Goal: Task Accomplishment & Management: Manage account settings

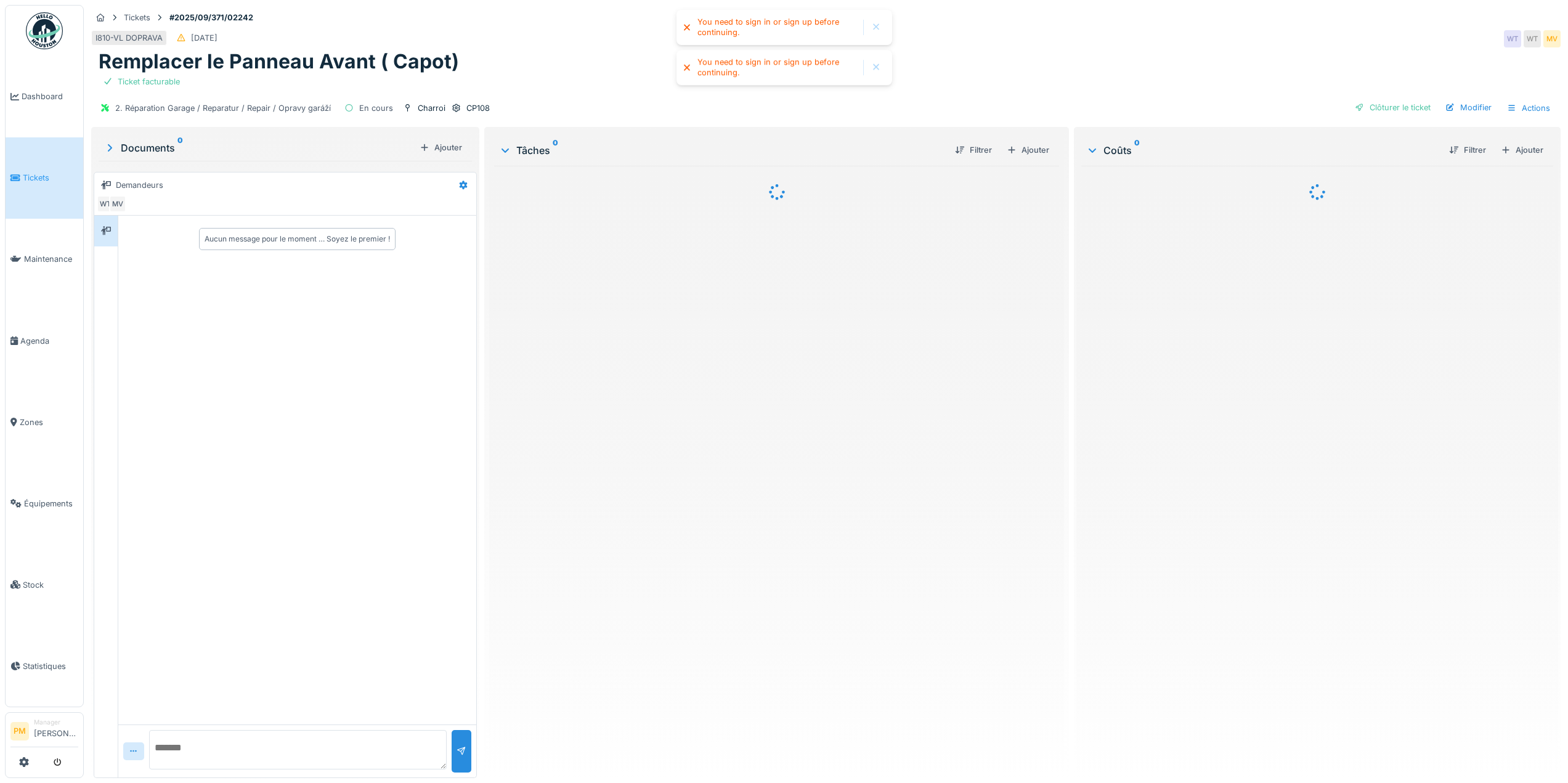
click at [880, 29] on div at bounding box center [876, 27] width 10 height 11
drag, startPoint x: 870, startPoint y: 31, endPoint x: 782, endPoint y: 74, distance: 97.9
click at [871, 31] on div at bounding box center [876, 27] width 20 height 15
click at [46, 498] on span "Équipements" at bounding box center [51, 503] width 54 height 11
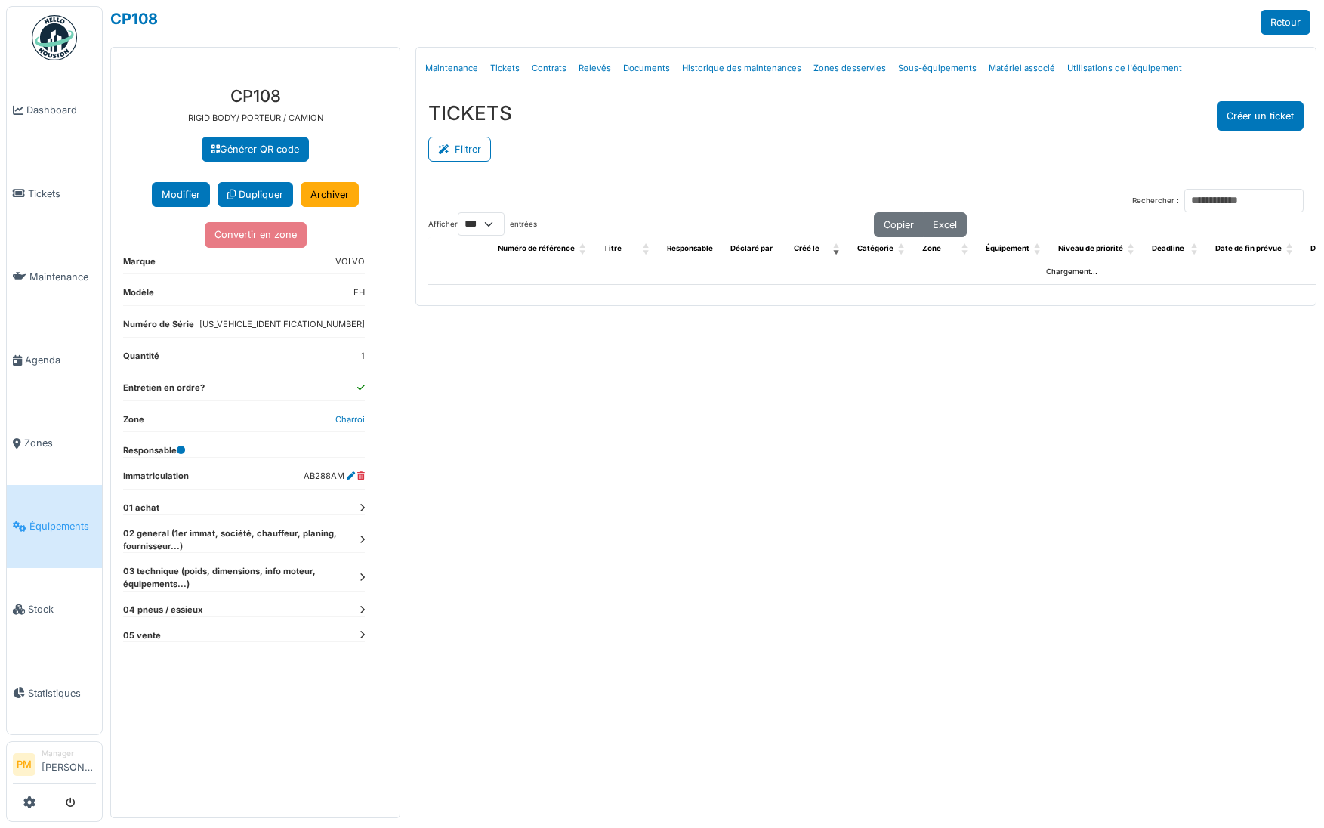
select select "***"
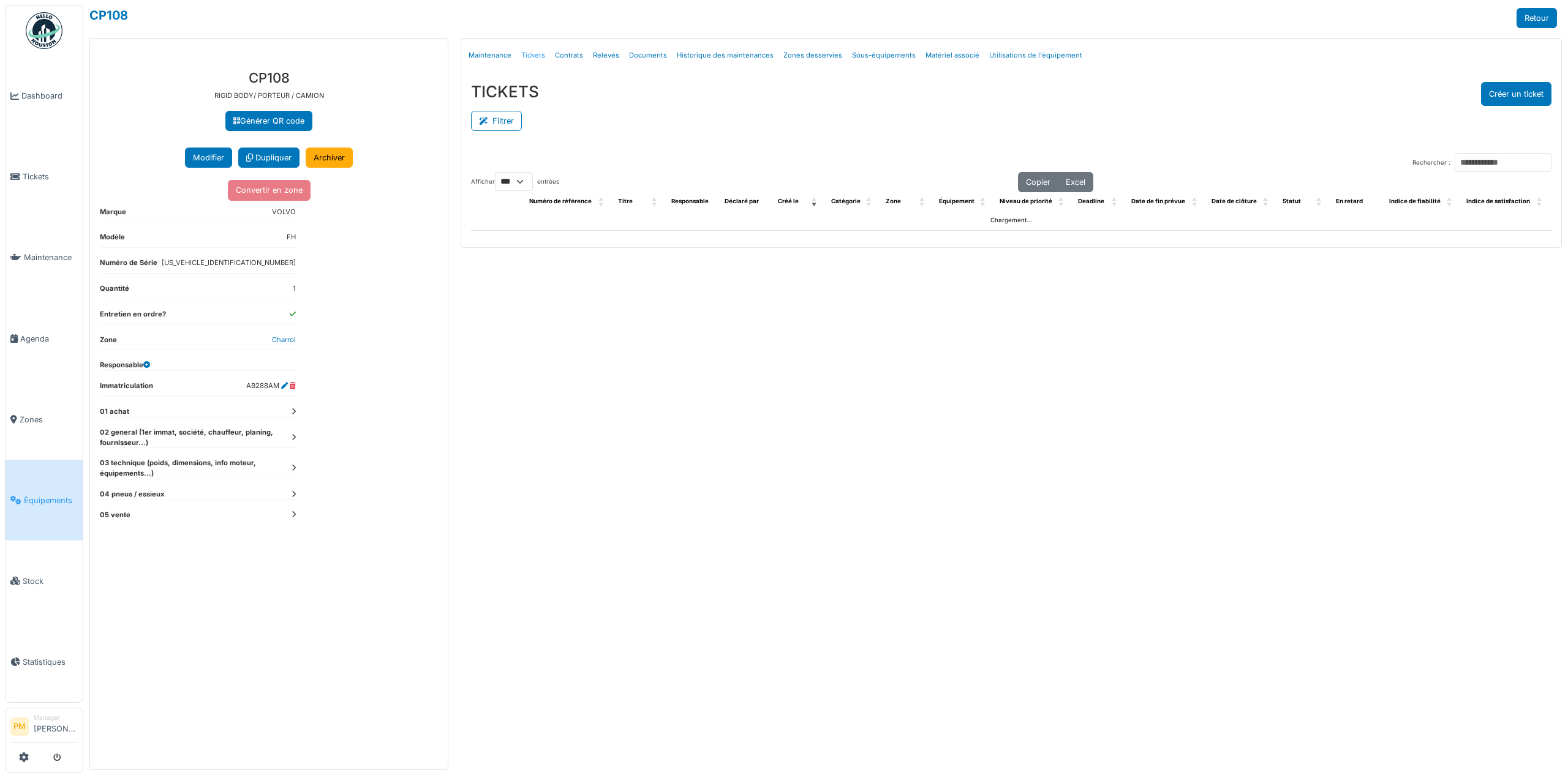
click at [538, 52] on link "Tickets" at bounding box center [533, 55] width 34 height 28
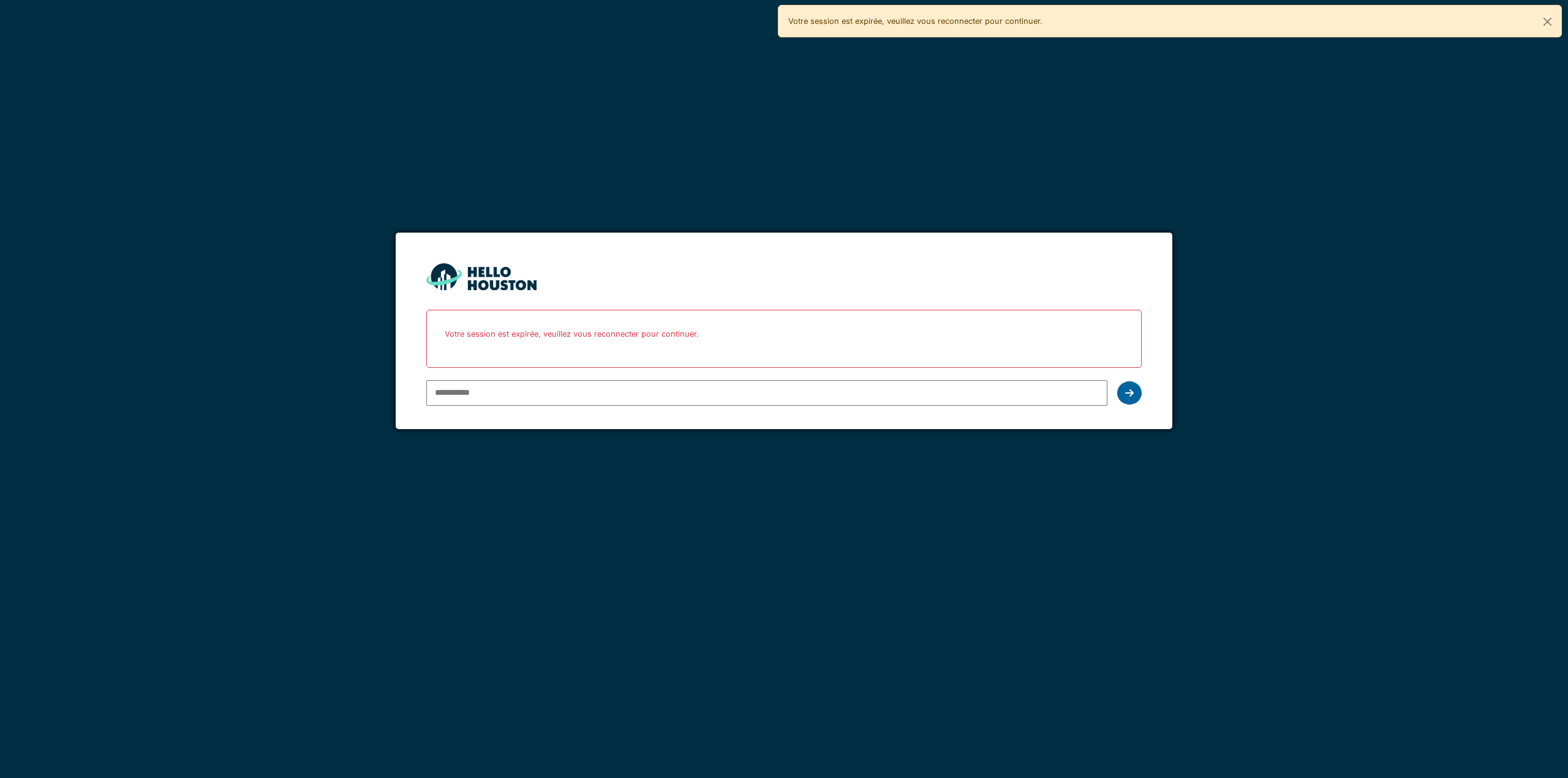
type input "**********"
click at [1137, 388] on div at bounding box center [1129, 393] width 24 height 24
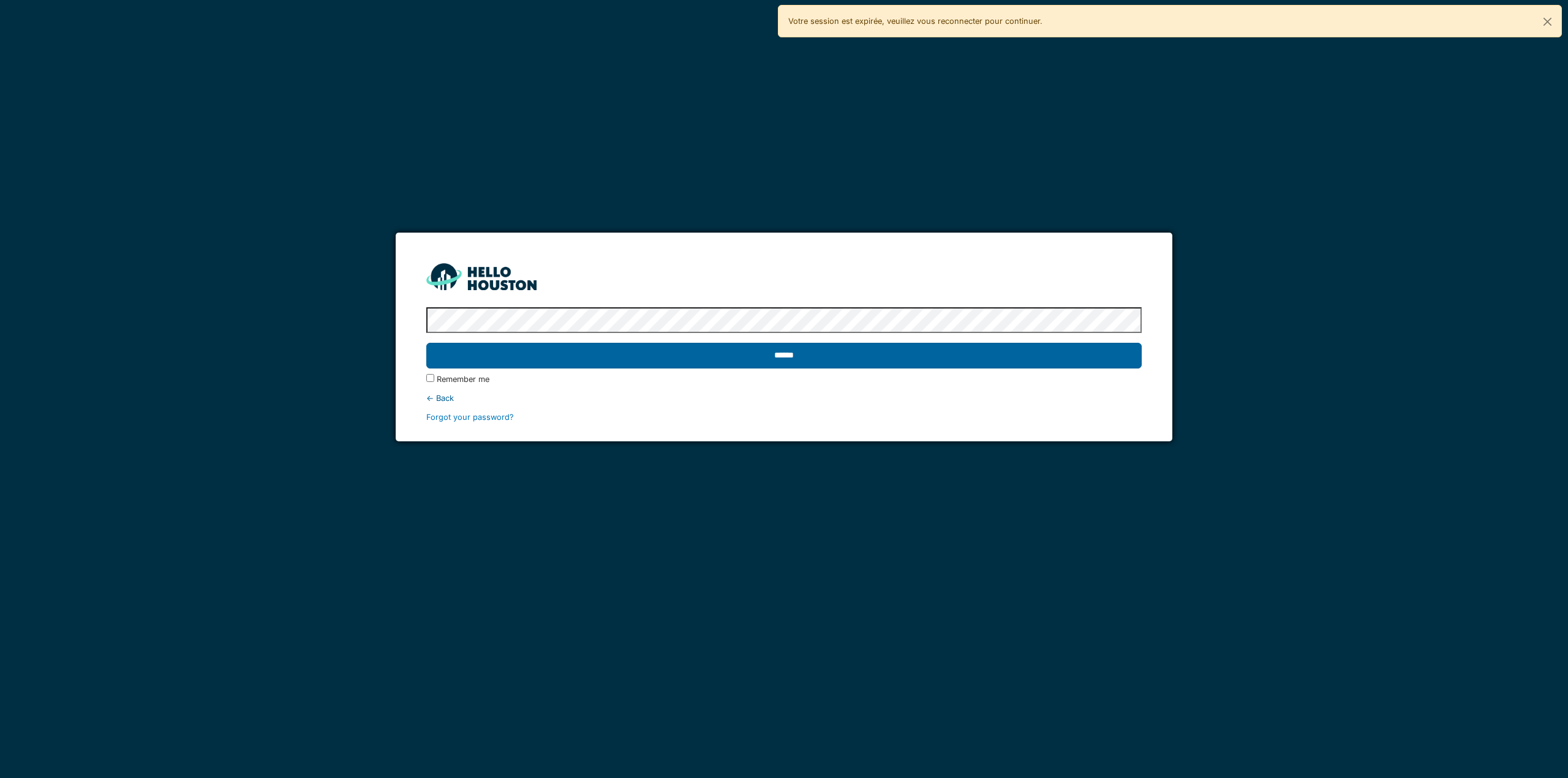
click at [1073, 354] on input "******" at bounding box center [783, 356] width 714 height 26
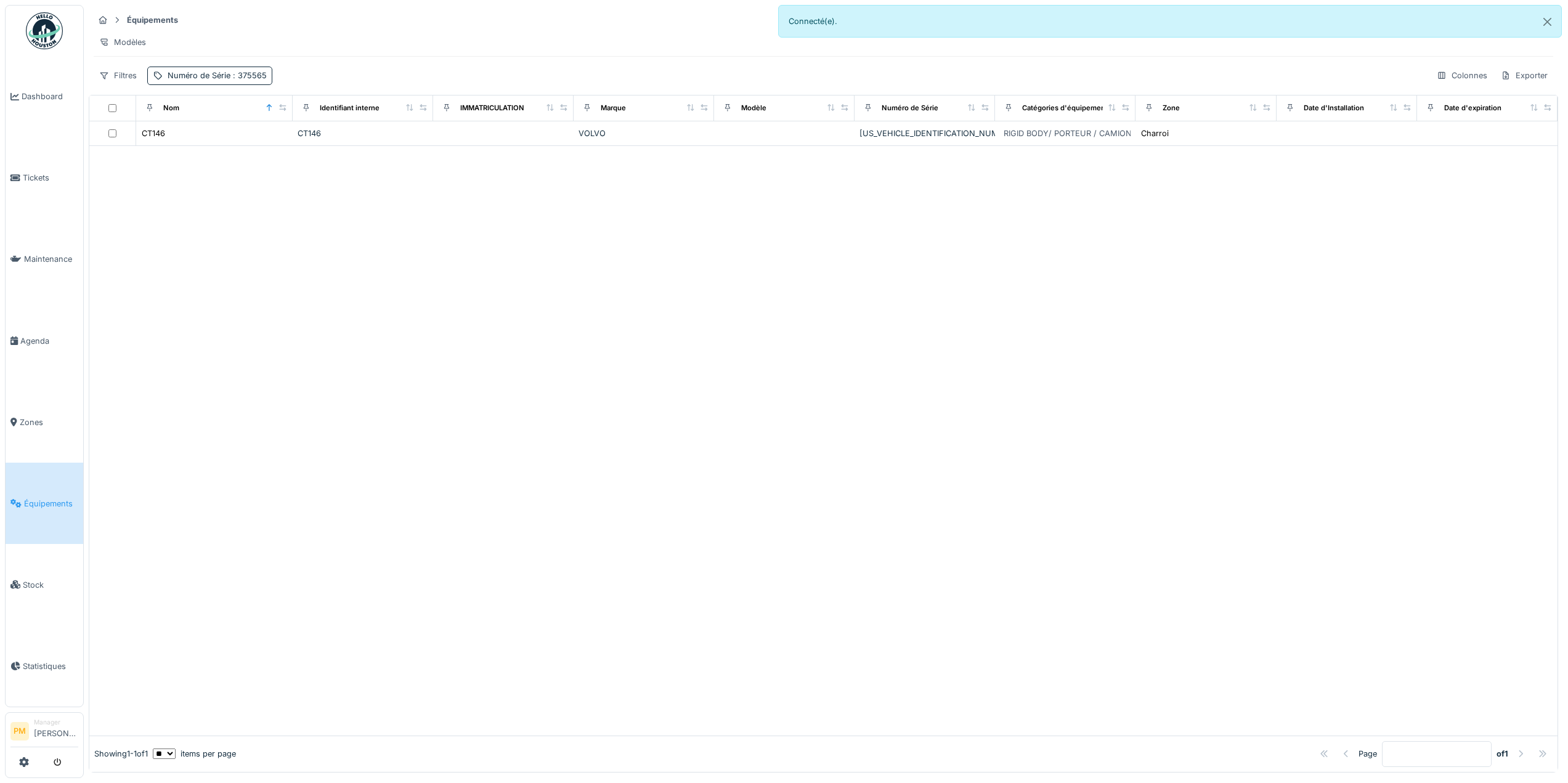
click at [215, 217] on div at bounding box center [824, 440] width 1468 height 590
click at [251, 80] on span ": 375565" at bounding box center [248, 75] width 37 height 9
click at [214, 146] on Série_I5OTE "******" at bounding box center [237, 144] width 169 height 26
drag, startPoint x: 214, startPoint y: 146, endPoint x: 76, endPoint y: 146, distance: 138.0
click at [76, 146] on body "Dashboard Tickets Maintenance [GEOGRAPHIC_DATA] Zones Équipements Stock Statist…" at bounding box center [784, 392] width 1568 height 783
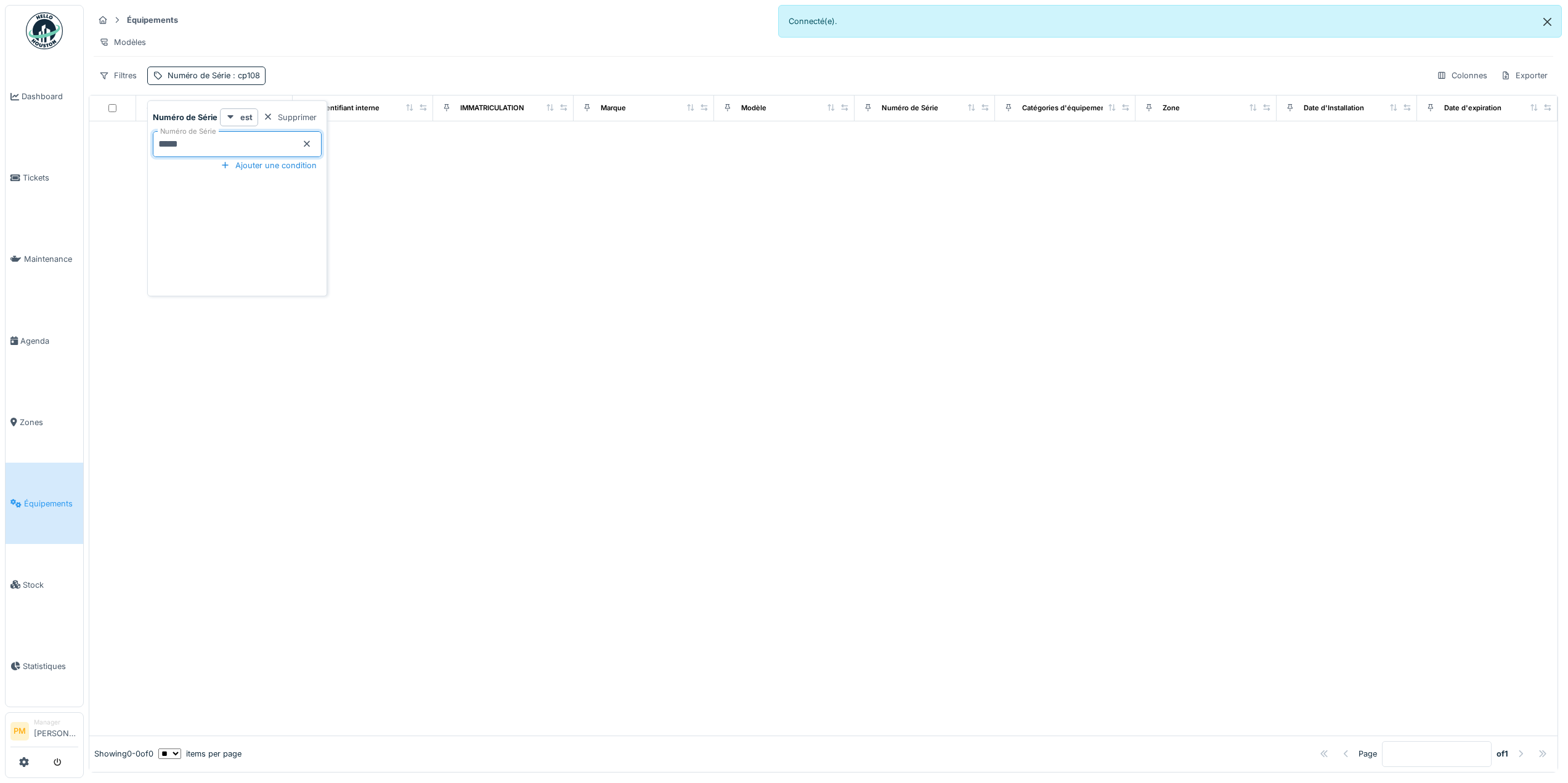
type Série_I5OTE "*****"
click at [213, 139] on Série_I5OTE "*****" at bounding box center [237, 144] width 169 height 26
click at [251, 80] on span ": cp108" at bounding box center [245, 75] width 29 height 9
click at [131, 84] on div "Filtres" at bounding box center [118, 76] width 49 height 18
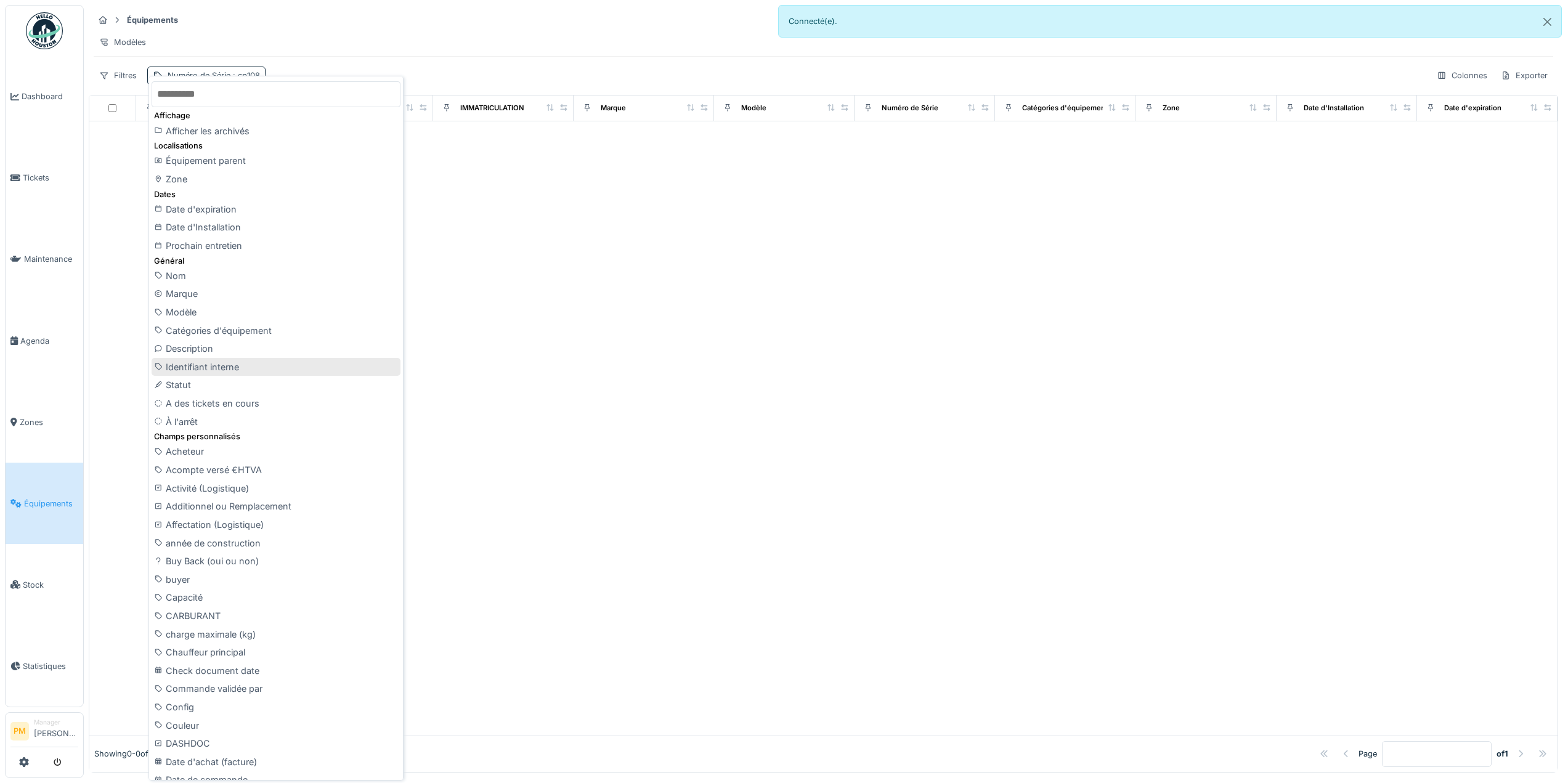
click at [264, 371] on div "Identifiant interne" at bounding box center [276, 367] width 249 height 19
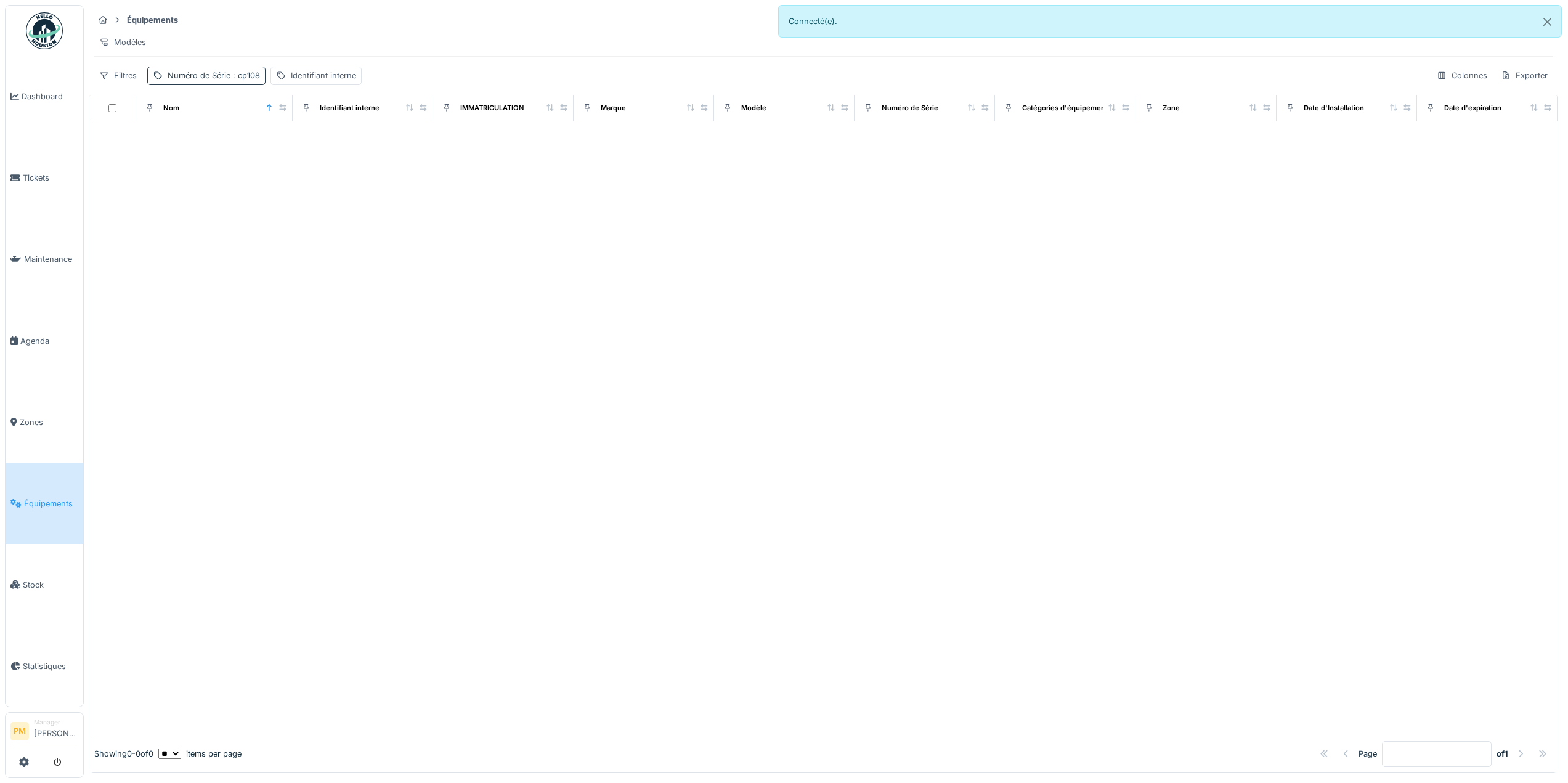
click at [230, 78] on div "Numéro de Série : cp108" at bounding box center [206, 76] width 118 height 18
click at [248, 156] on Série_Y1NzY "*****" at bounding box center [237, 144] width 169 height 26
type Série_Y1NzY "*"
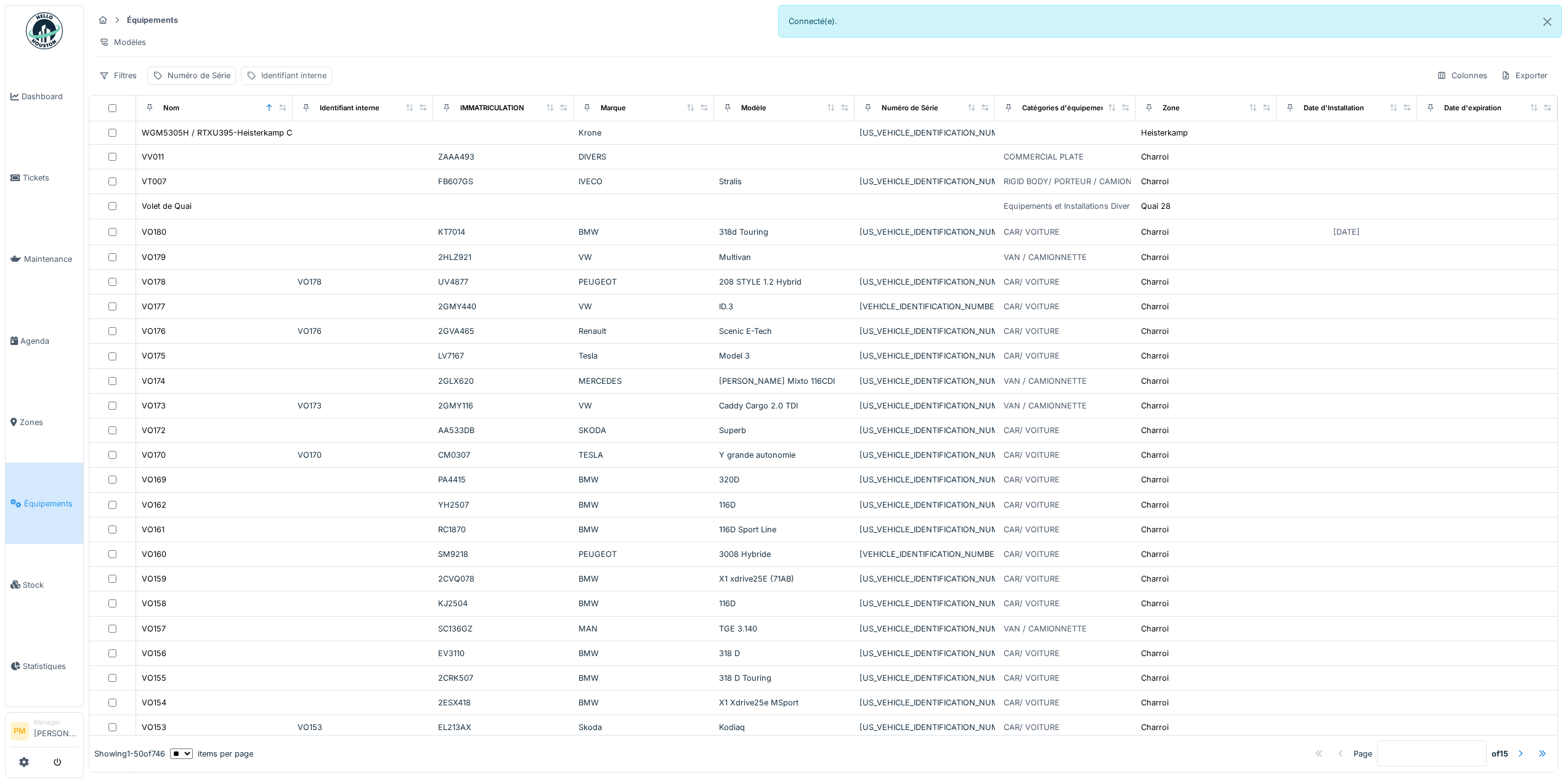
click at [280, 81] on div "Identifiant interne" at bounding box center [294, 75] width 65 height 11
click at [288, 142] on label "Identifiant interne" at bounding box center [294, 144] width 85 height 15
click at [288, 142] on interne_Q2NDk "Identifiant interne" at bounding box center [333, 144] width 173 height 26
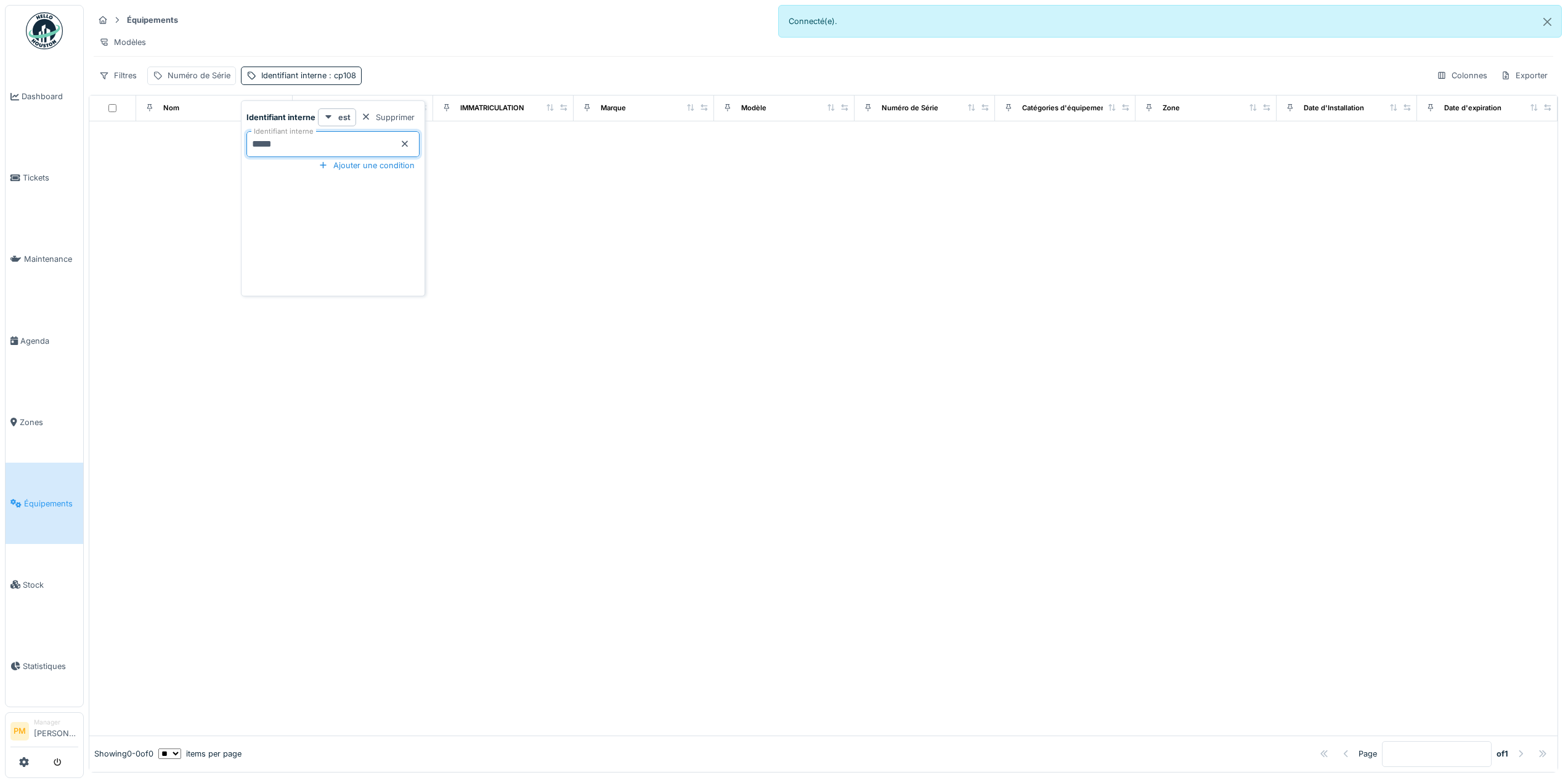
type interne_Q2NDk "*****"
drag, startPoint x: 321, startPoint y: 140, endPoint x: 176, endPoint y: 150, distance: 145.3
click at [176, 150] on body "Dashboard Tickets Maintenance [GEOGRAPHIC_DATA] Zones Équipements Stock Statist…" at bounding box center [784, 392] width 1568 height 783
click at [392, 117] on div "Supprimer" at bounding box center [388, 117] width 64 height 16
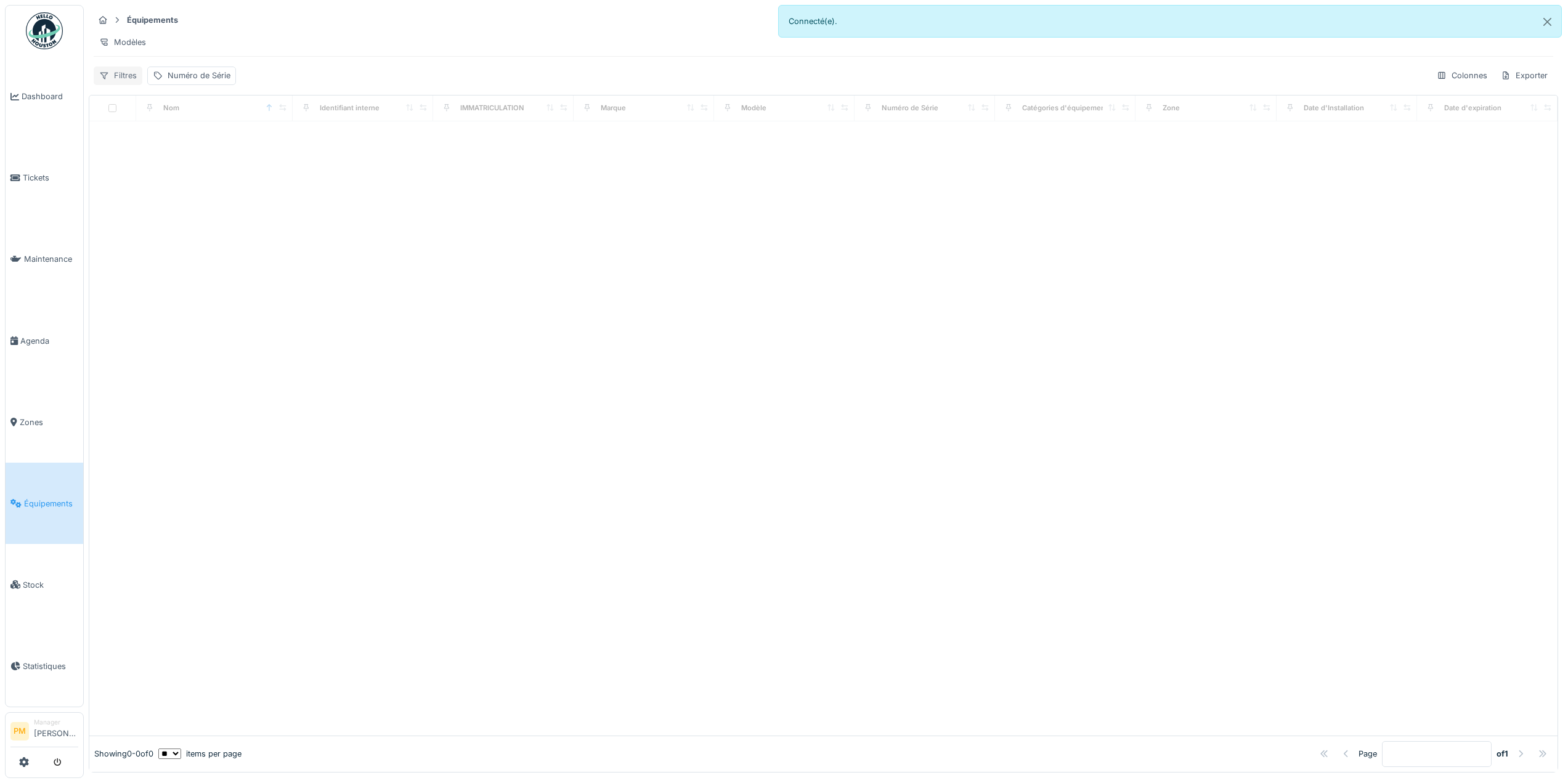
click at [125, 84] on div "Filtres" at bounding box center [118, 76] width 49 height 18
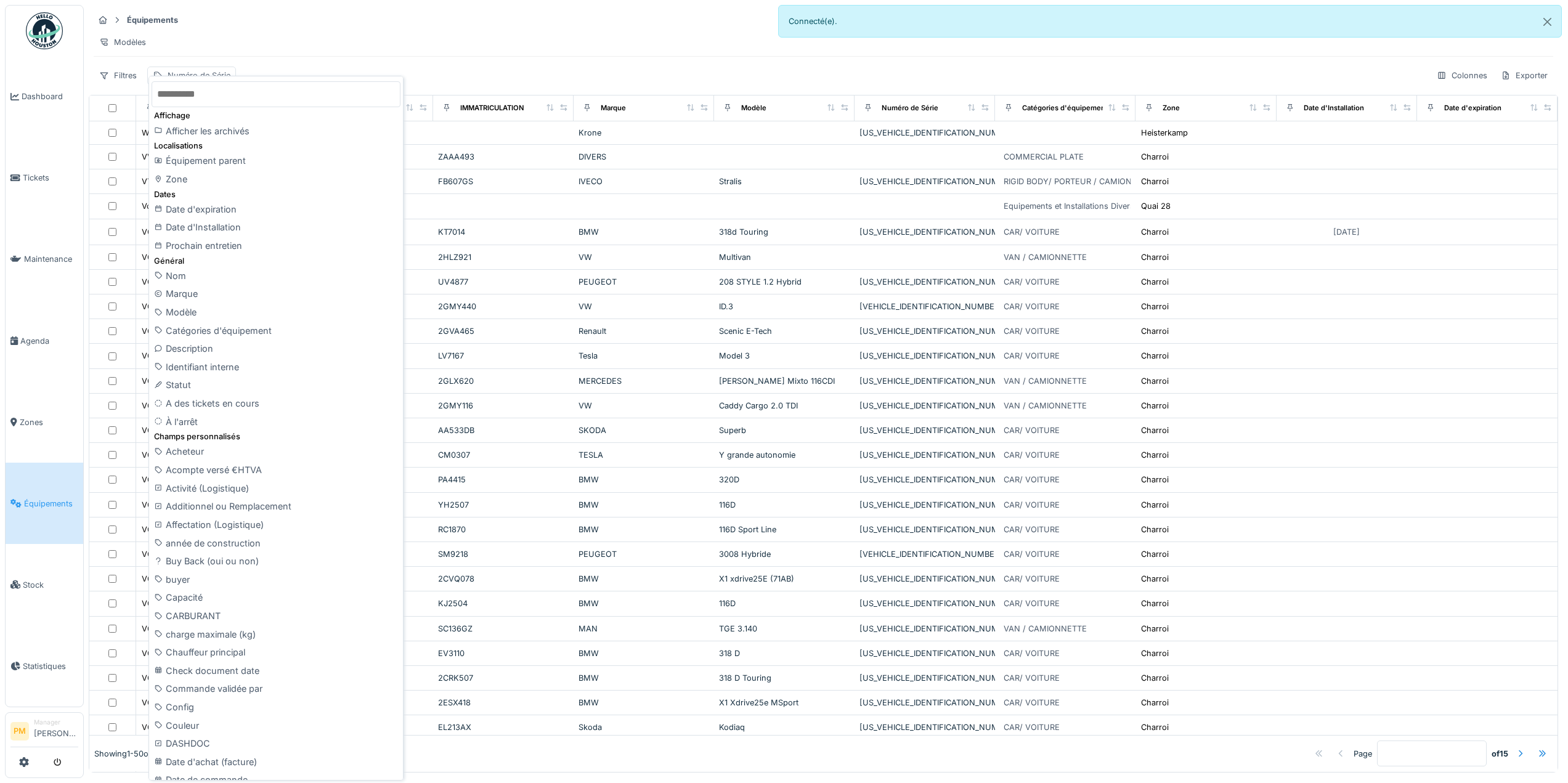
click at [384, 34] on div "Modèles" at bounding box center [823, 42] width 1459 height 18
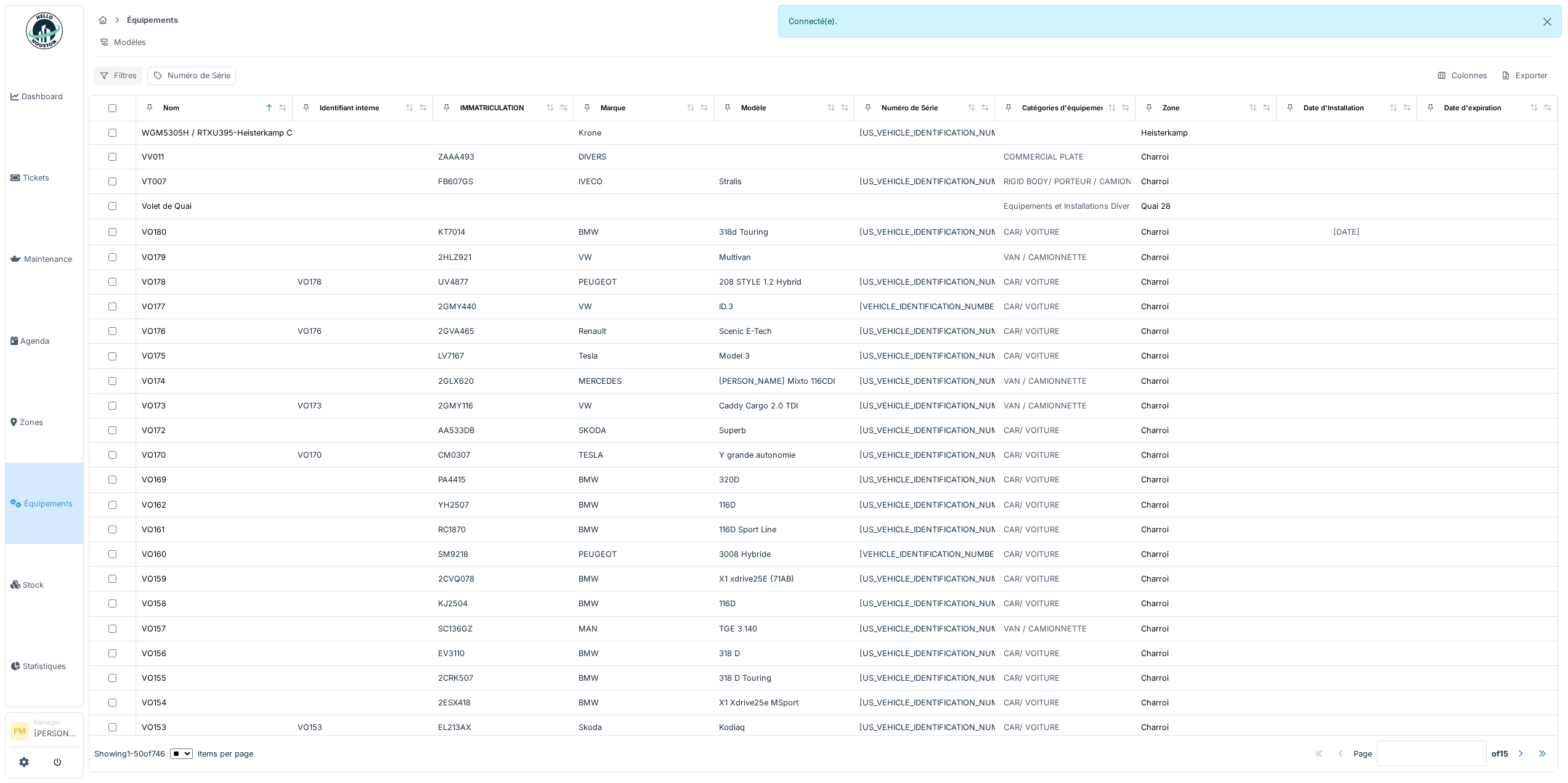
click at [130, 78] on div "Filtres" at bounding box center [118, 76] width 49 height 18
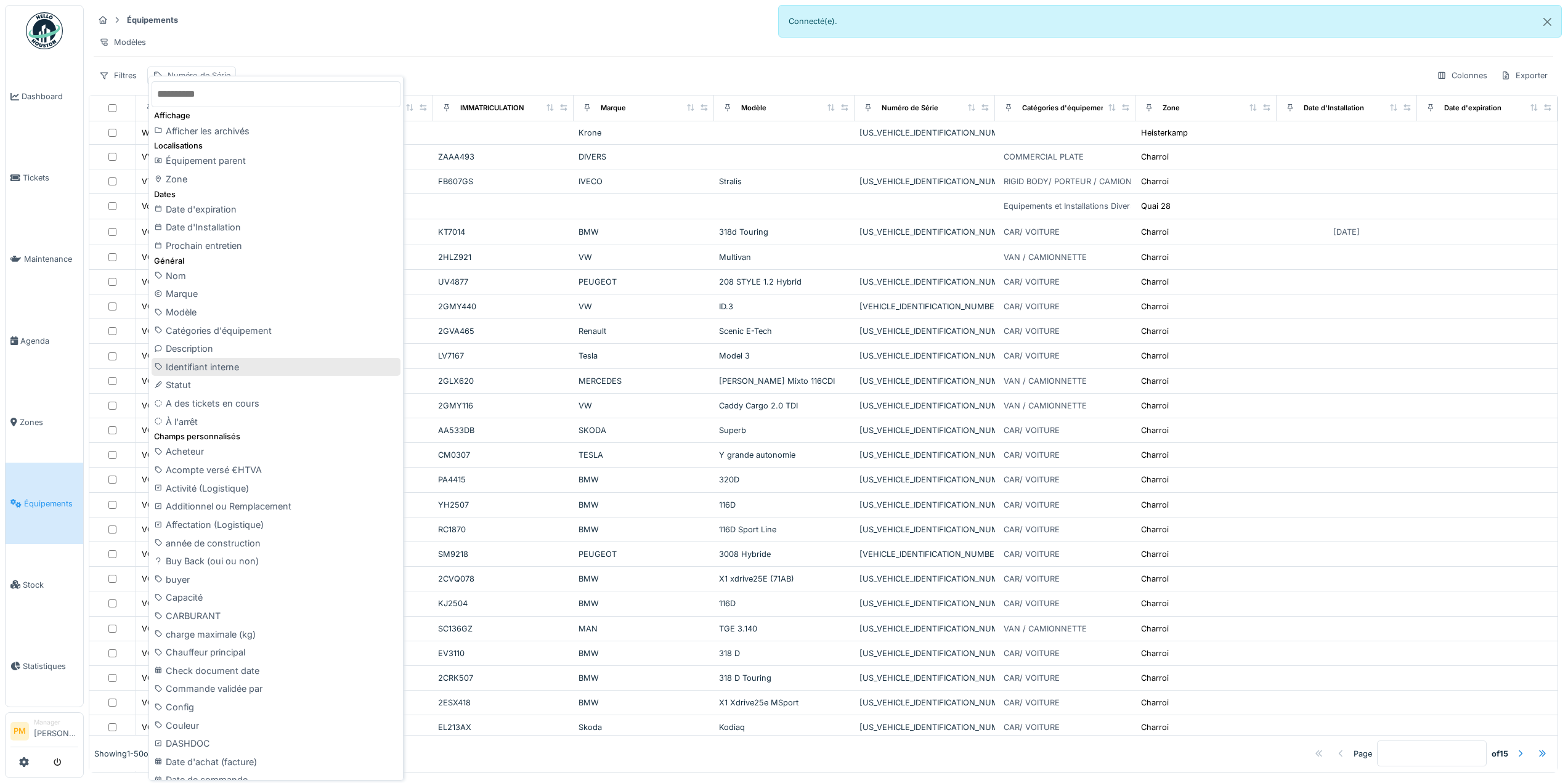
click at [246, 371] on div "Identifiant interne" at bounding box center [276, 367] width 249 height 19
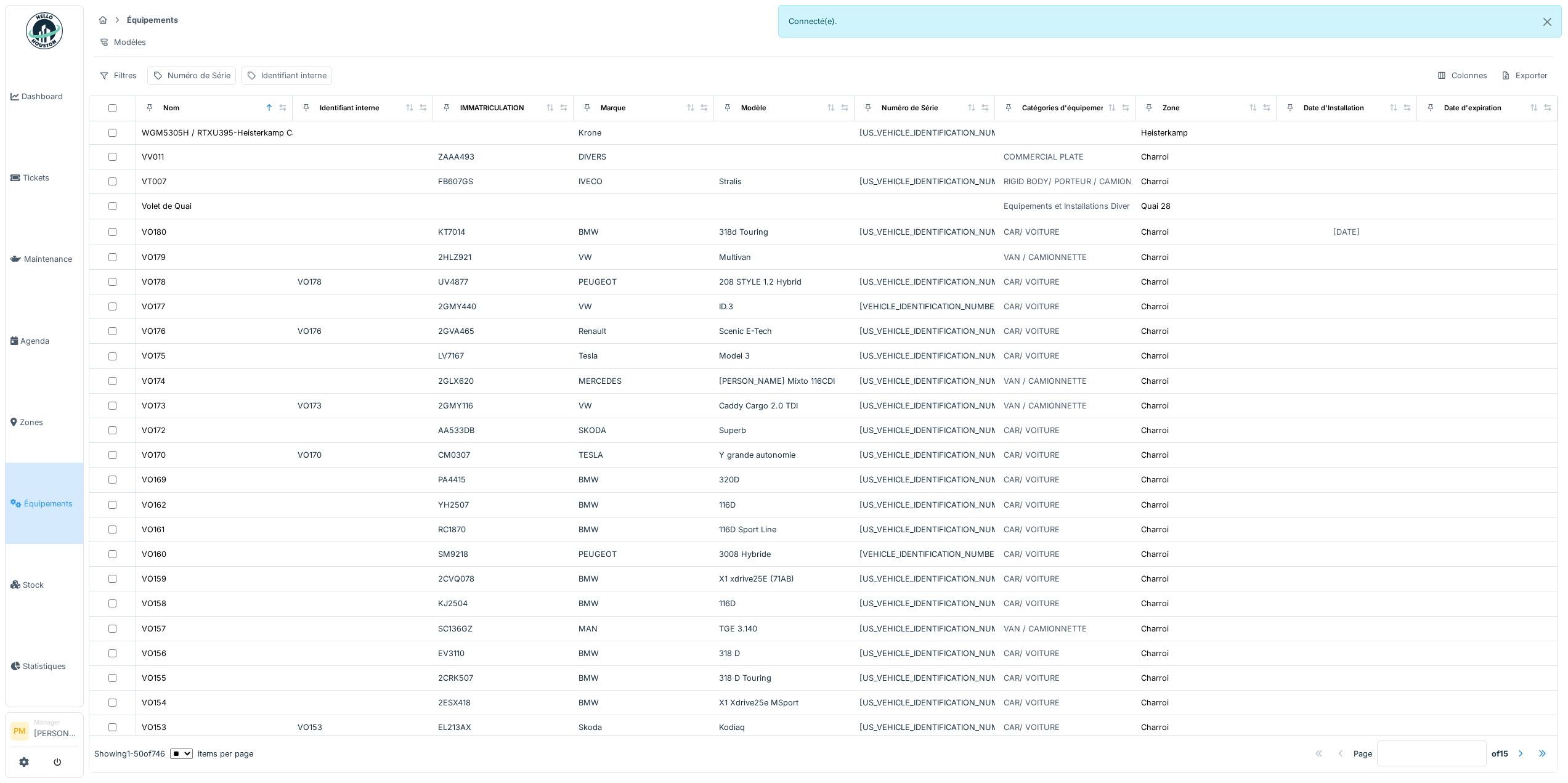
click at [301, 82] on div "Identifiant interne" at bounding box center [294, 75] width 65 height 11
click at [290, 139] on label "Identifiant interne" at bounding box center [294, 144] width 85 height 15
click at [290, 139] on interne_gzOTk "Identifiant interne" at bounding box center [333, 144] width 173 height 26
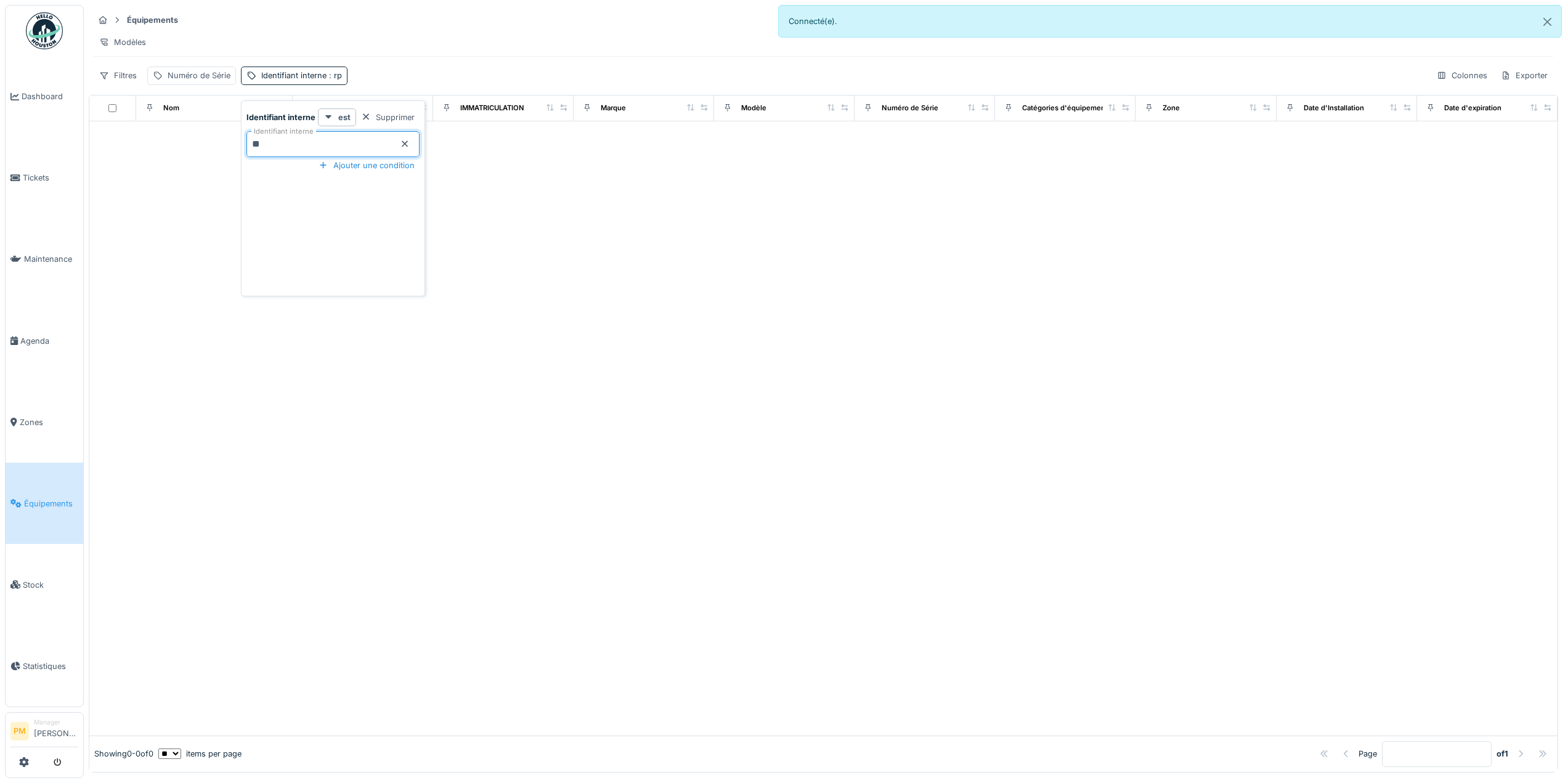
type interne_gzOTk "*"
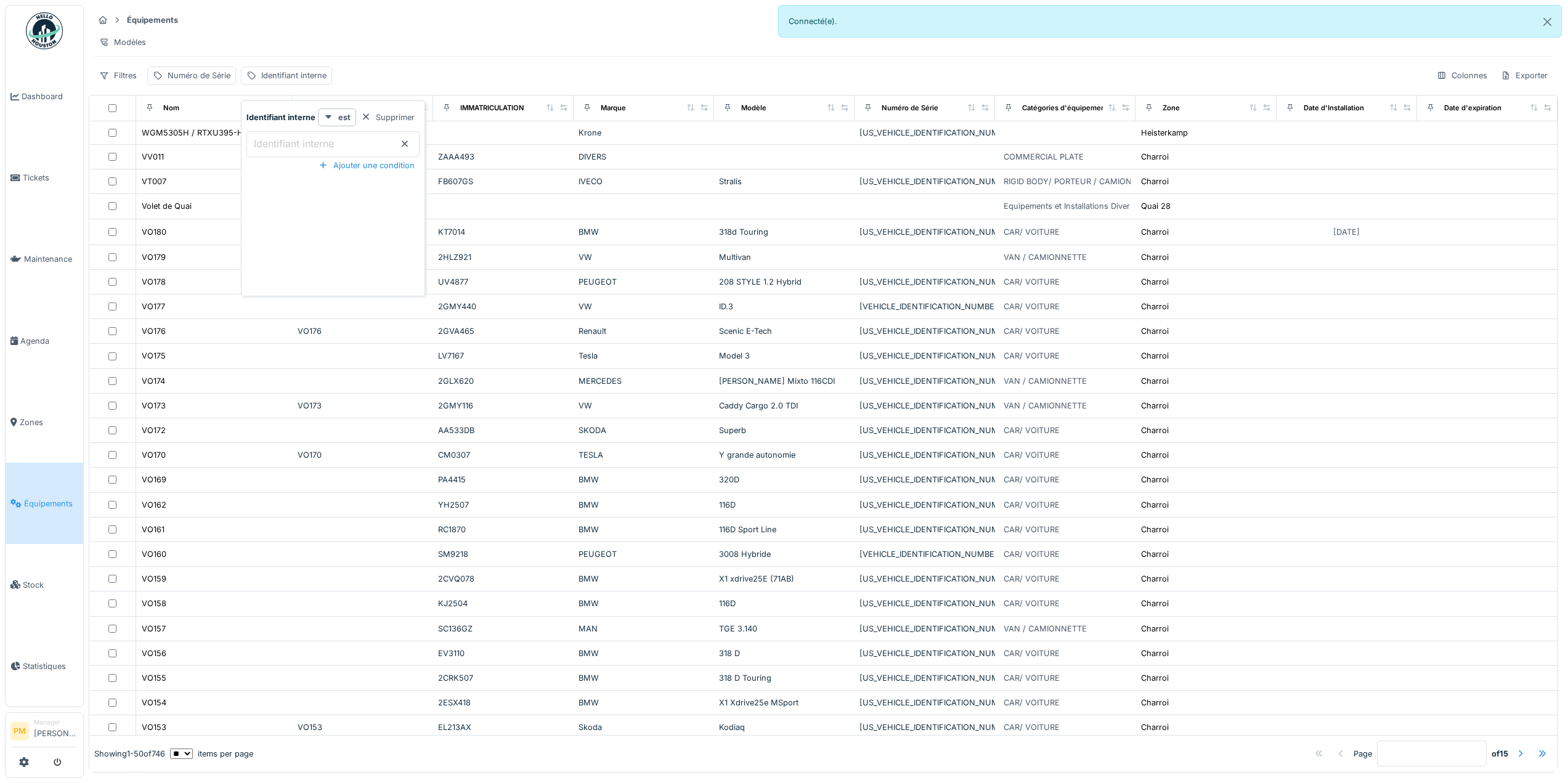
type interne_gzOTk "*"
click at [473, 39] on div "Modèles" at bounding box center [823, 42] width 1459 height 18
click at [140, 84] on div "Filtres" at bounding box center [118, 76] width 49 height 18
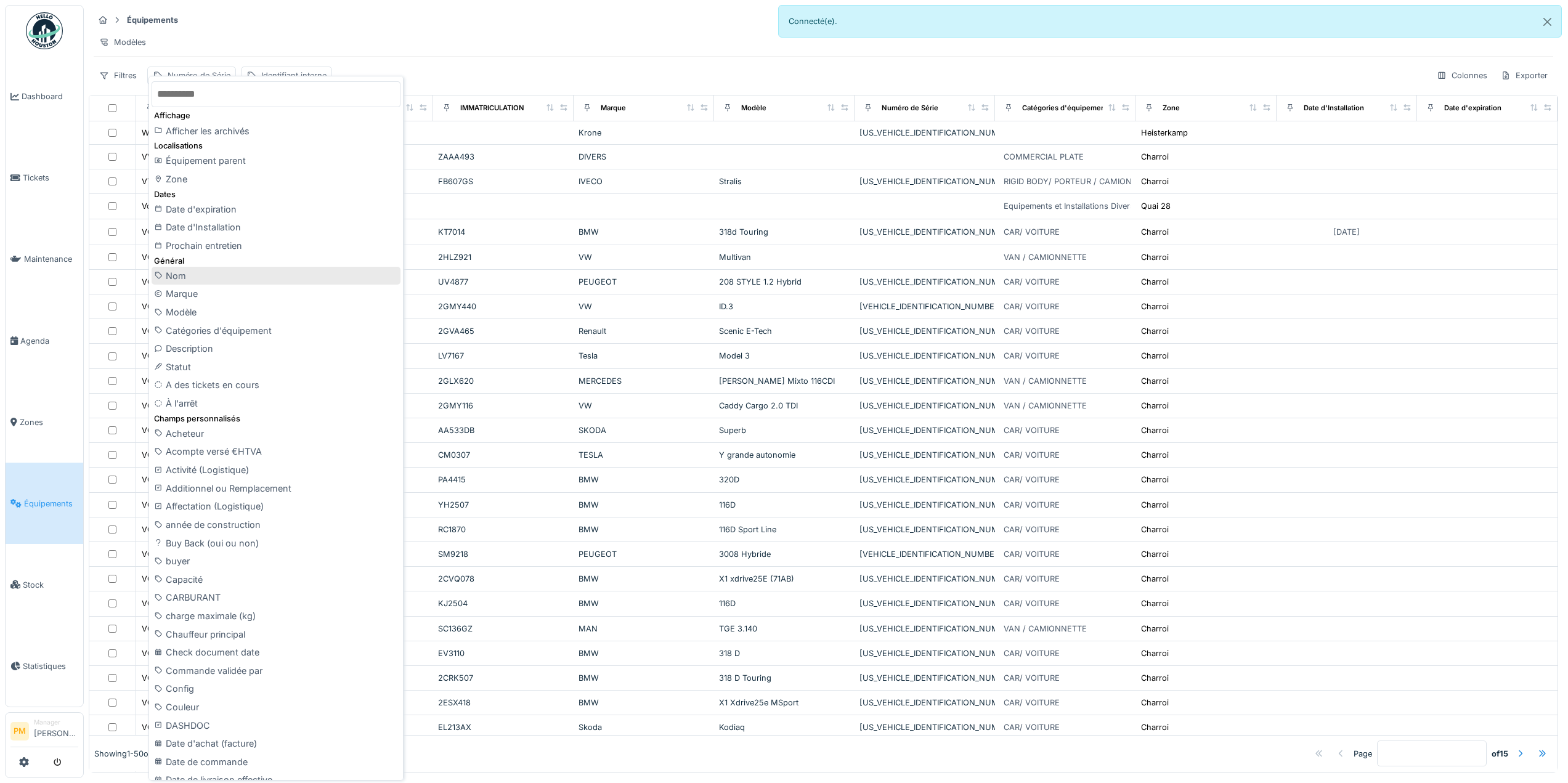
click at [232, 281] on div "Nom" at bounding box center [276, 276] width 249 height 19
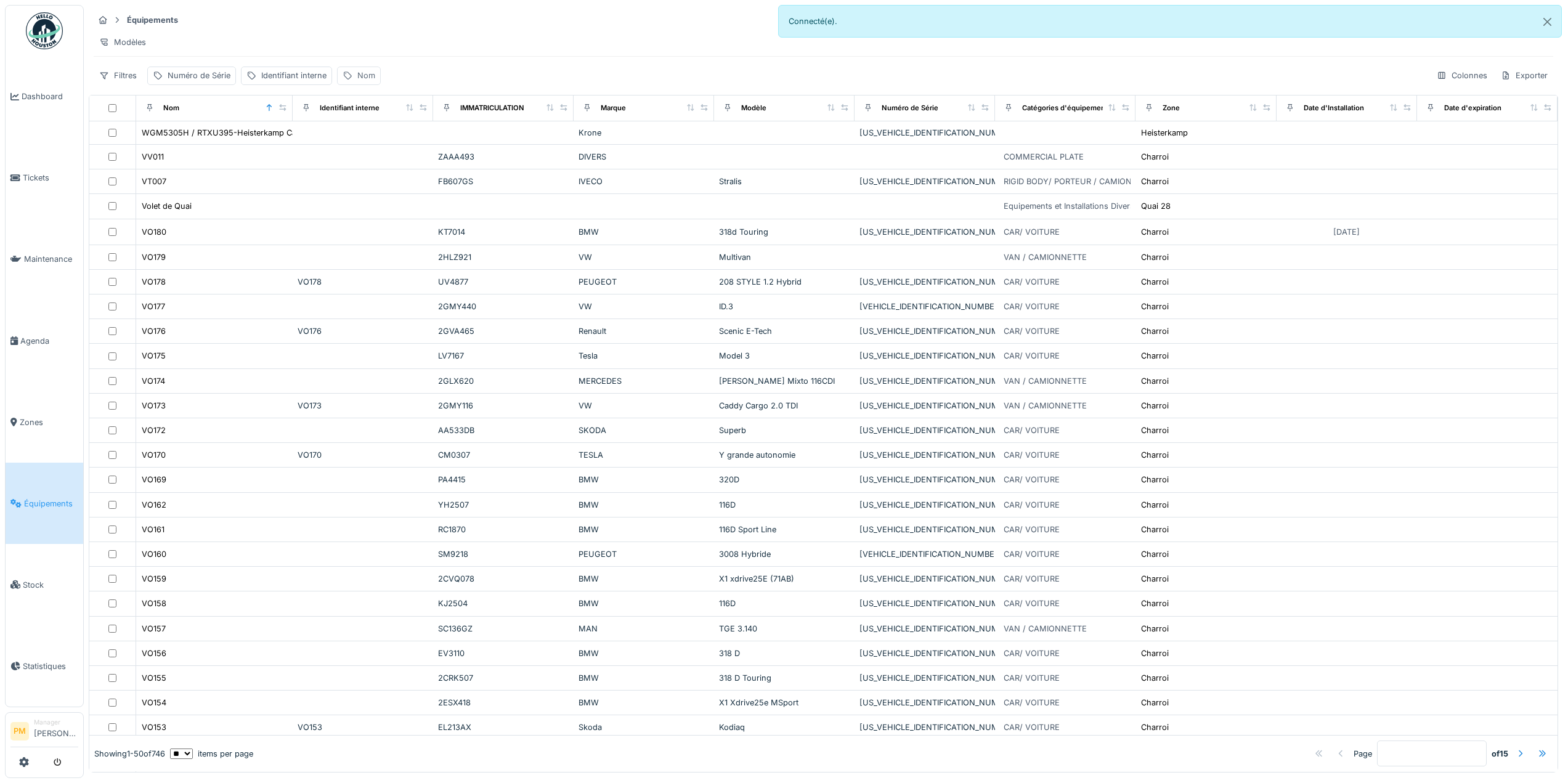
click at [352, 78] on div "Nom" at bounding box center [359, 76] width 44 height 18
click at [383, 151] on input "Nom" at bounding box center [404, 144] width 122 height 26
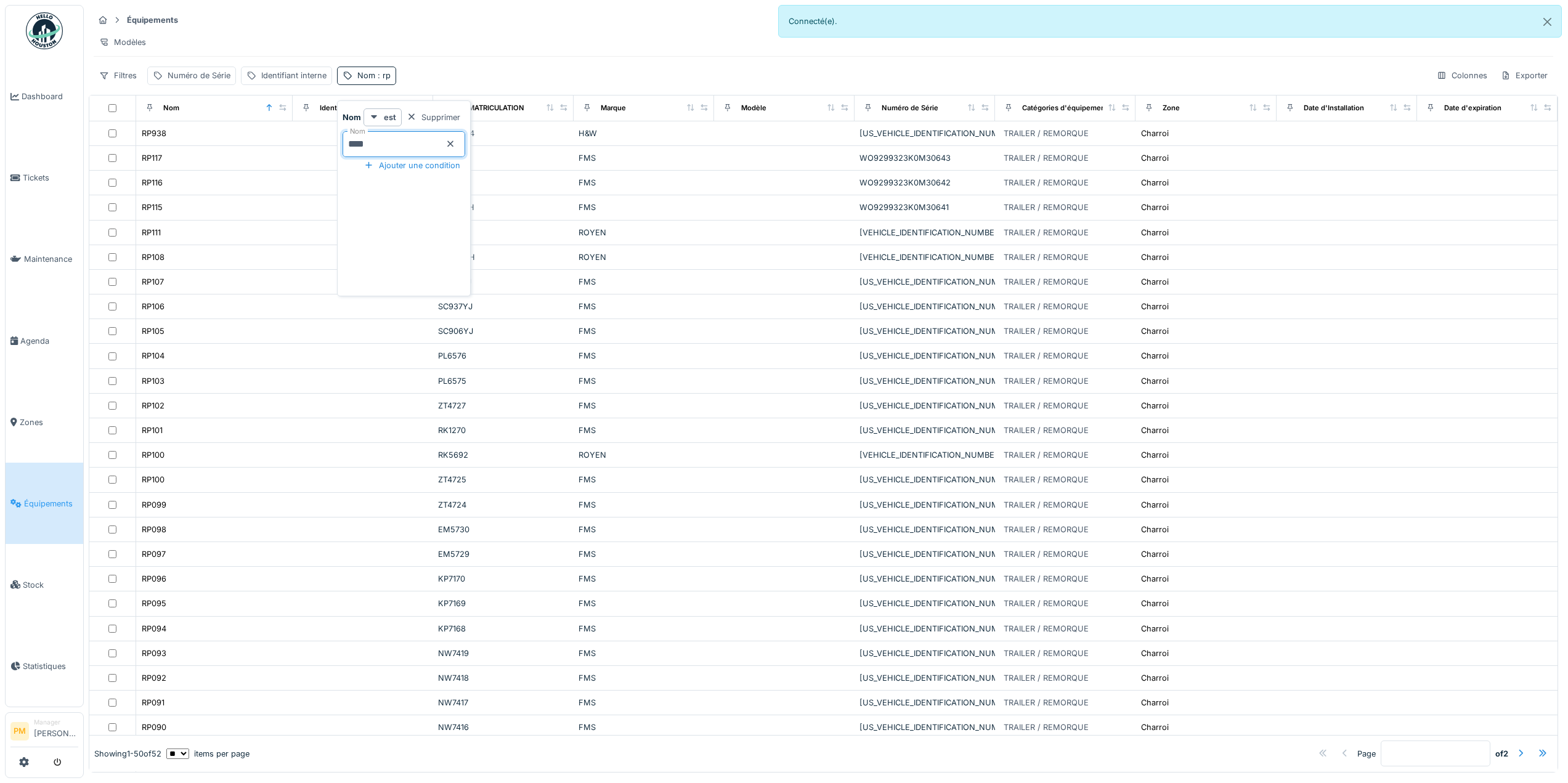
type input "*****"
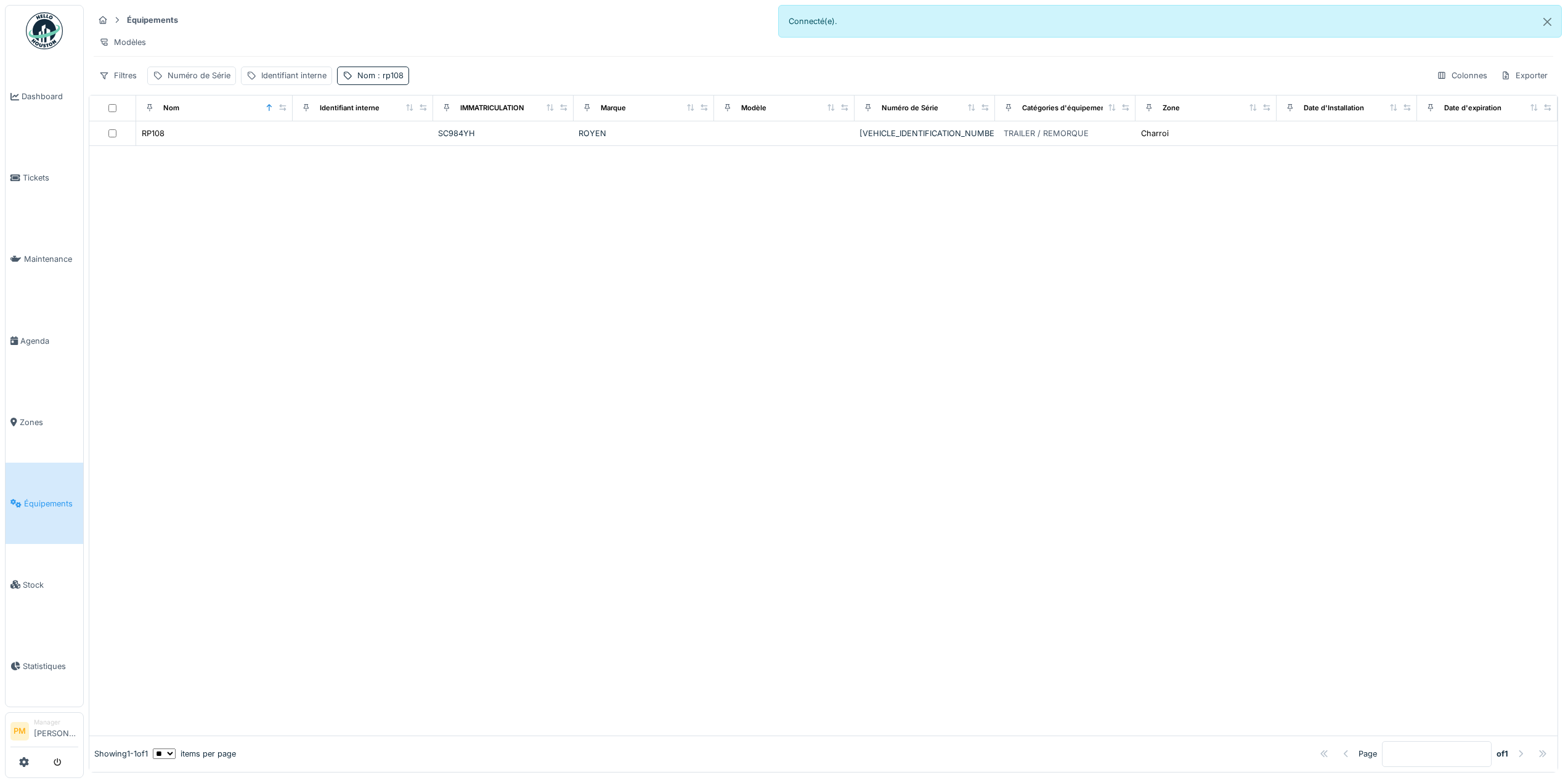
click at [288, 334] on div at bounding box center [824, 440] width 1468 height 590
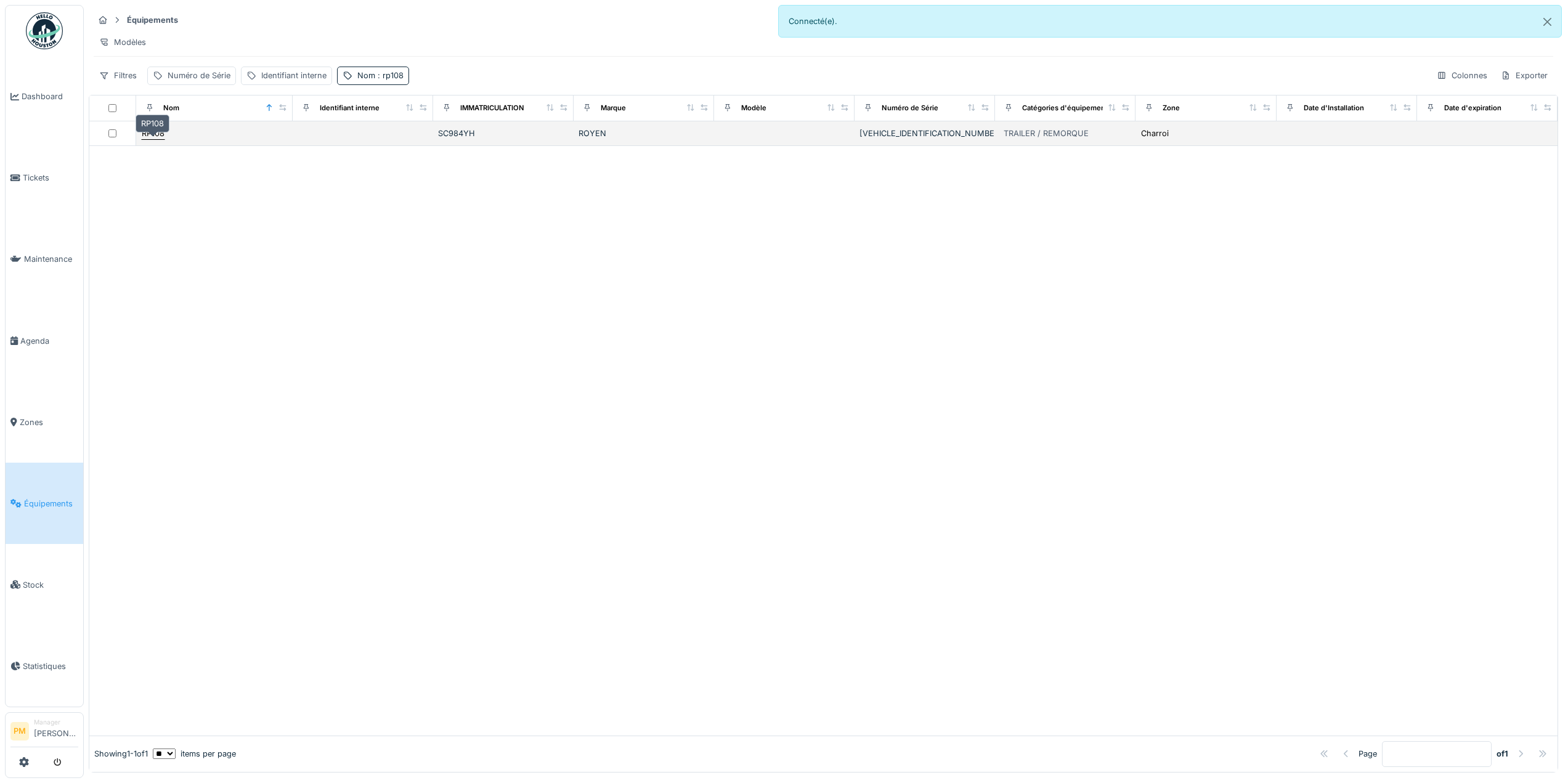
click at [159, 139] on div "RP108" at bounding box center [153, 133] width 23 height 11
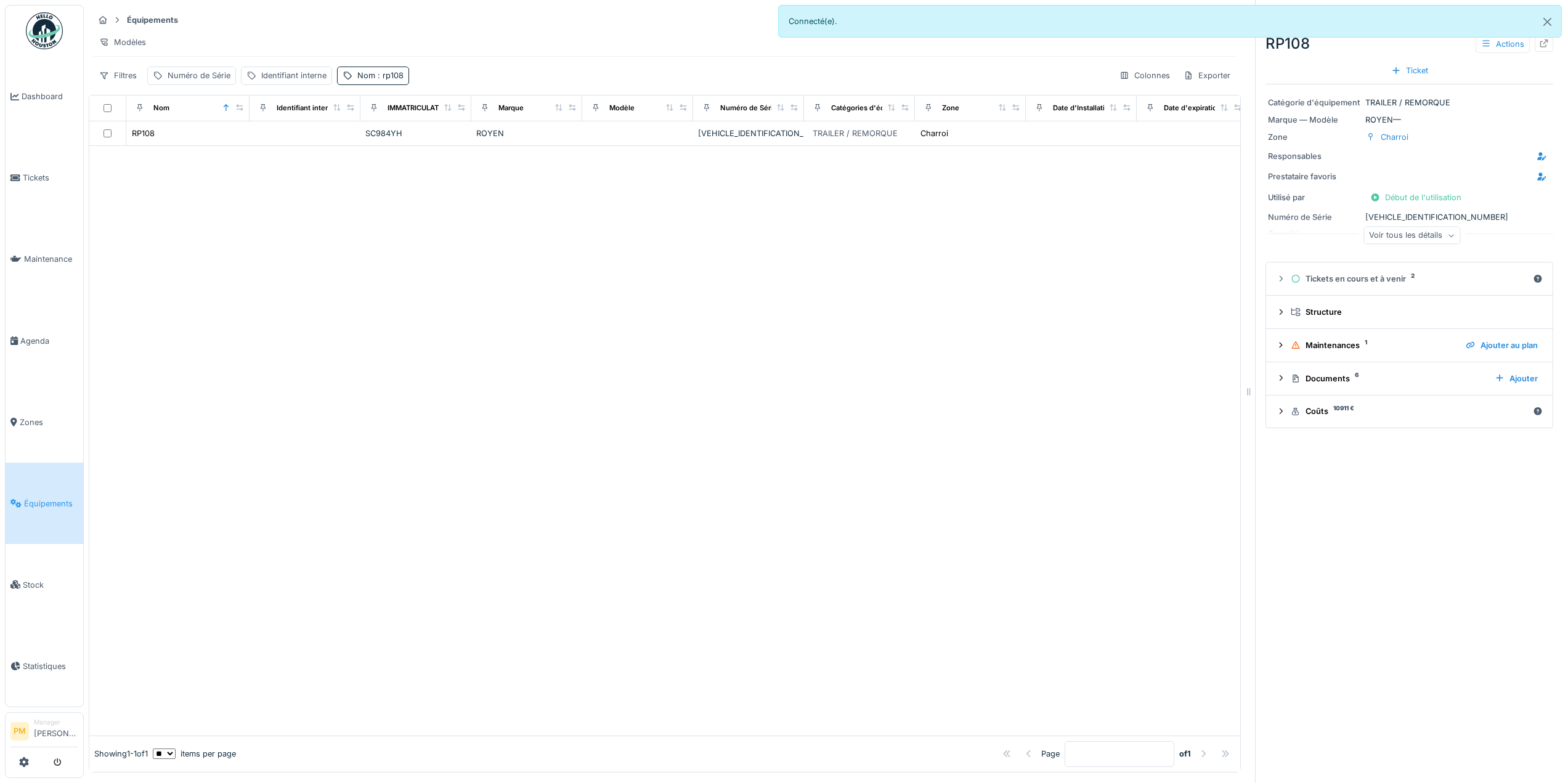
click at [1424, 233] on div "Voir tous les détails" at bounding box center [1411, 236] width 97 height 18
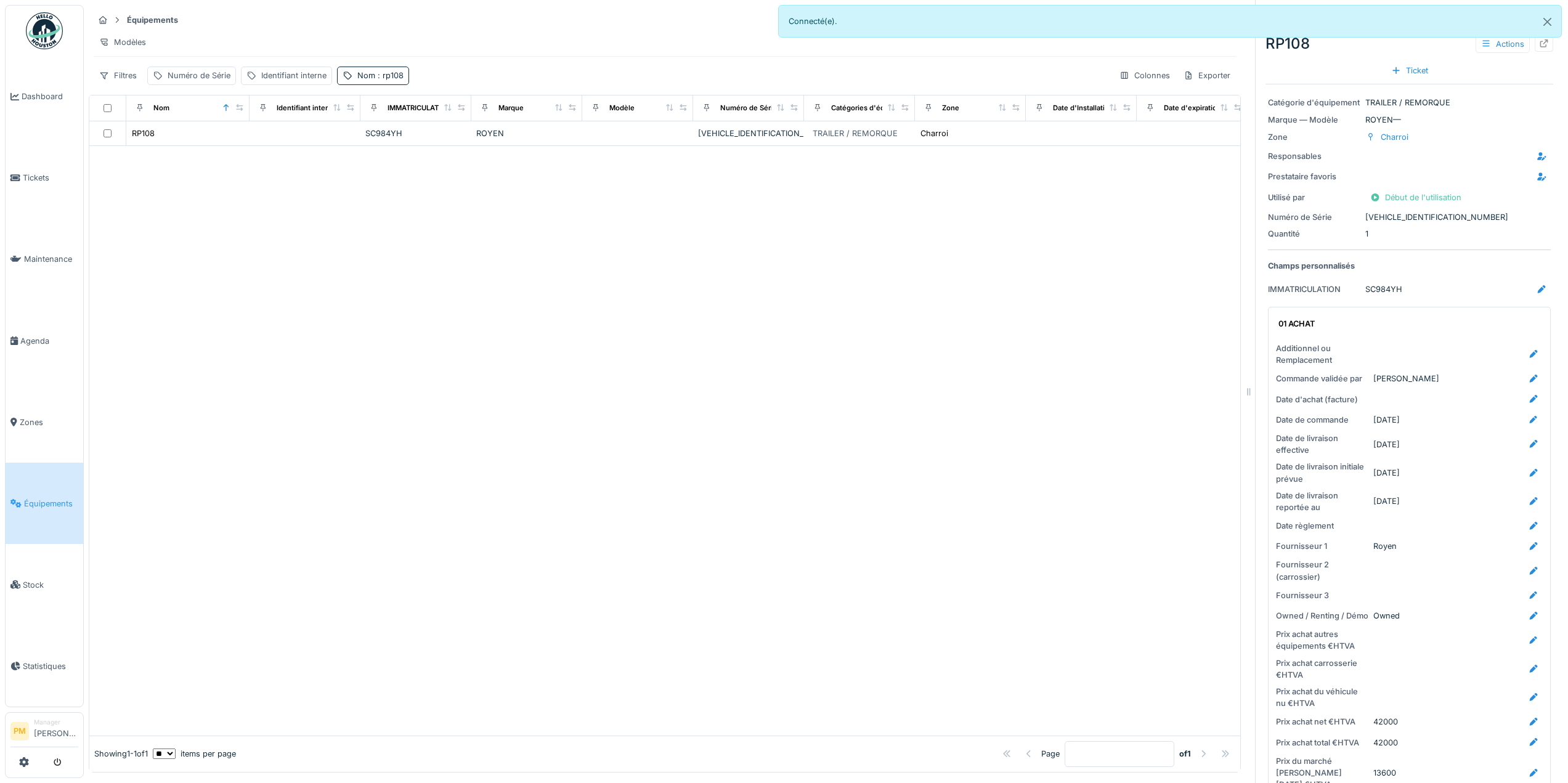
click at [1371, 290] on div "SC984YH" at bounding box center [1384, 289] width 37 height 11
copy div "SC984YH"
click at [1375, 288] on div "SC984YH" at bounding box center [1384, 289] width 37 height 11
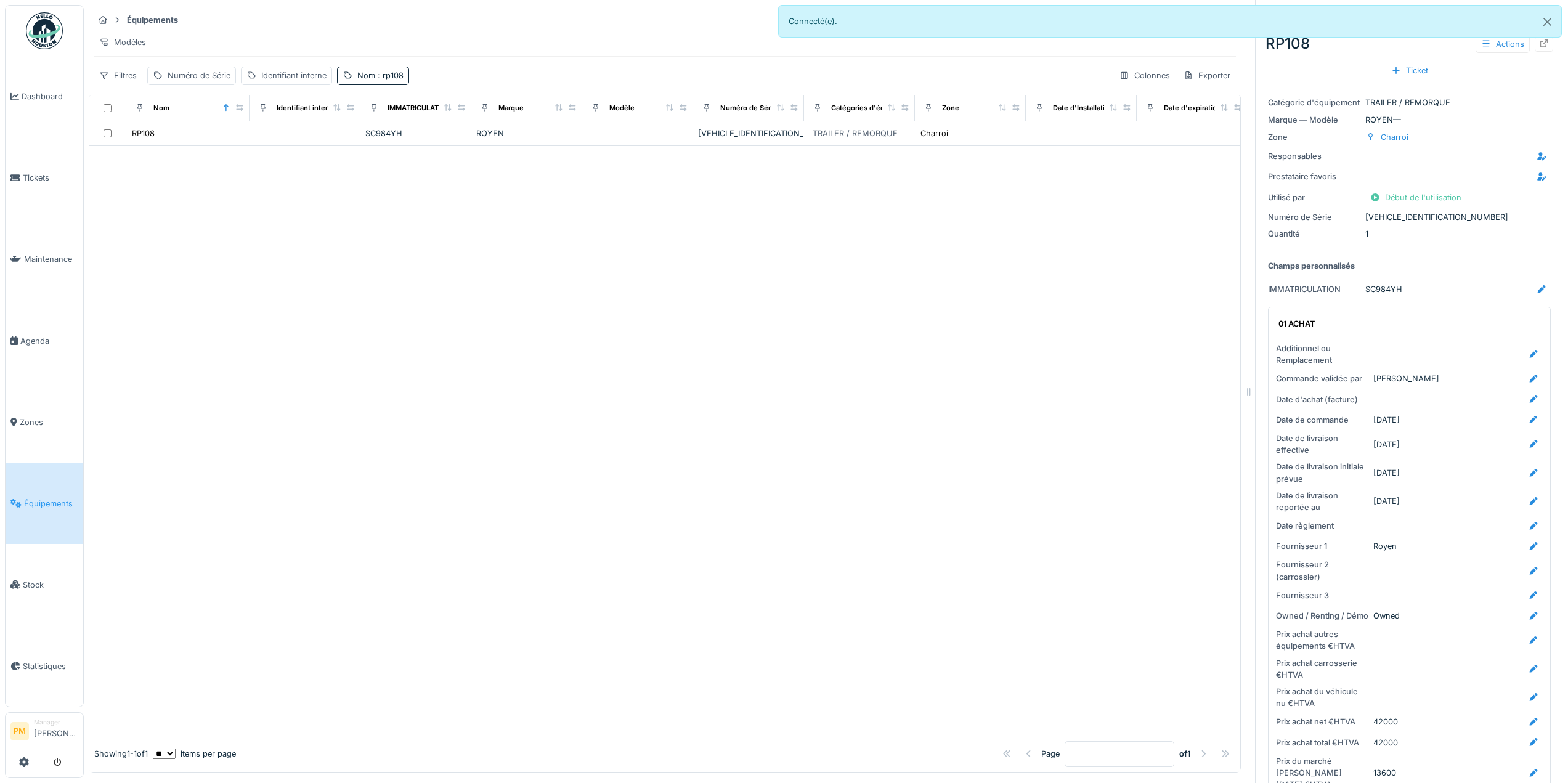
click at [959, 361] on div at bounding box center [665, 440] width 1151 height 590
click at [373, 82] on div "Nom : rp108" at bounding box center [380, 75] width 47 height 11
drag, startPoint x: 339, startPoint y: 153, endPoint x: 310, endPoint y: 158, distance: 29.4
click at [310, 158] on body "Dashboard Tickets Maintenance [GEOGRAPHIC_DATA] Zones Équipements Stock Statist…" at bounding box center [784, 392] width 1568 height 783
type input "*"
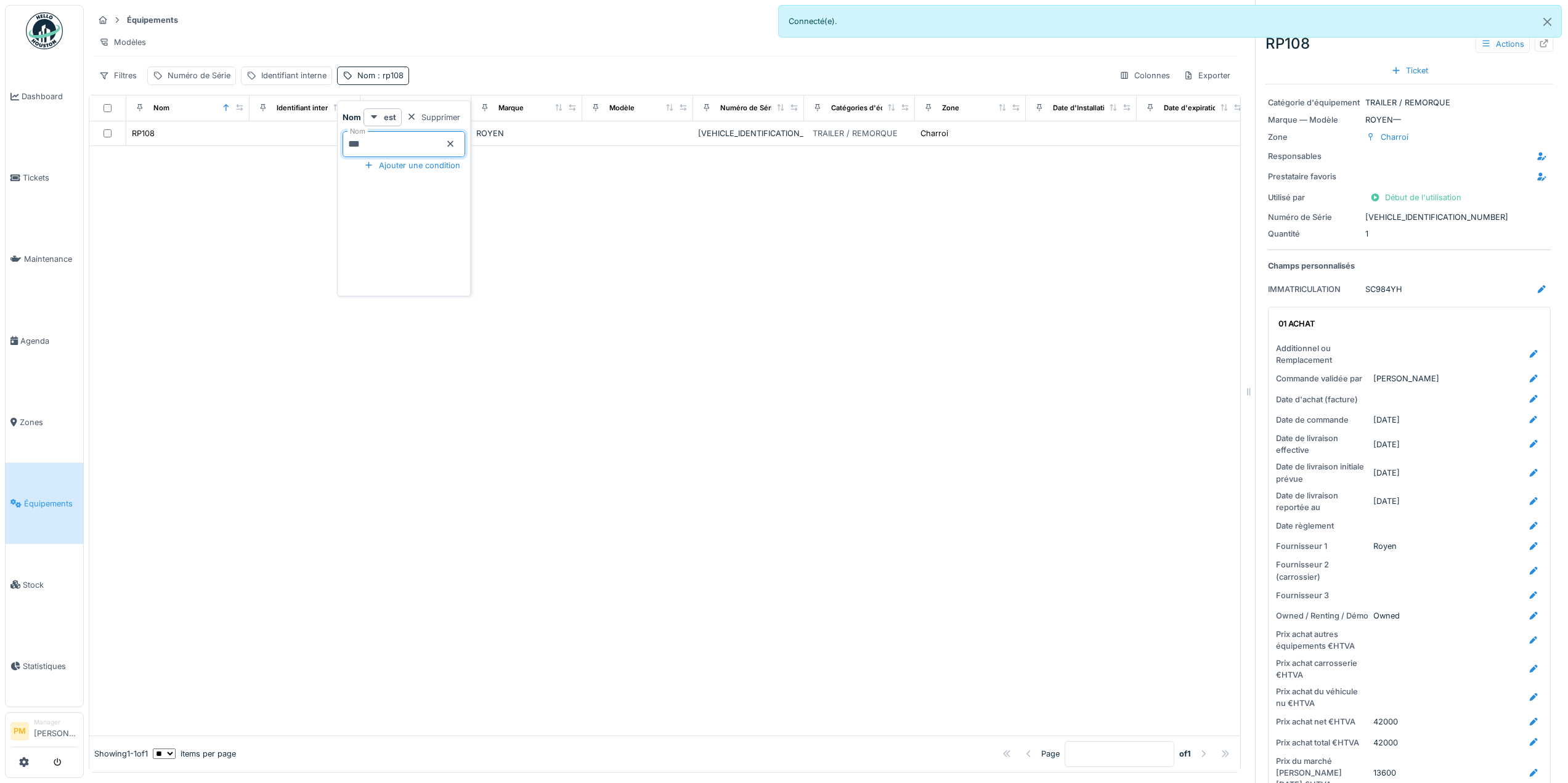
type input "****"
click at [271, 253] on div at bounding box center [665, 453] width 1151 height 564
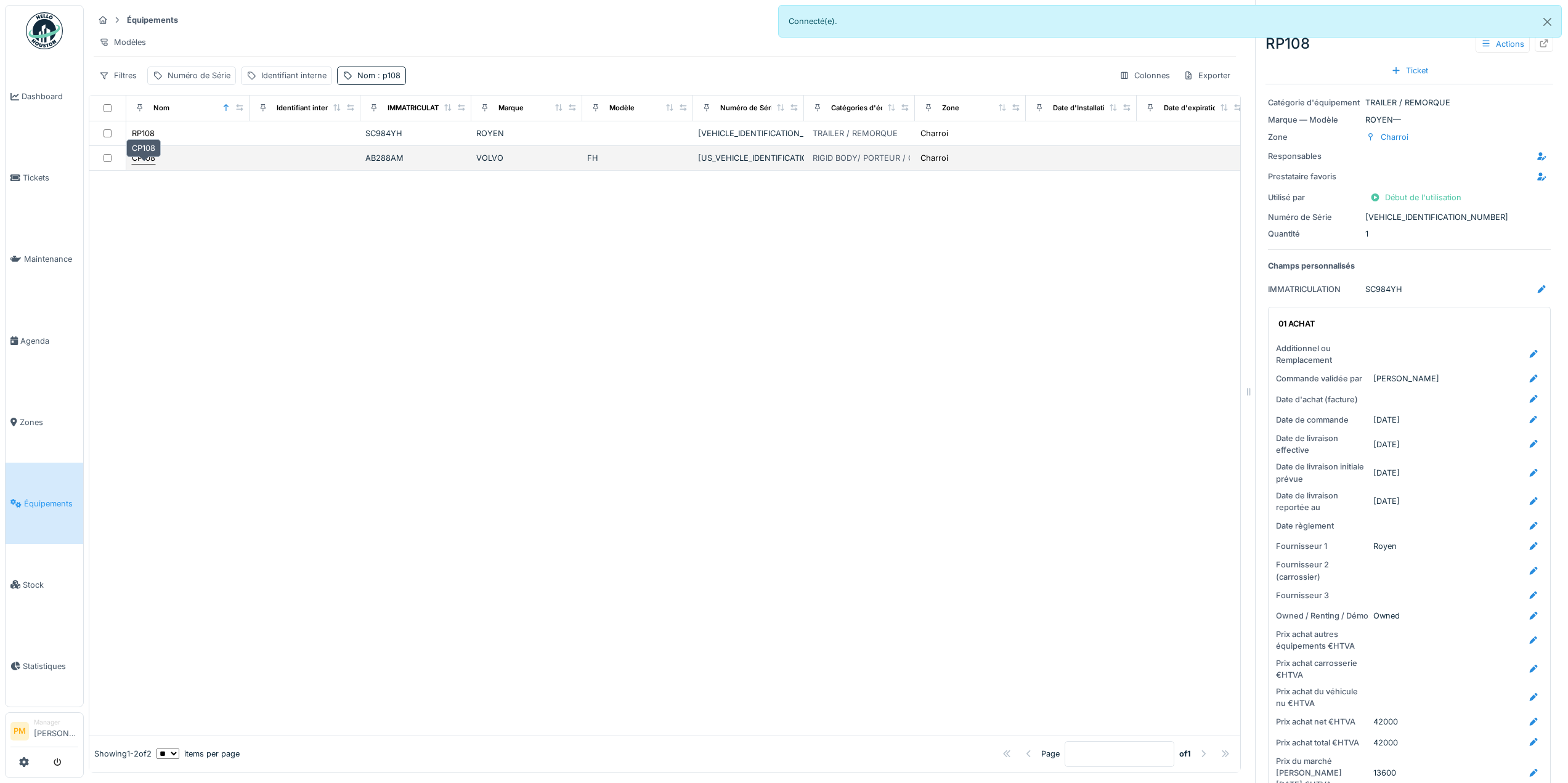
click at [137, 164] on div "CP108" at bounding box center [144, 158] width 24 height 11
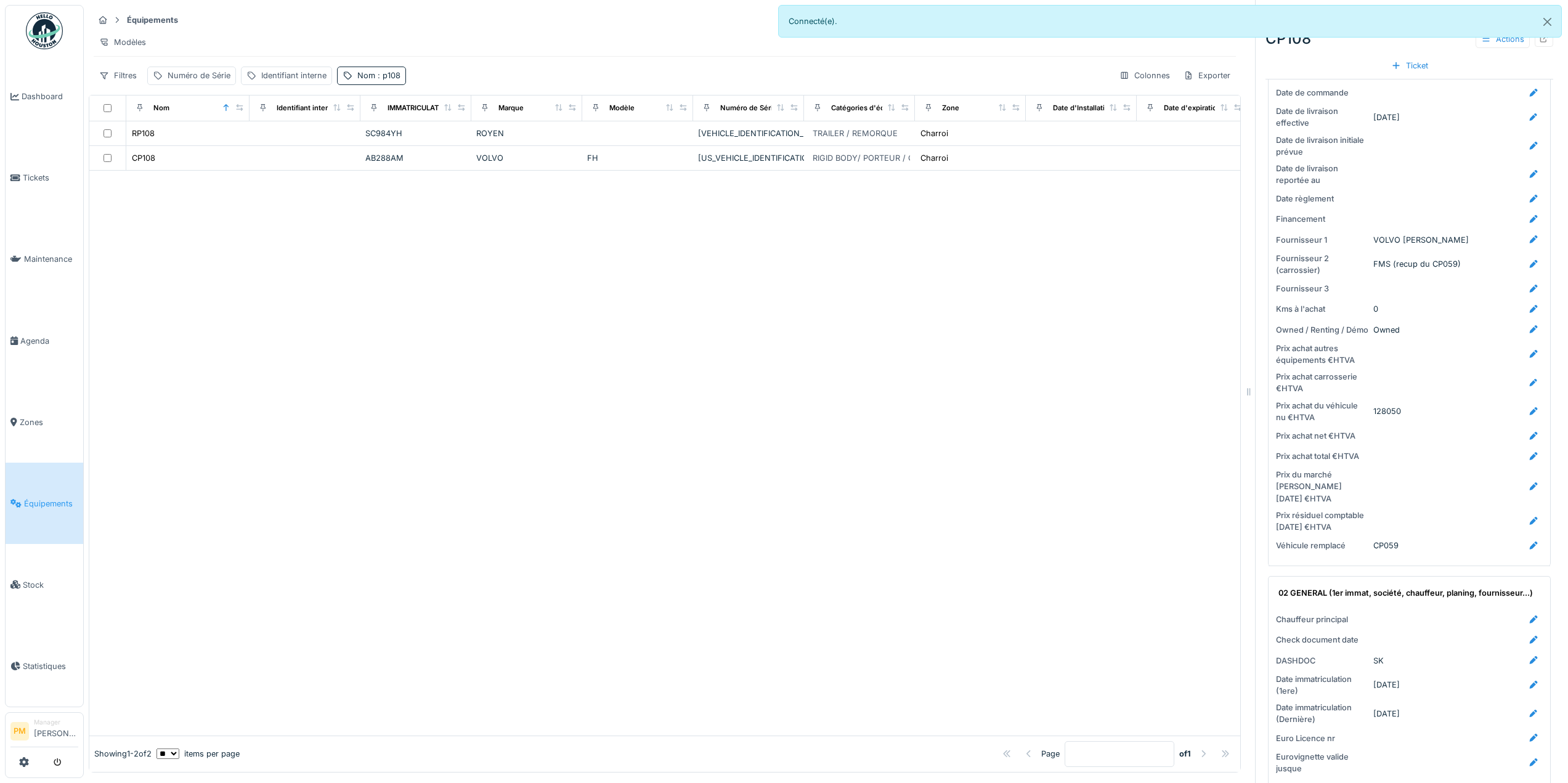
scroll to position [555, 0]
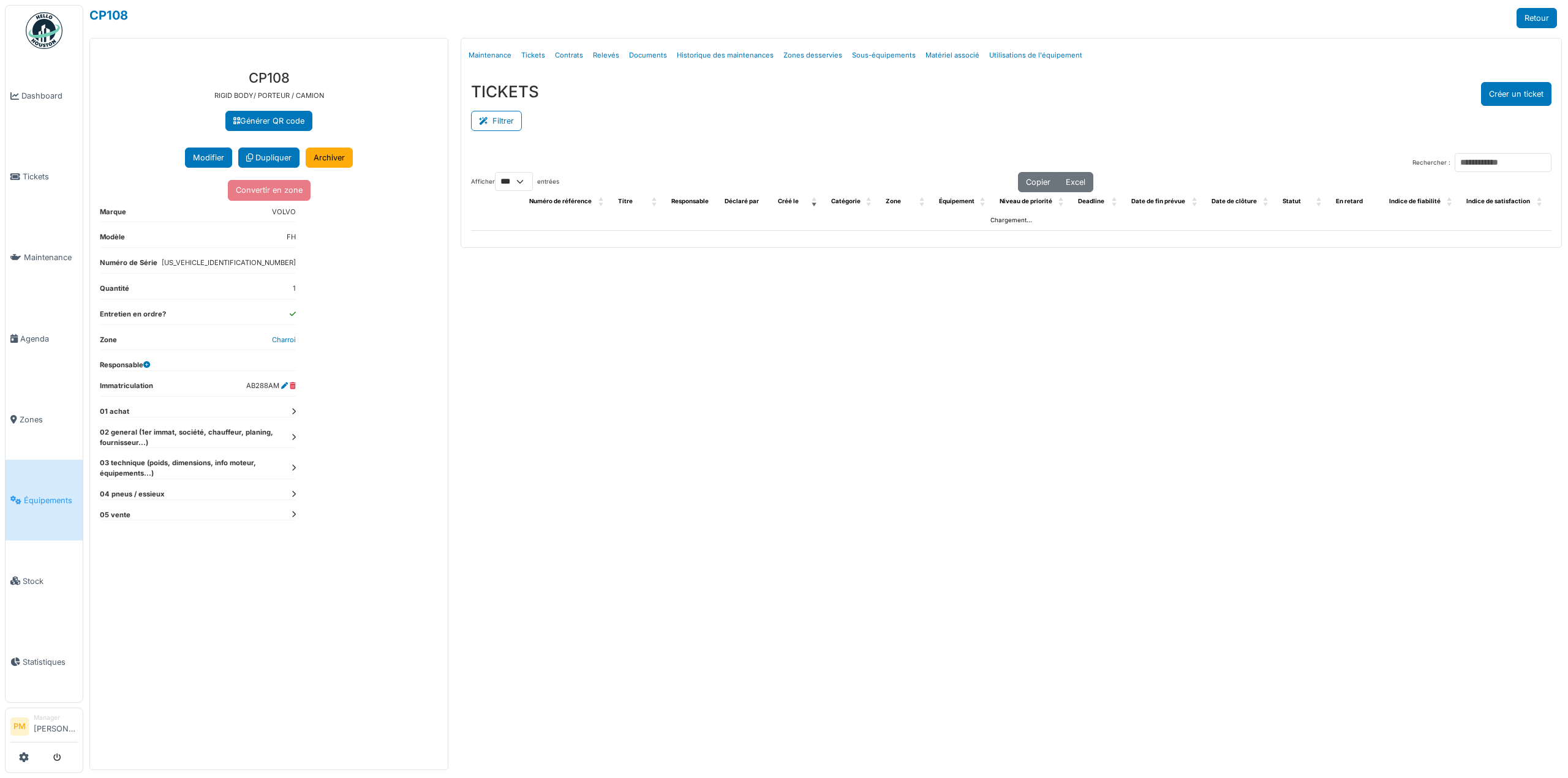
select select "***"
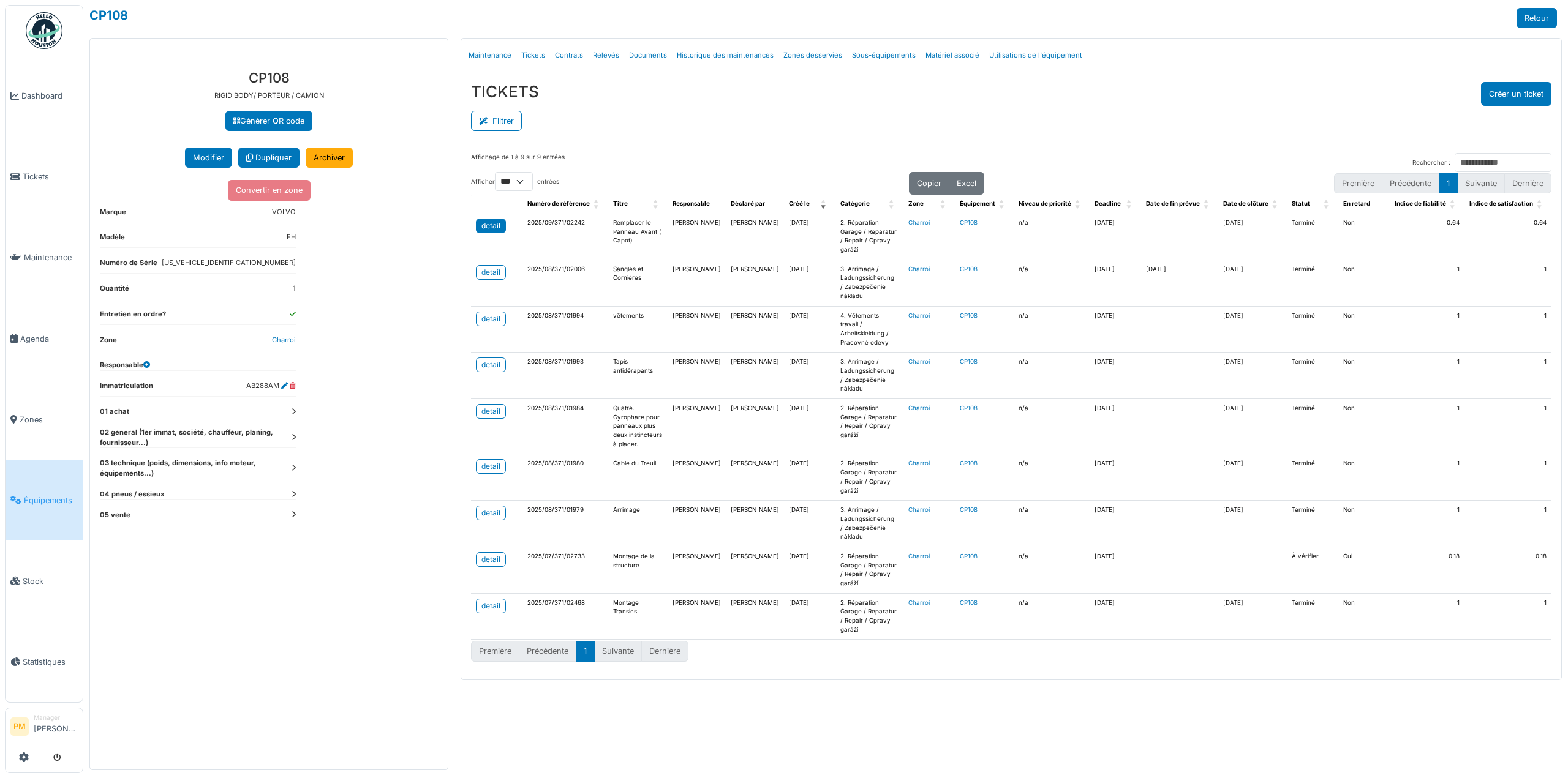
click at [499, 224] on div "detail" at bounding box center [491, 226] width 19 height 11
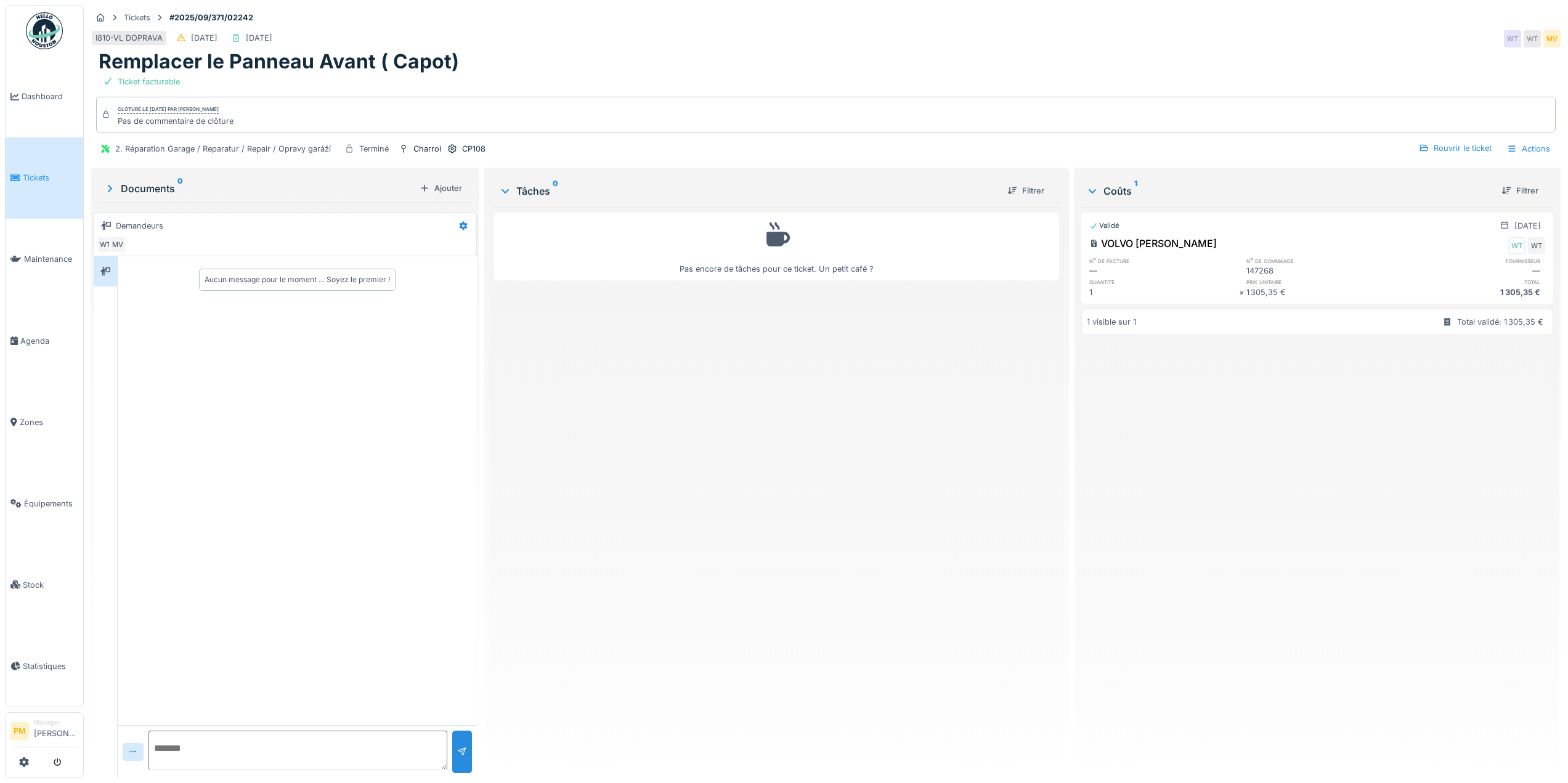
click at [1302, 290] on div "1 305,35 €" at bounding box center [1321, 292] width 149 height 11
click at [1519, 146] on div "Actions" at bounding box center [1529, 148] width 54 height 18
click at [1464, 147] on div "Rouvrir le ticket" at bounding box center [1455, 148] width 82 height 16
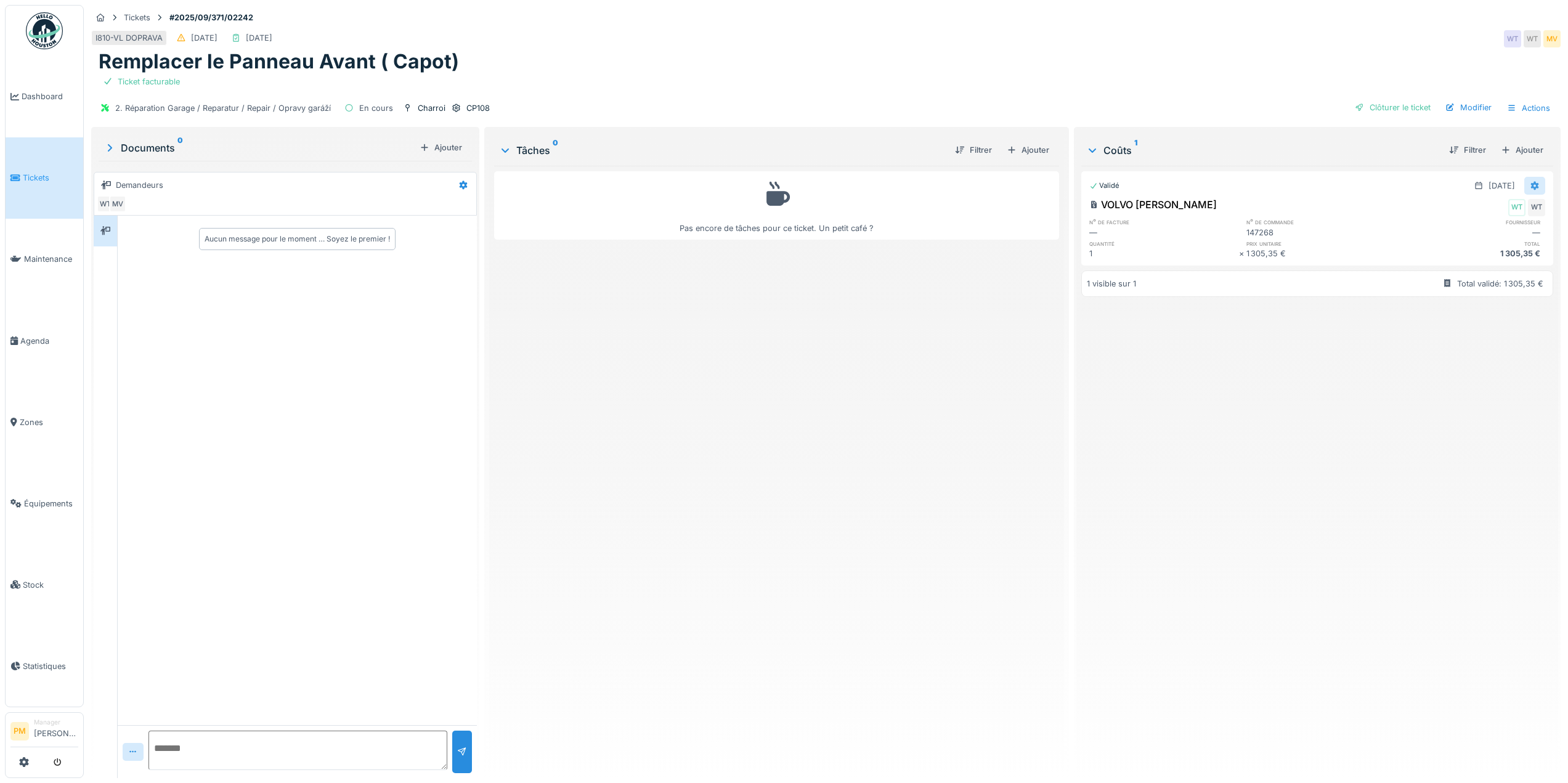
click at [1525, 180] on div at bounding box center [1535, 186] width 21 height 18
click at [1478, 228] on div "Modifier" at bounding box center [1474, 232] width 60 height 19
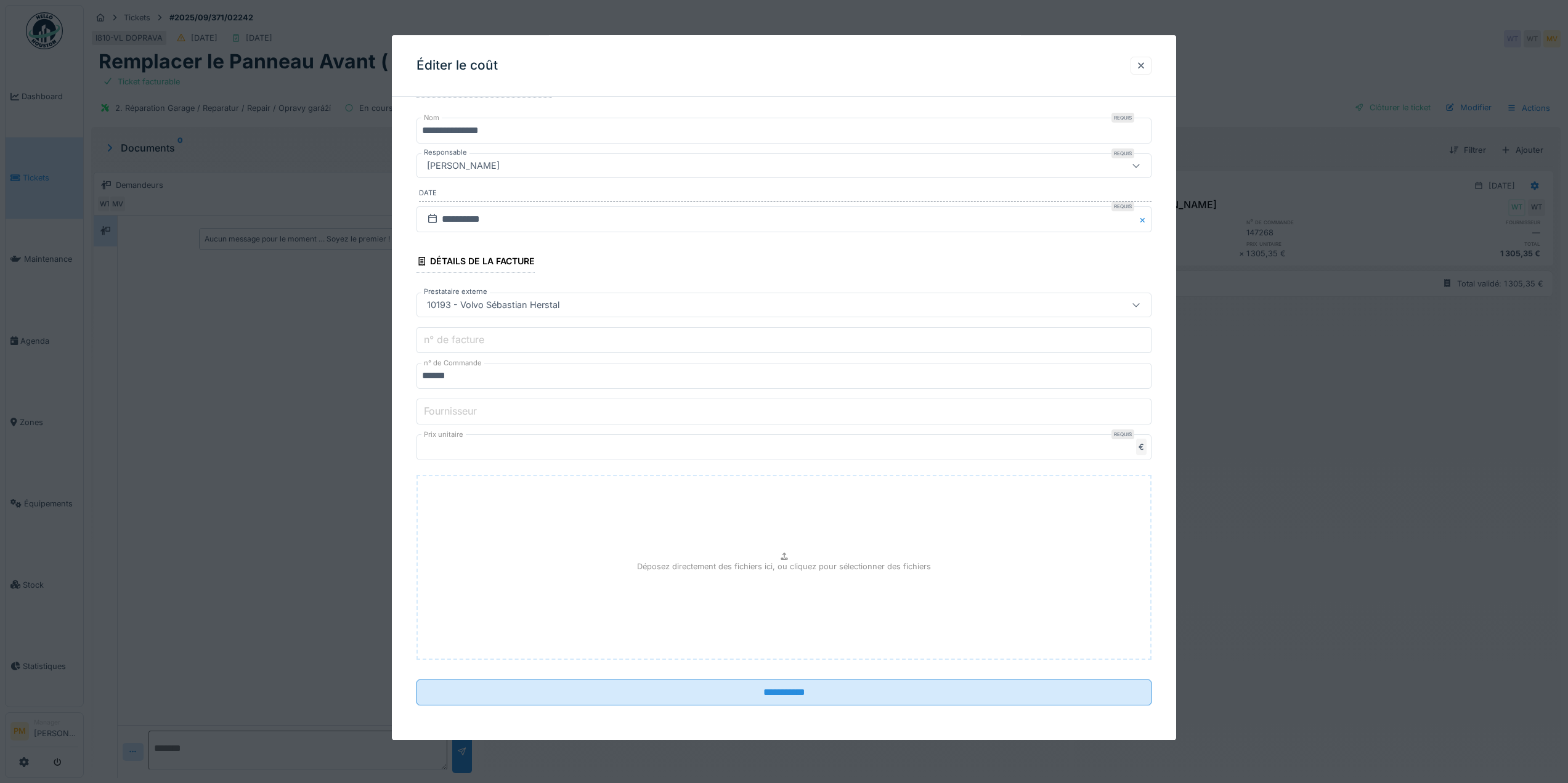
scroll to position [9, 0]
click at [1146, 64] on div at bounding box center [1141, 65] width 10 height 11
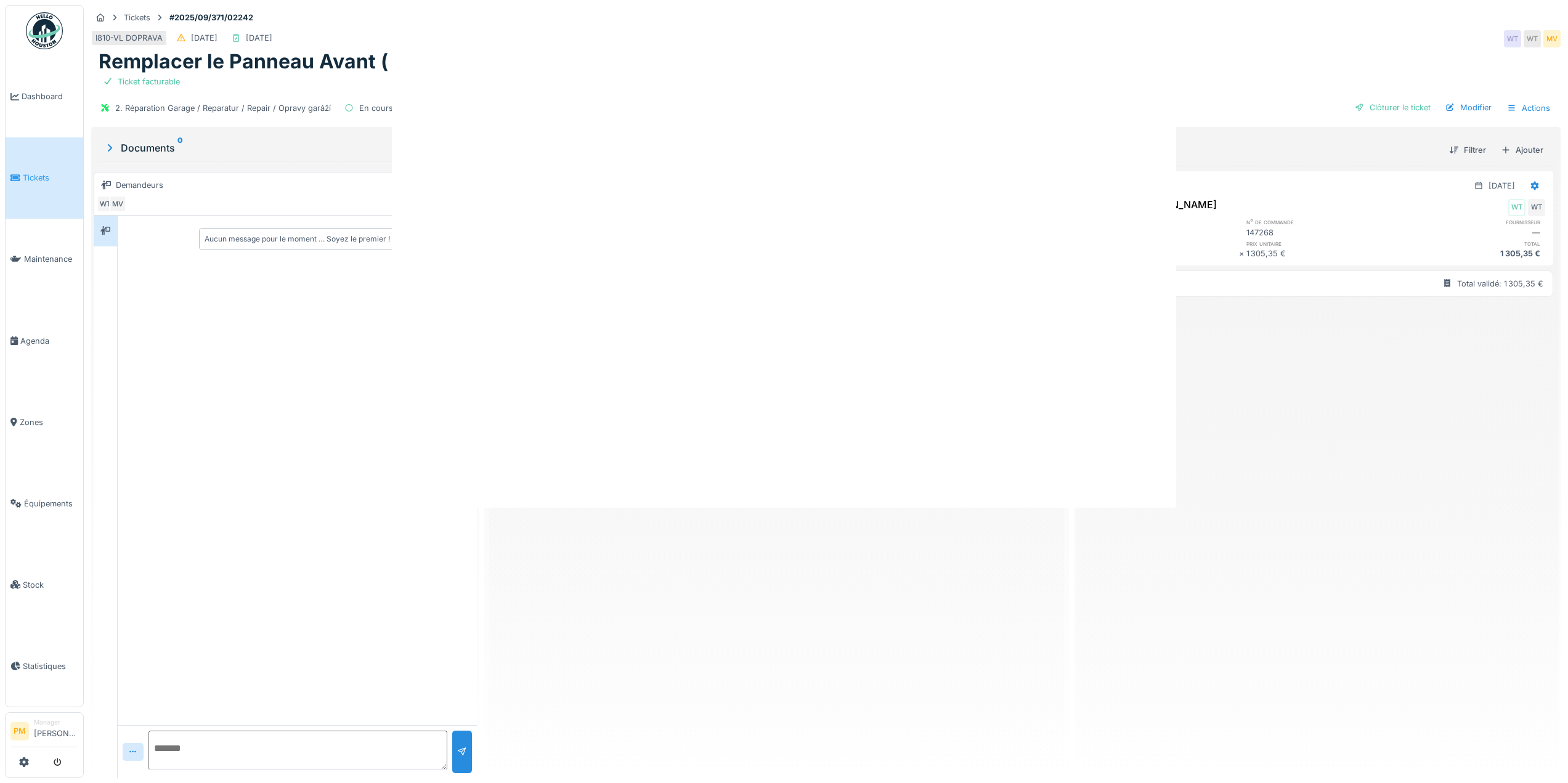
scroll to position [0, 0]
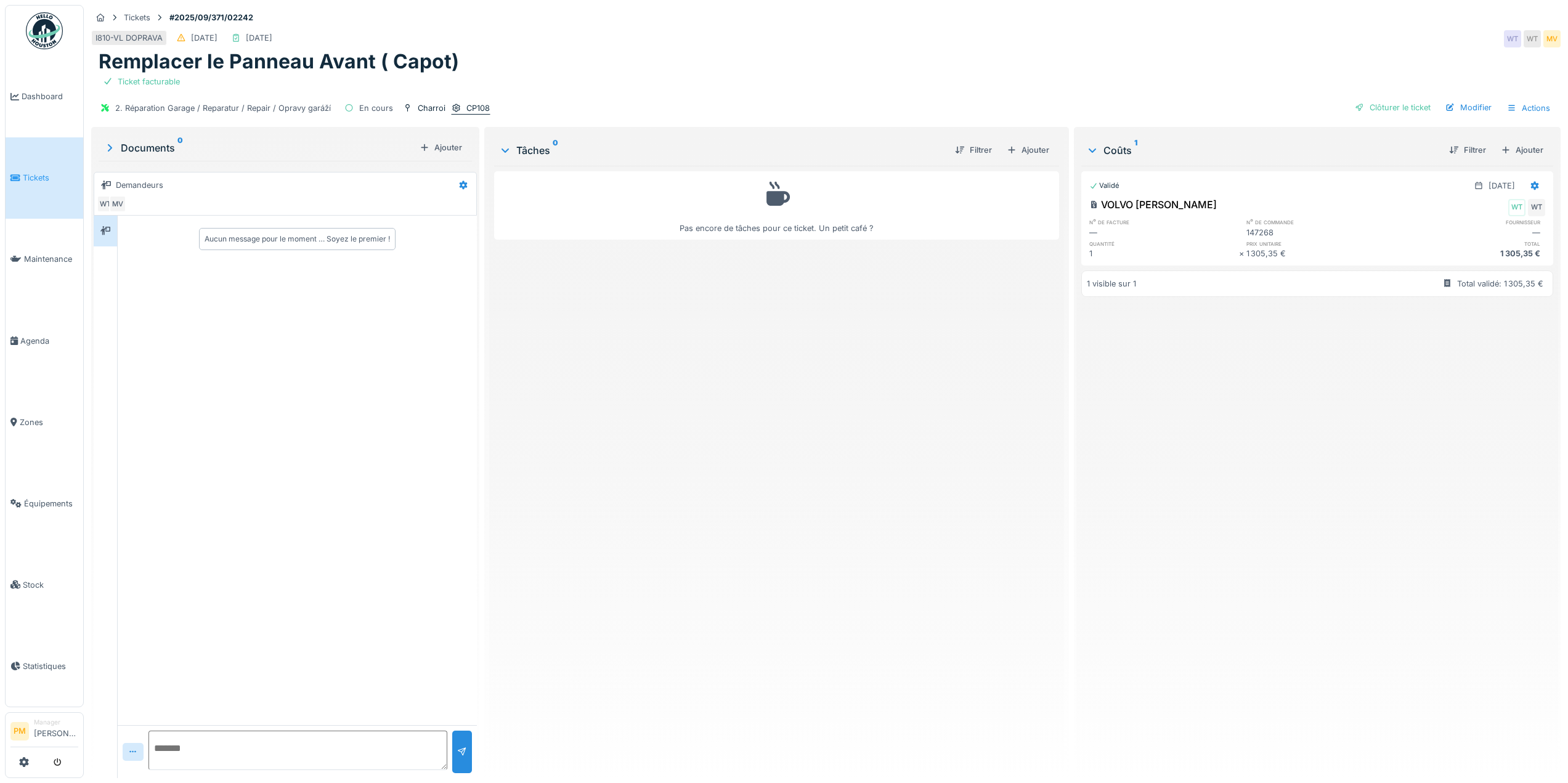
click at [477, 102] on div "CP108" at bounding box center [478, 108] width 24 height 11
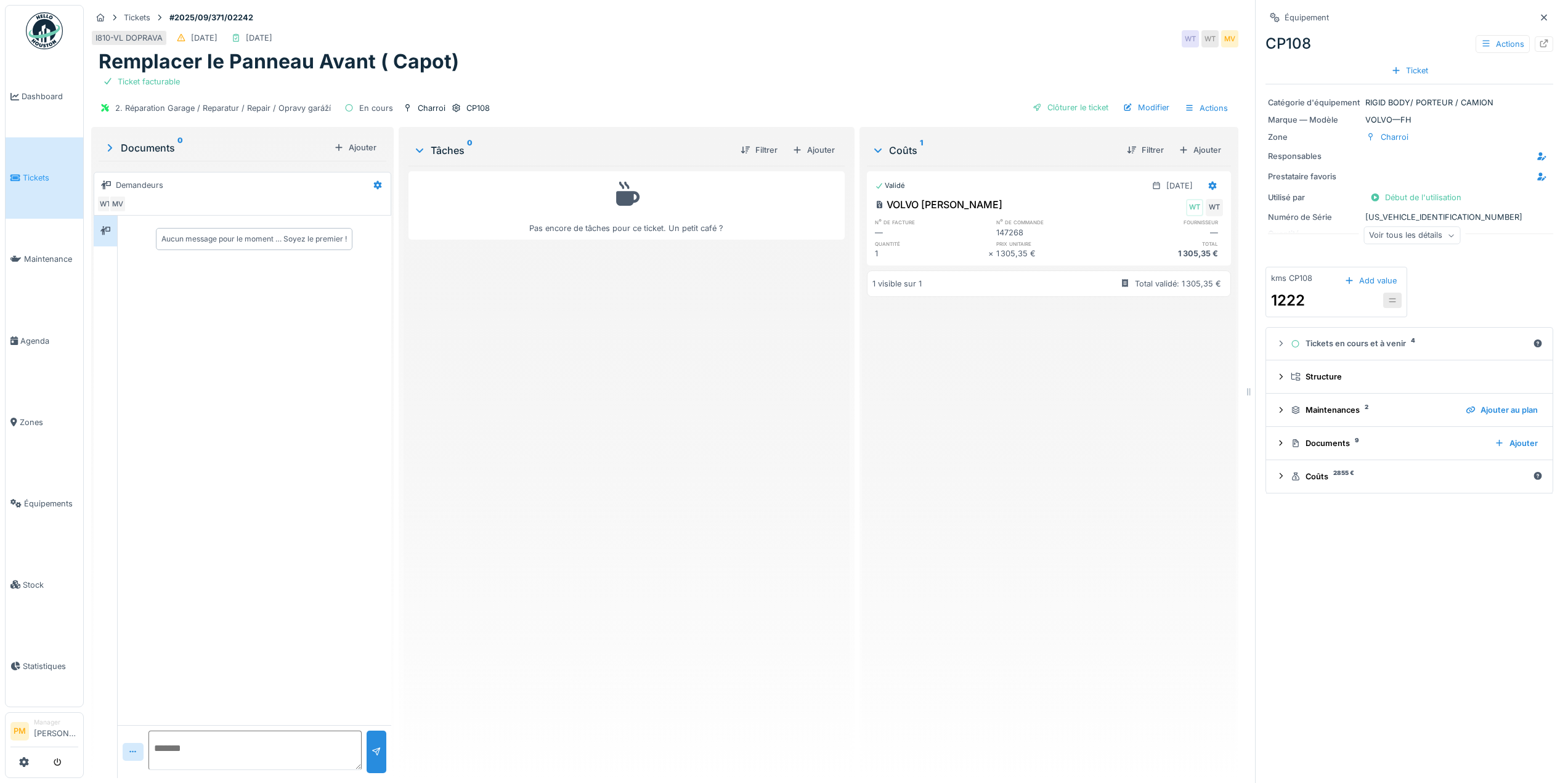
click at [1412, 235] on div "Voir tous les détails" at bounding box center [1411, 236] width 97 height 18
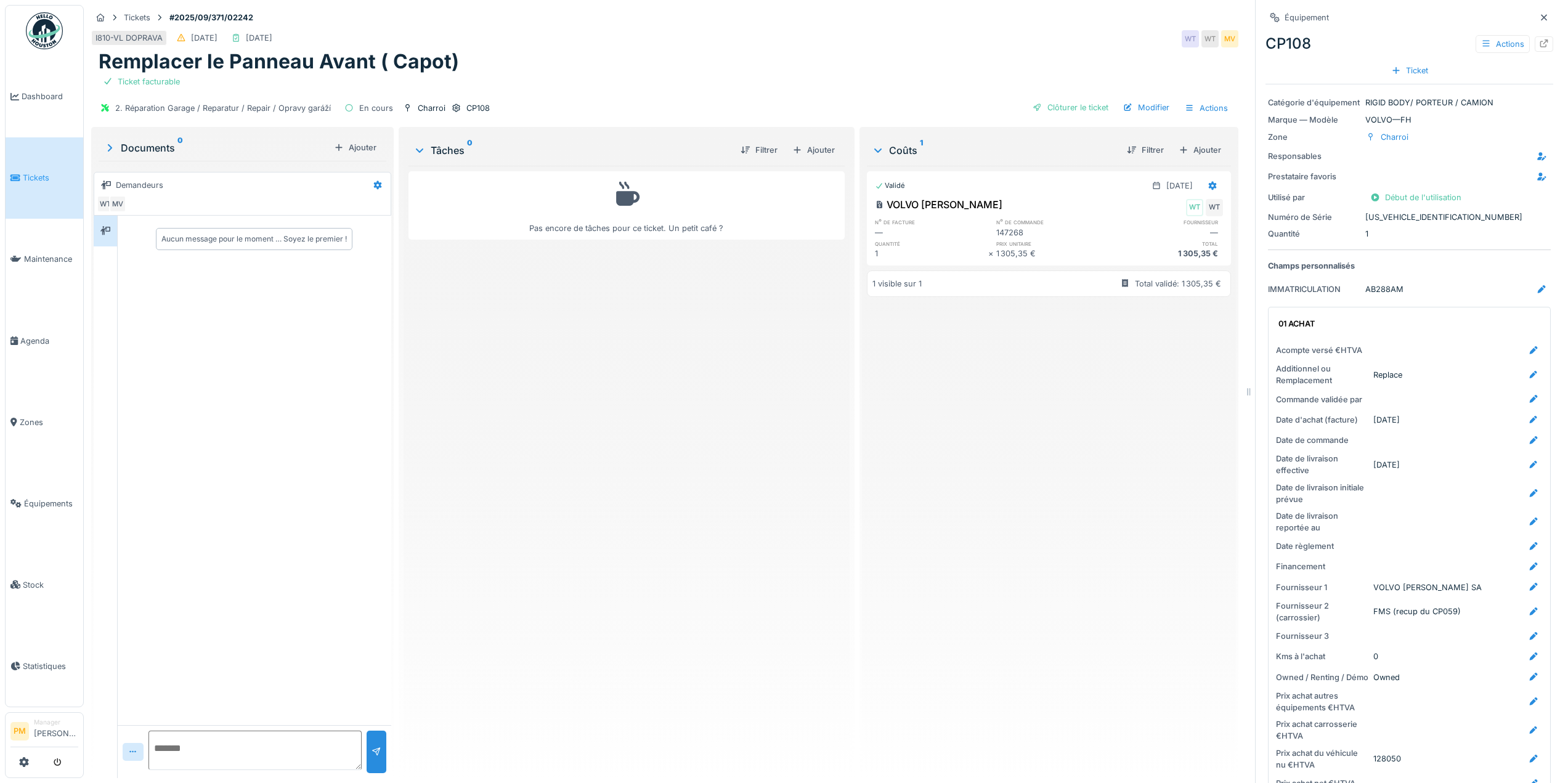
click at [1008, 467] on div "Validé 27/08/2025 VOLVO SEBASTIAN WT WT n° de facture n° de commande fournisseu…" at bounding box center [1049, 467] width 364 height 603
click at [1541, 19] on icon at bounding box center [1544, 17] width 7 height 7
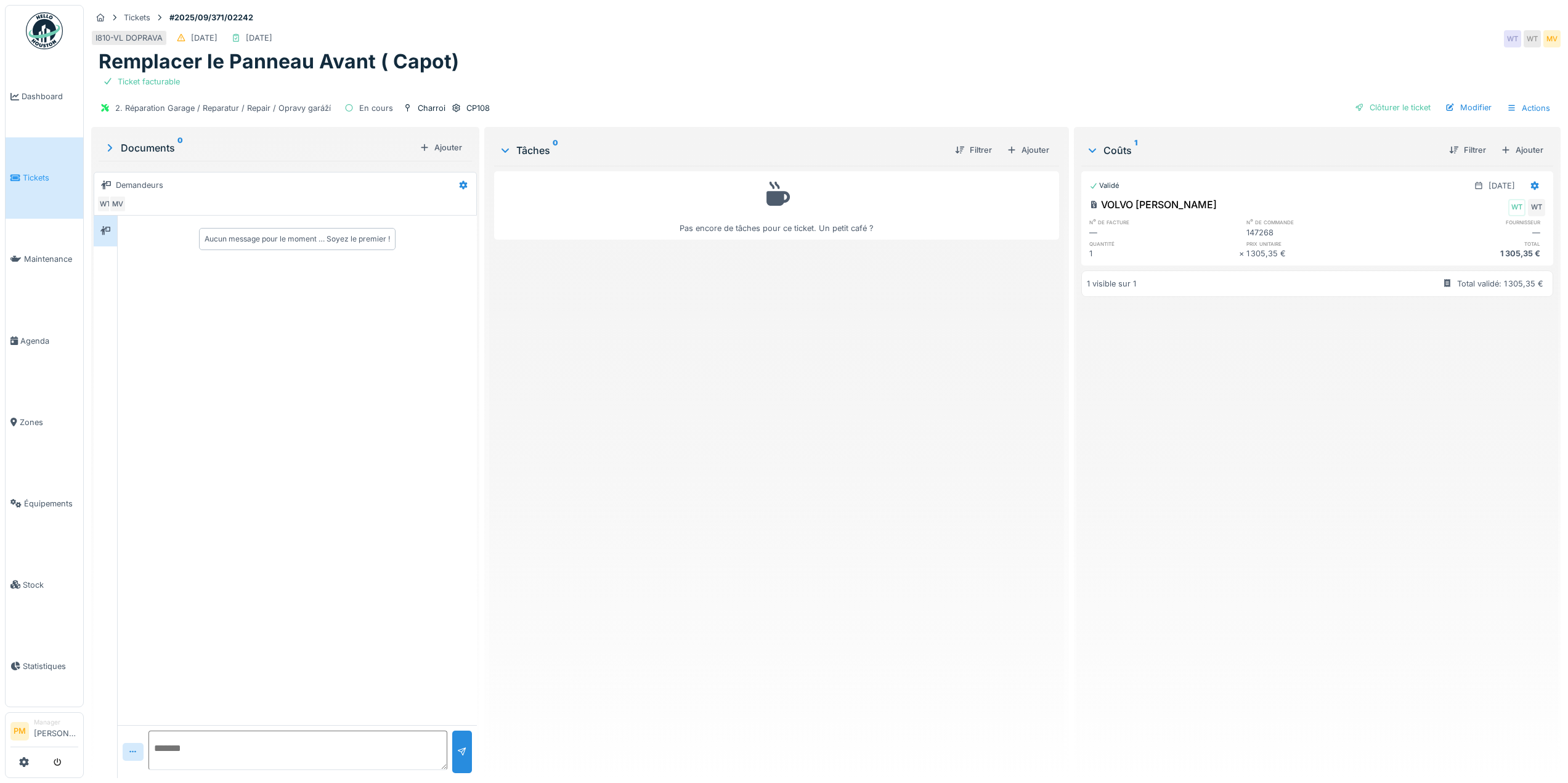
click at [827, 381] on div "Pas encore de tâches pour ce ticket. Un petit café ?" at bounding box center [777, 467] width 565 height 603
click at [477, 113] on div "CP108" at bounding box center [478, 108] width 24 height 11
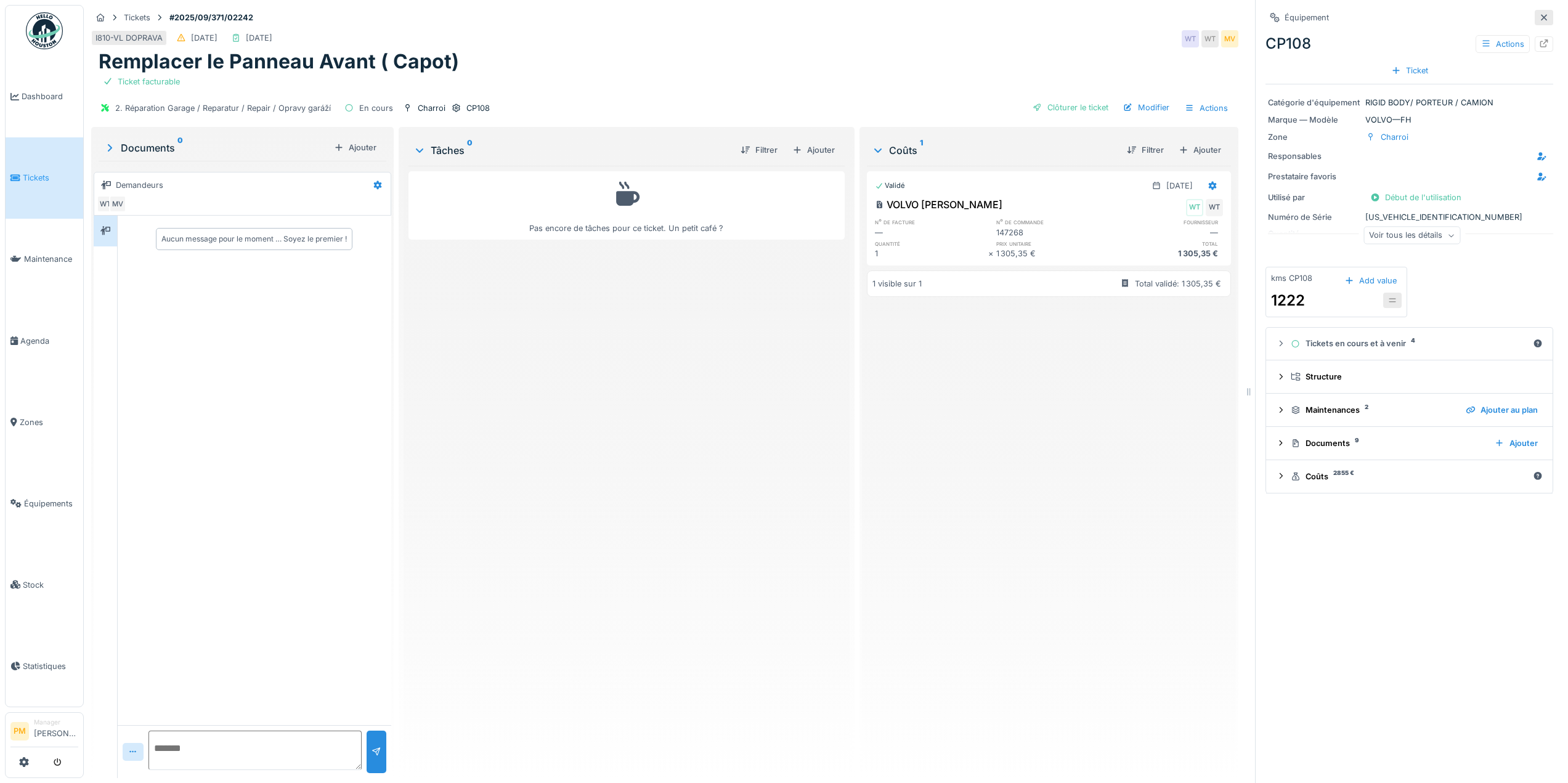
click at [1541, 16] on icon at bounding box center [1544, 17] width 7 height 7
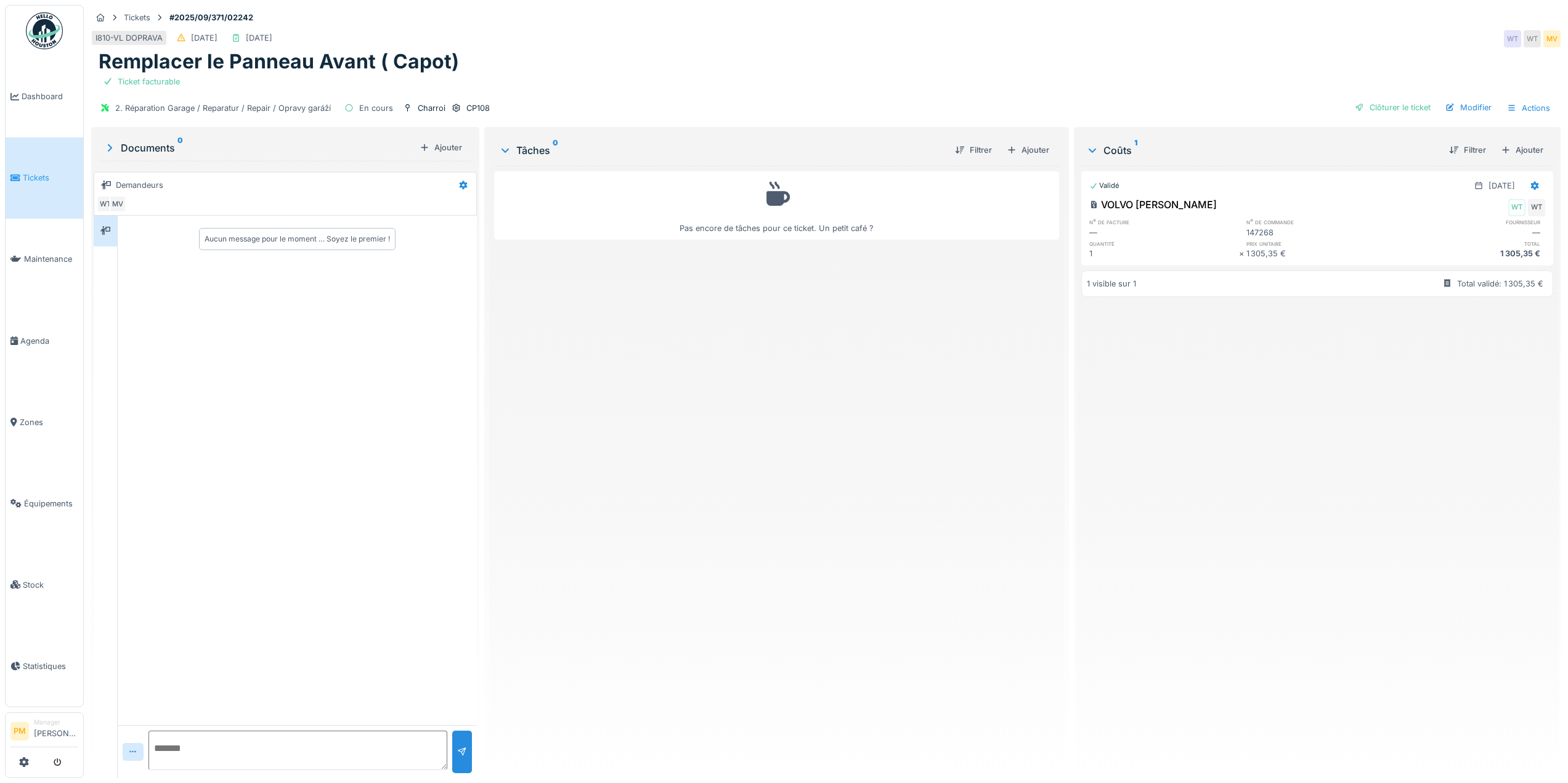
click at [744, 383] on div "Pas encore de tâches pour ce ticket. Un petit café ?" at bounding box center [777, 467] width 565 height 603
click at [727, 214] on div "Pas encore de tâches pour ce ticket. Un petit café ?" at bounding box center [777, 206] width 549 height 57
click at [1467, 109] on div "Modifier" at bounding box center [1468, 108] width 56 height 16
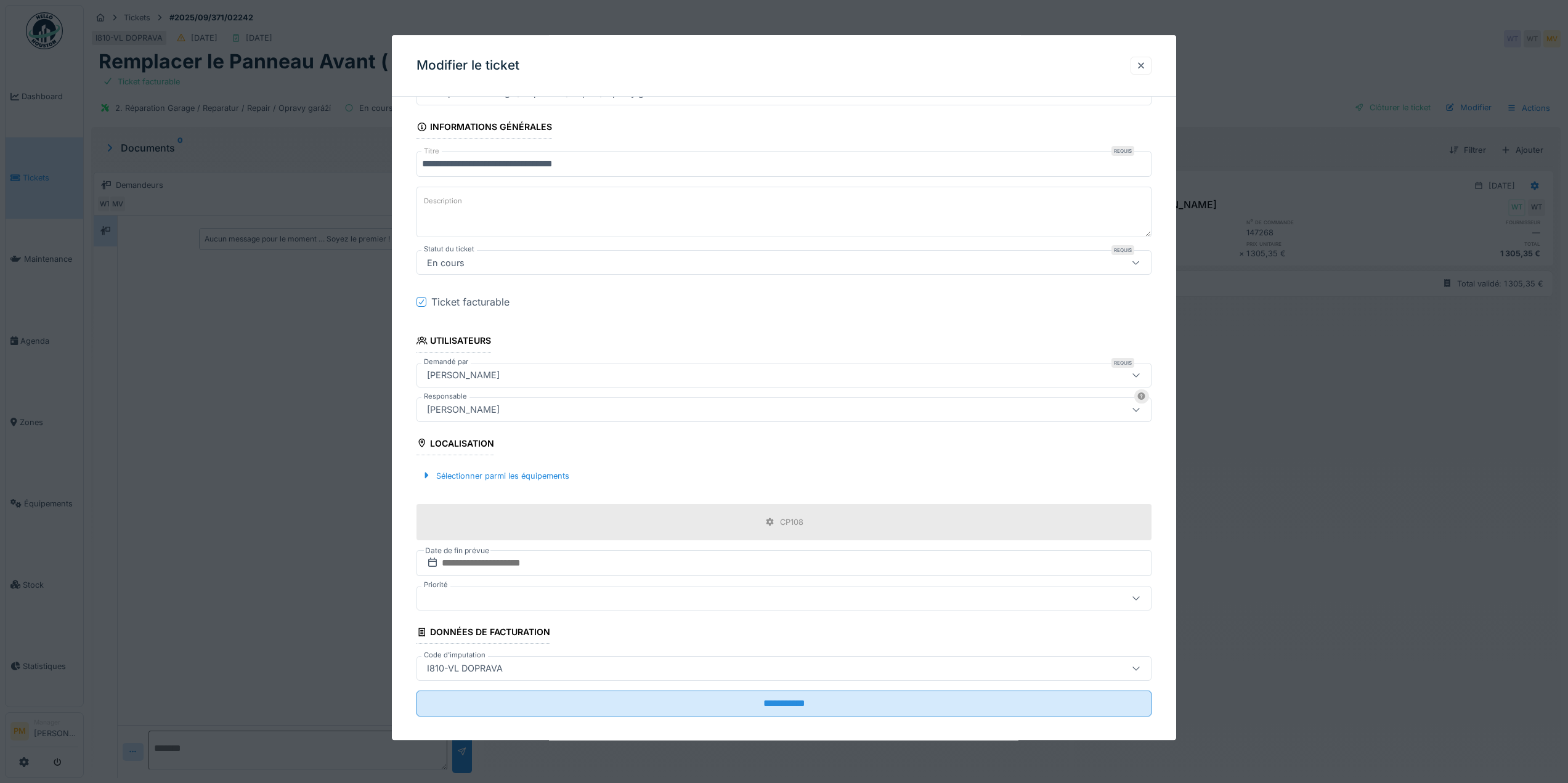
scroll to position [73, 0]
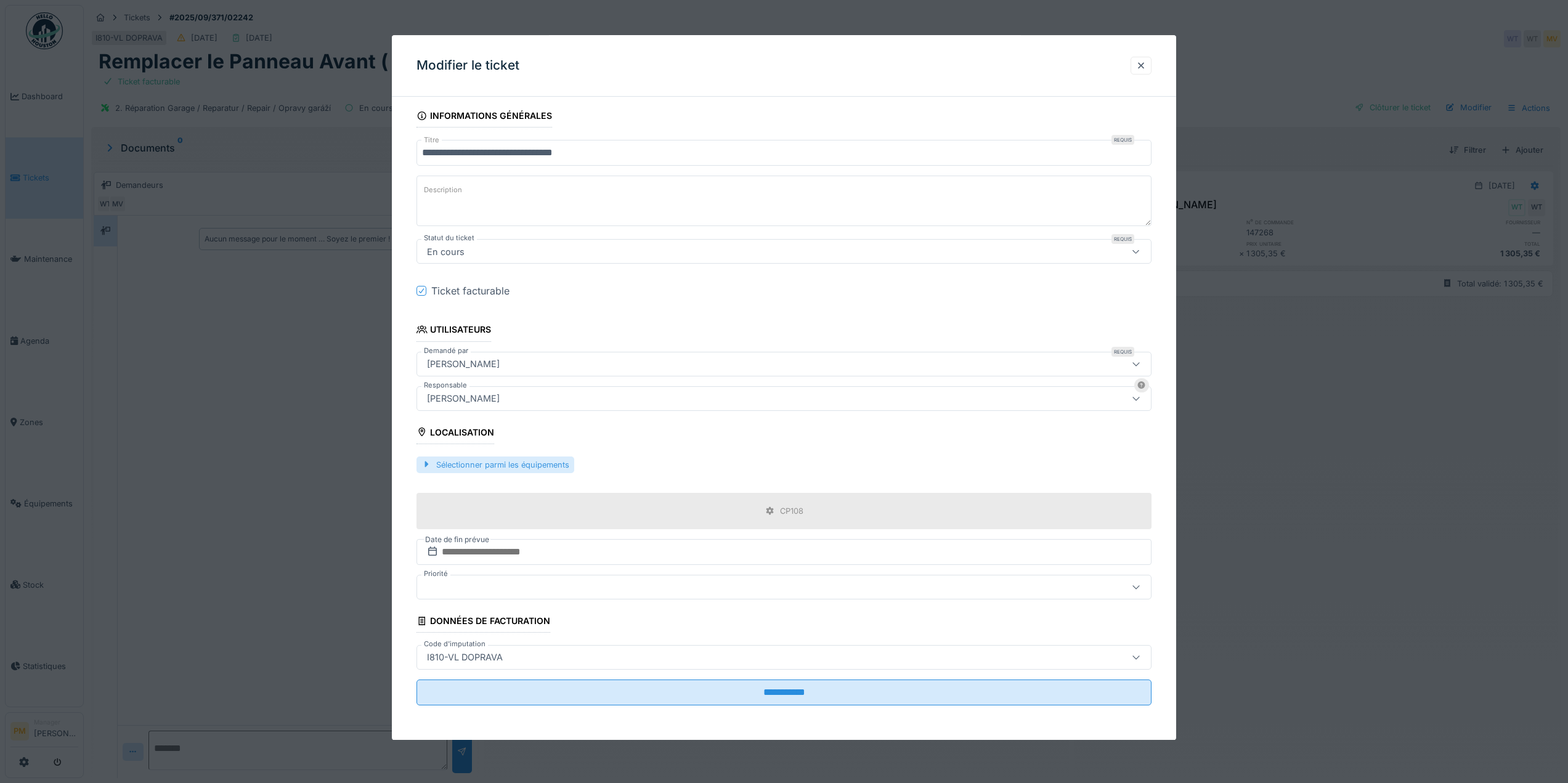
click at [520, 467] on div "Sélectionner parmi les équipements" at bounding box center [495, 465] width 157 height 16
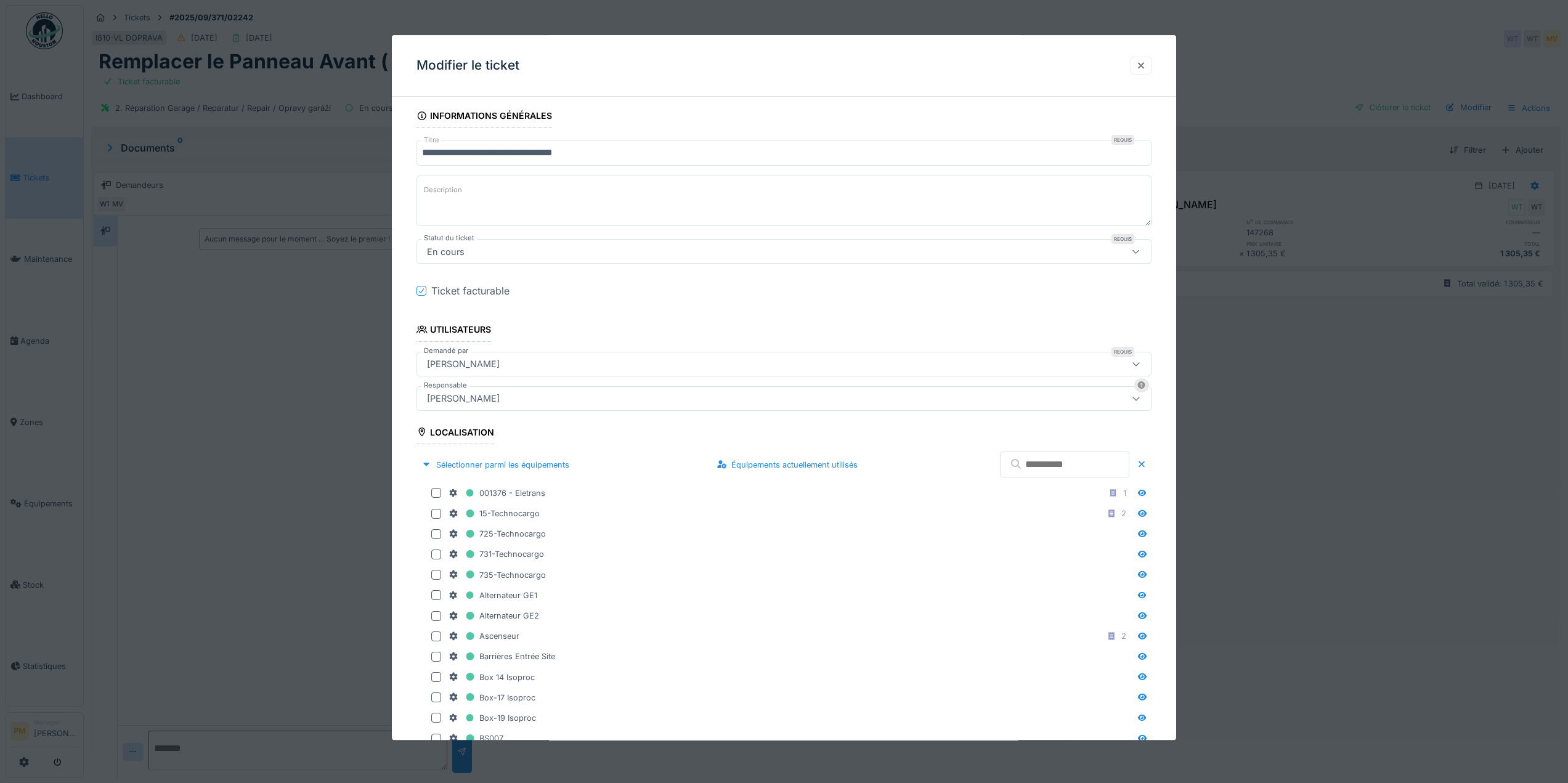
click at [1030, 469] on input "text" at bounding box center [1065, 465] width 130 height 26
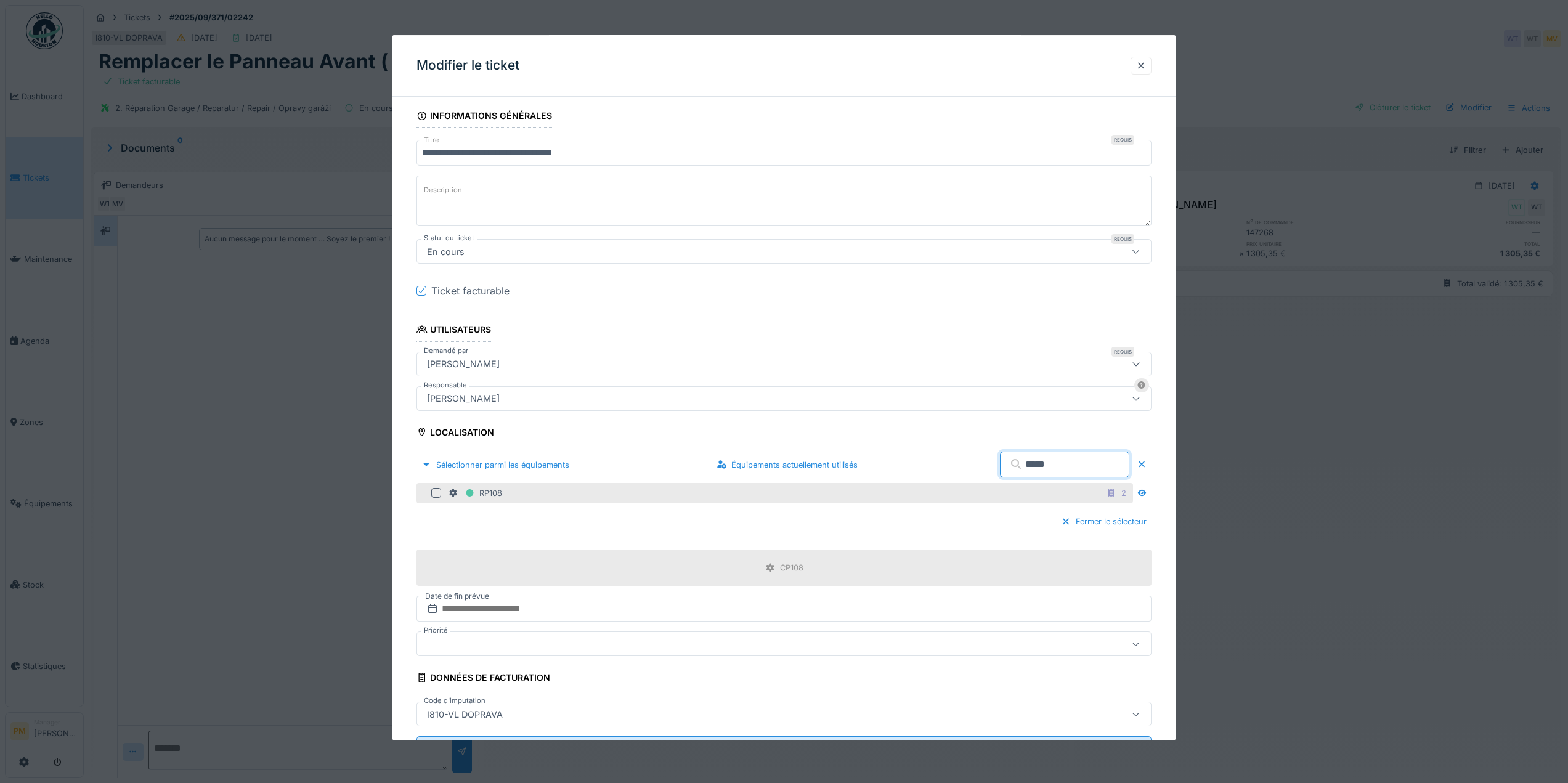
type input "*****"
click at [432, 492] on div at bounding box center [436, 493] width 10 height 10
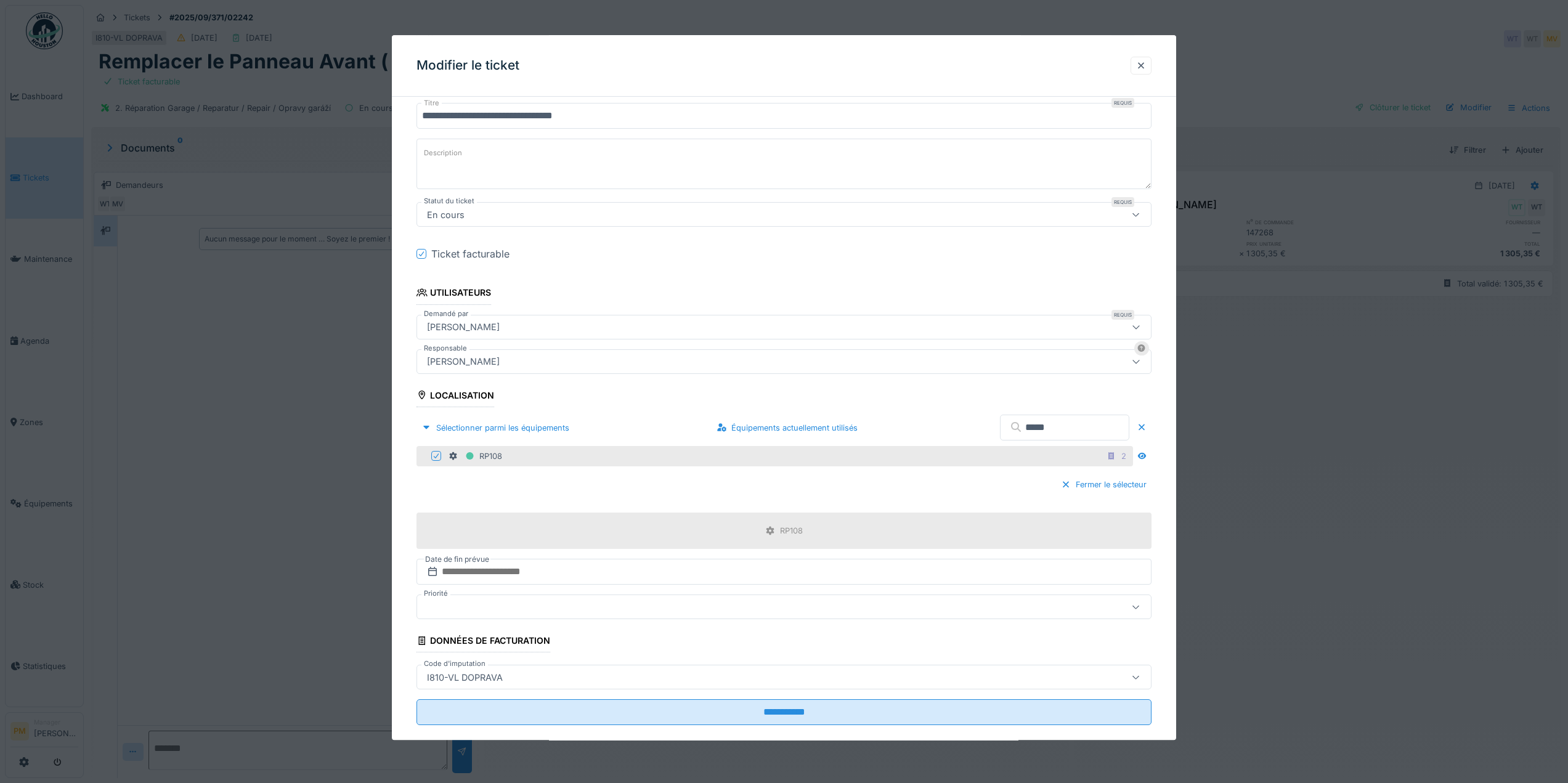
scroll to position [130, 0]
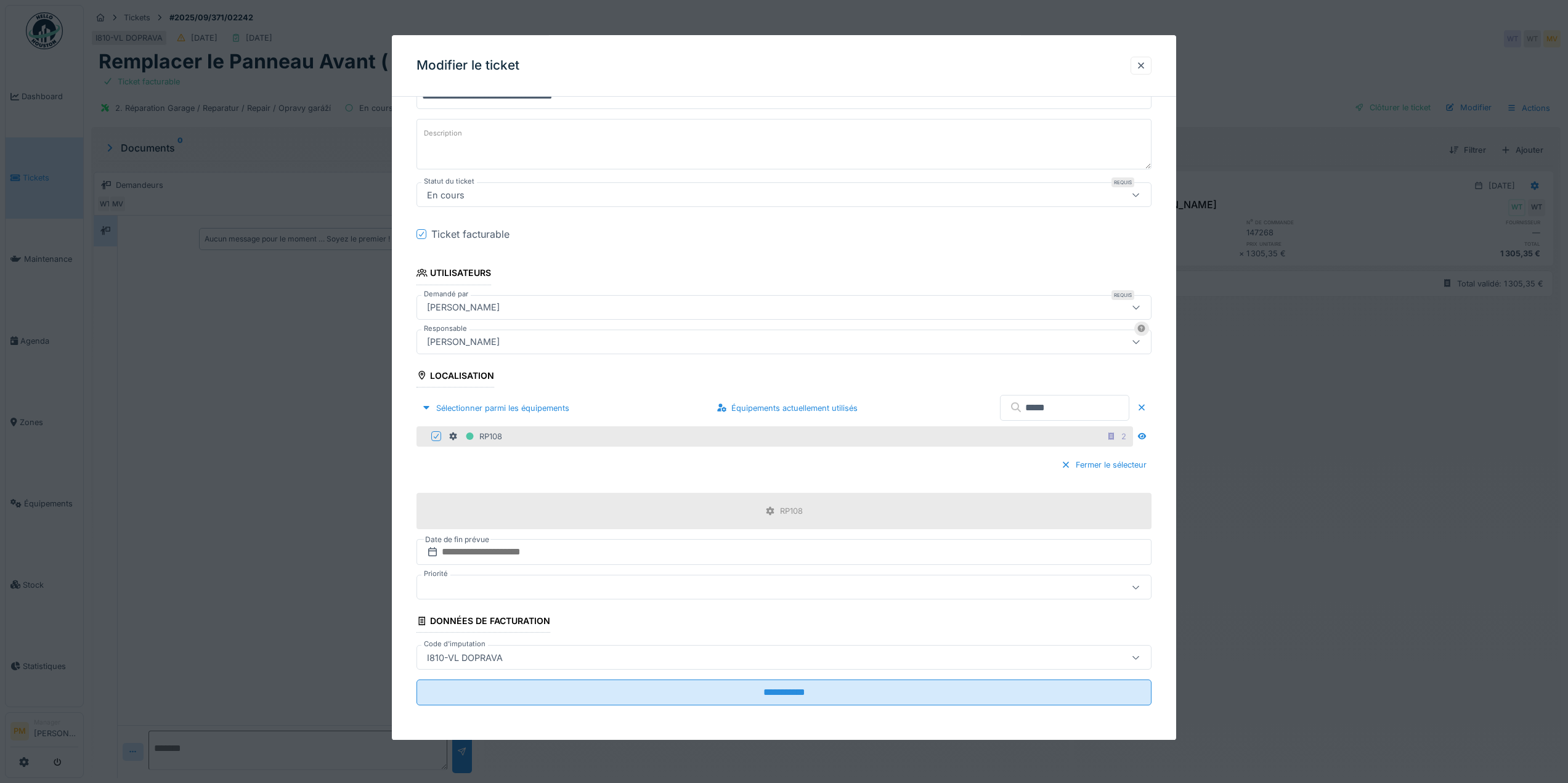
click at [932, 649] on div "I810-VL DOPRAVA" at bounding box center [784, 658] width 735 height 24
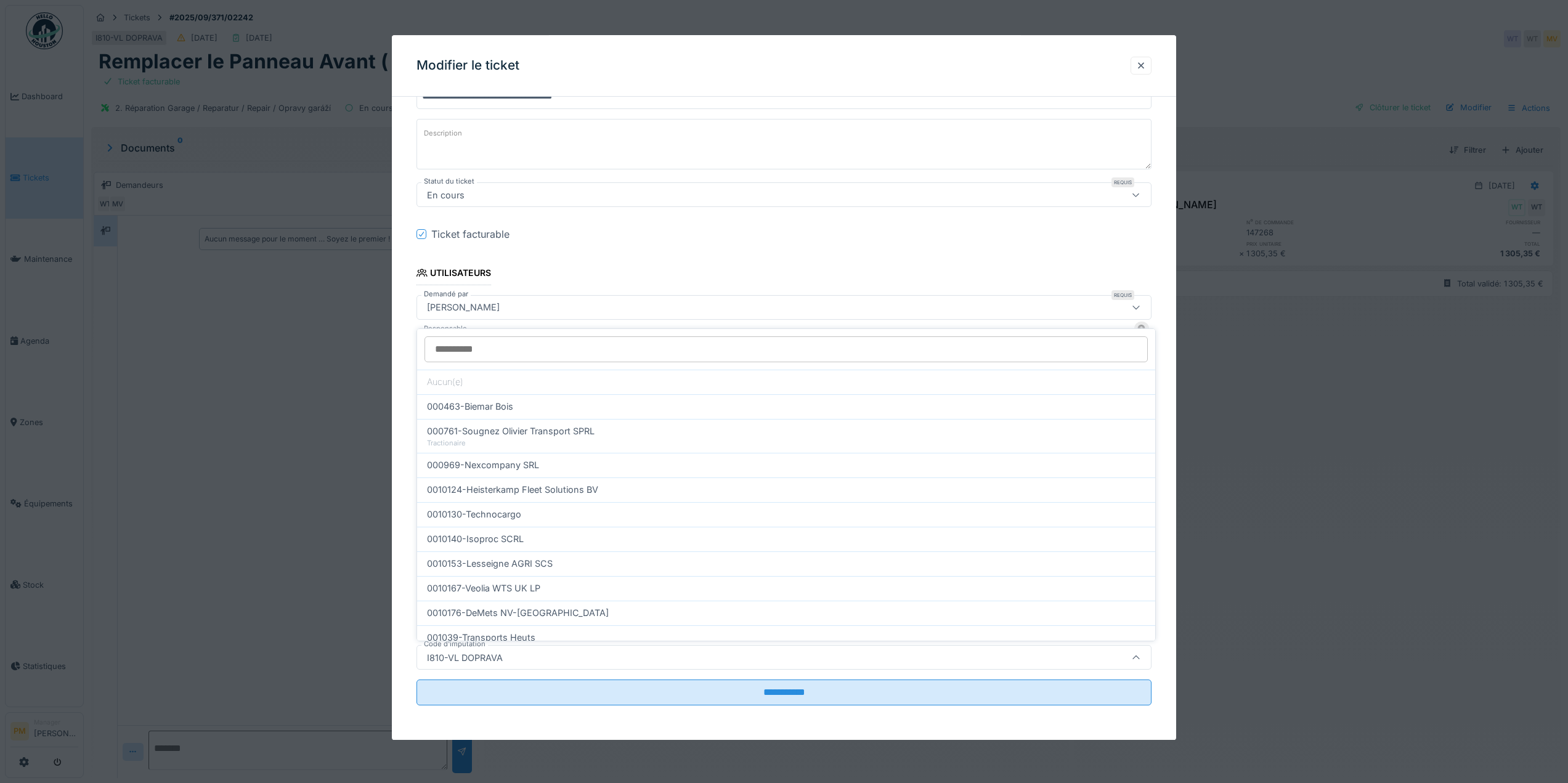
click at [396, 563] on div "**********" at bounding box center [783, 358] width 784 height 763
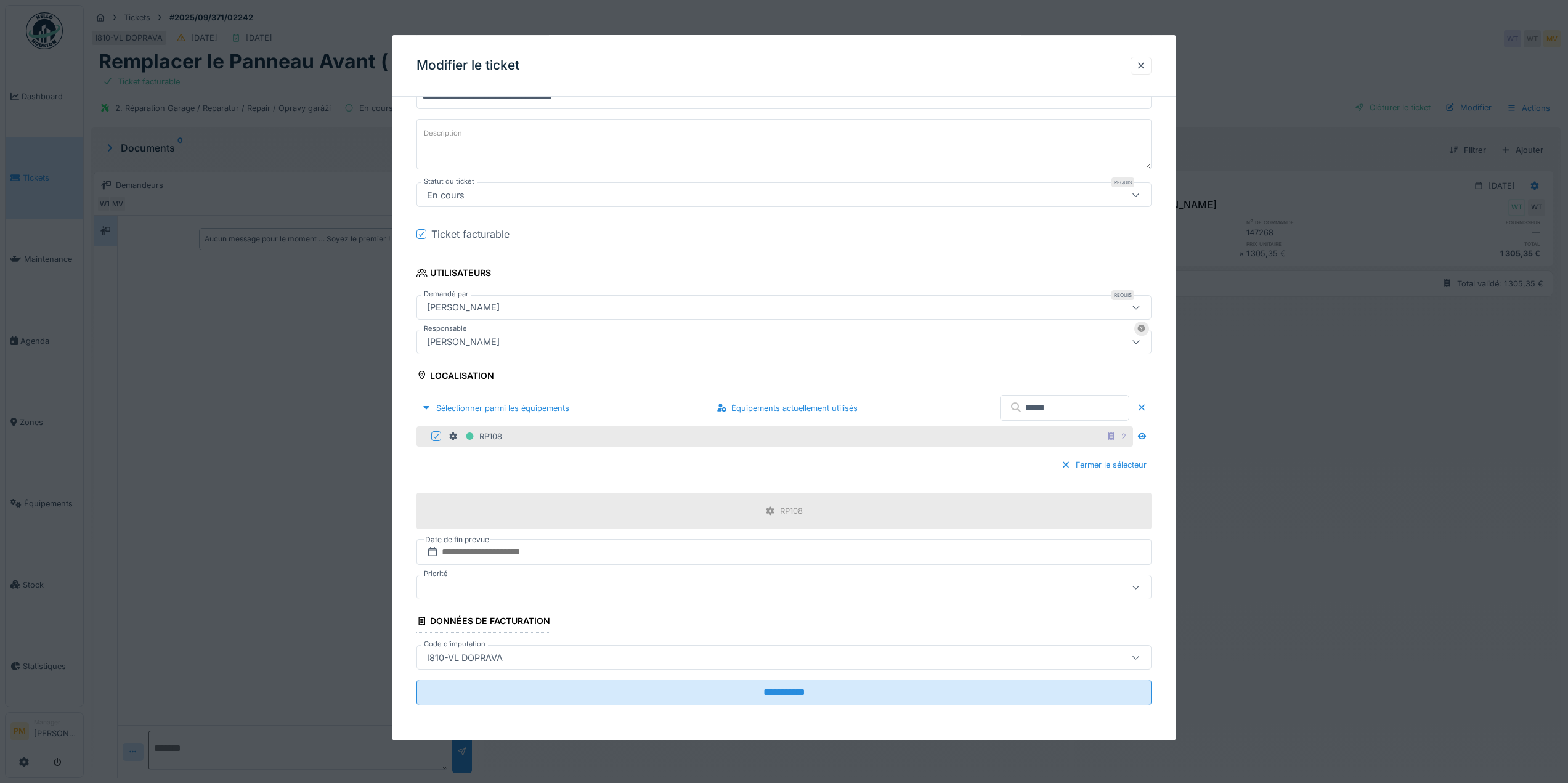
click at [955, 670] on div "I810-VL DOPRAVA" at bounding box center [784, 658] width 735 height 24
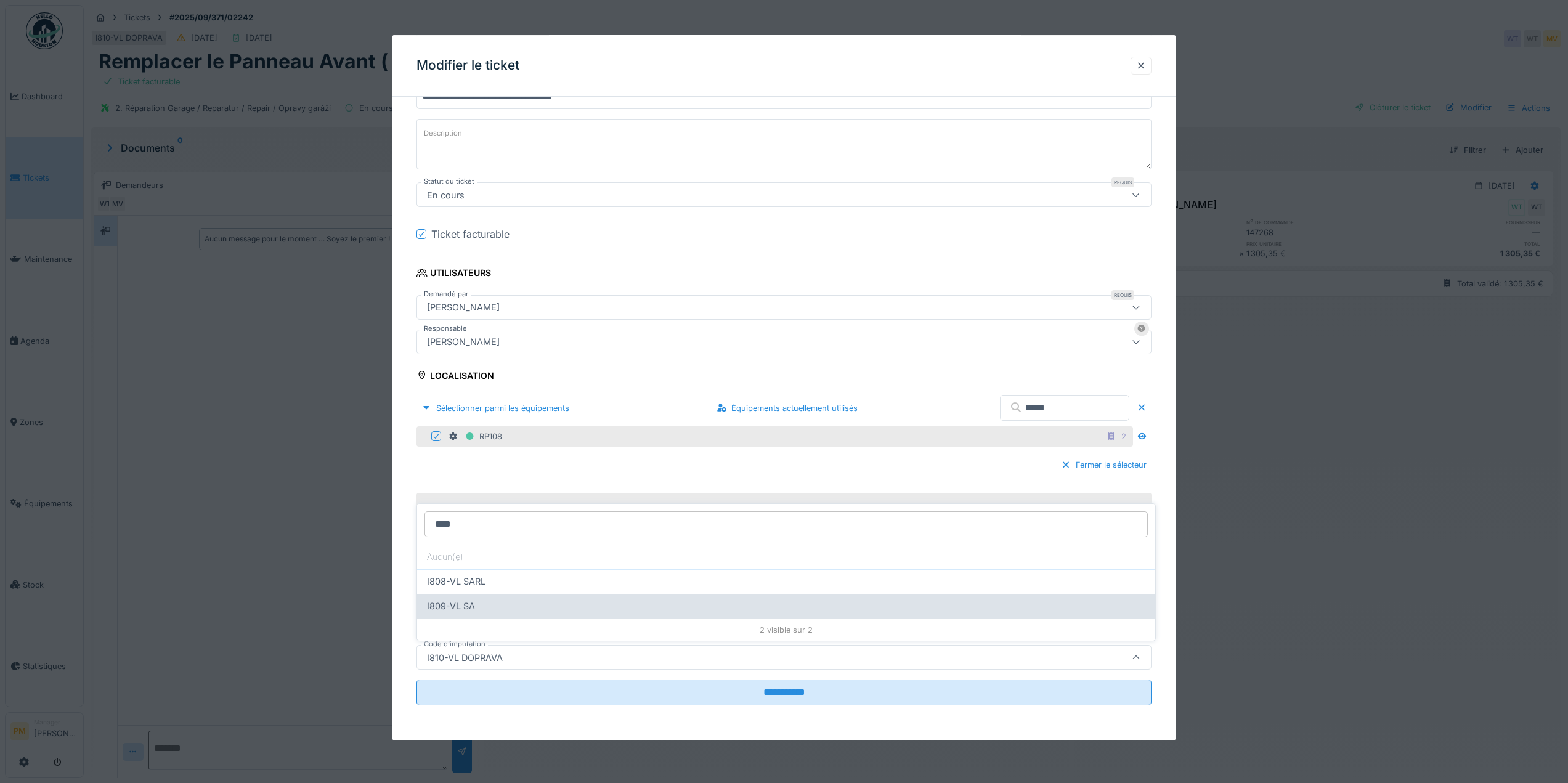
type input "****"
click at [489, 603] on div "I809-VL SA" at bounding box center [786, 606] width 719 height 14
type input "***"
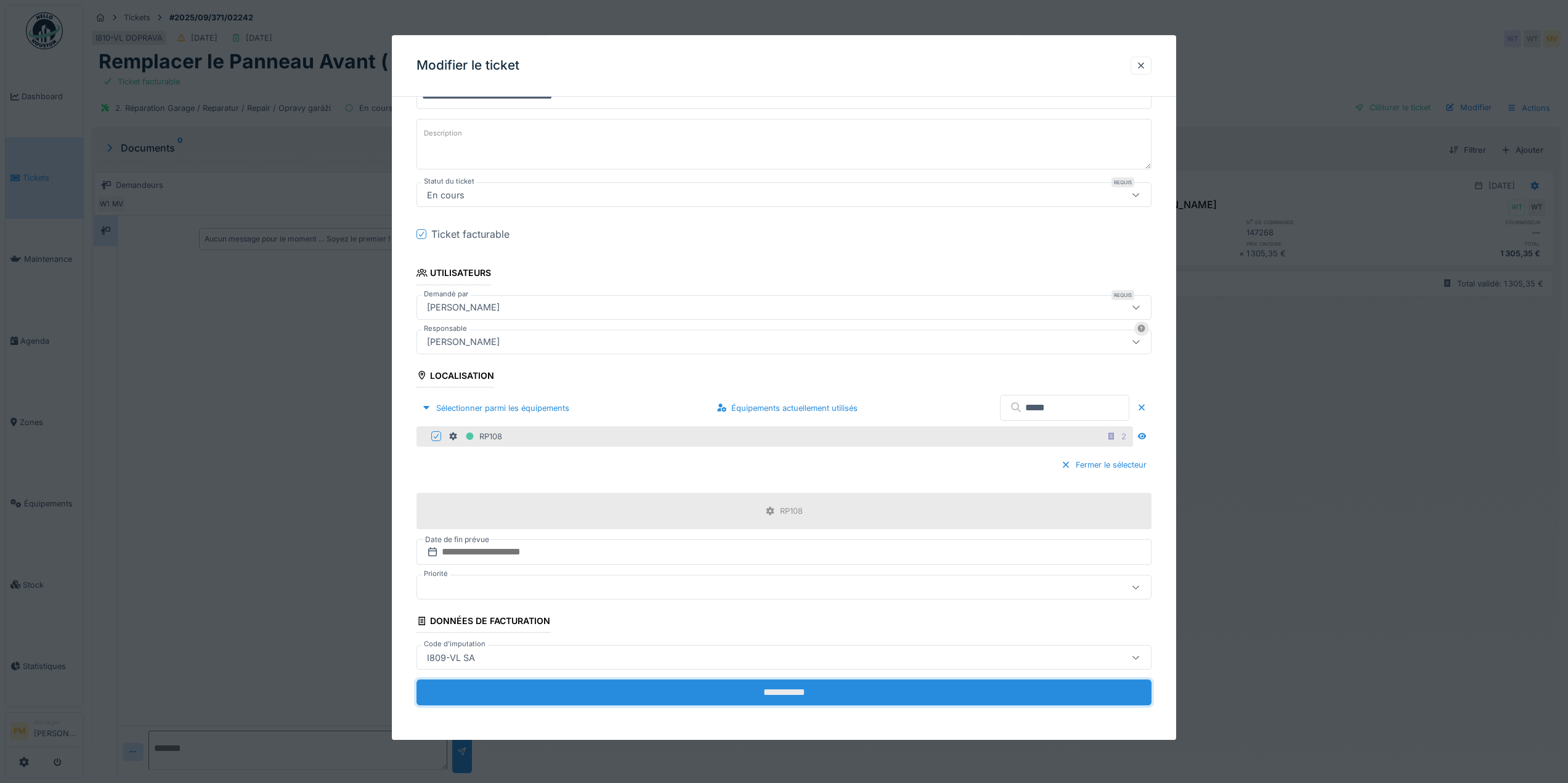
click at [749, 701] on input "**********" at bounding box center [784, 693] width 735 height 26
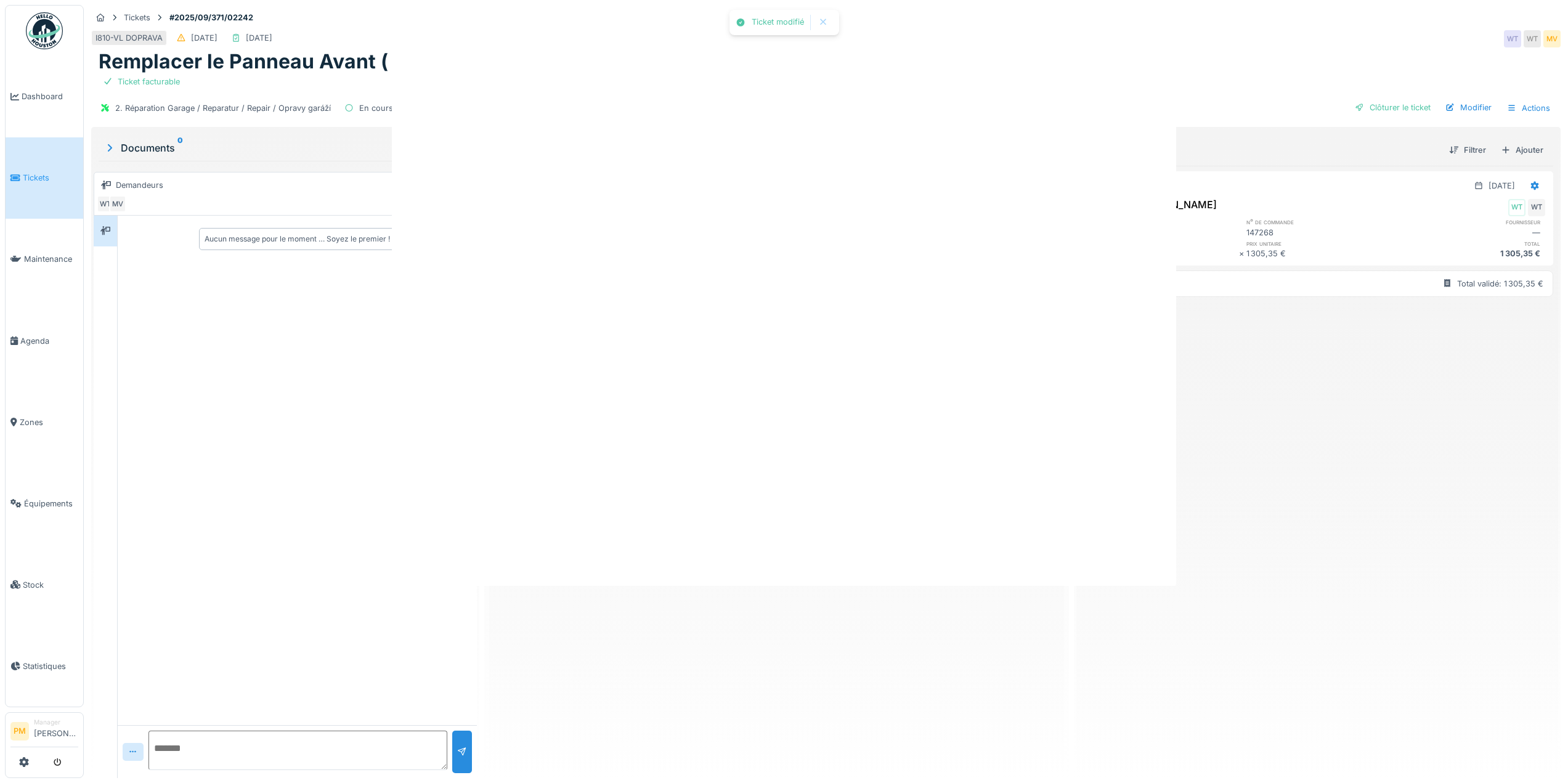
scroll to position [0, 0]
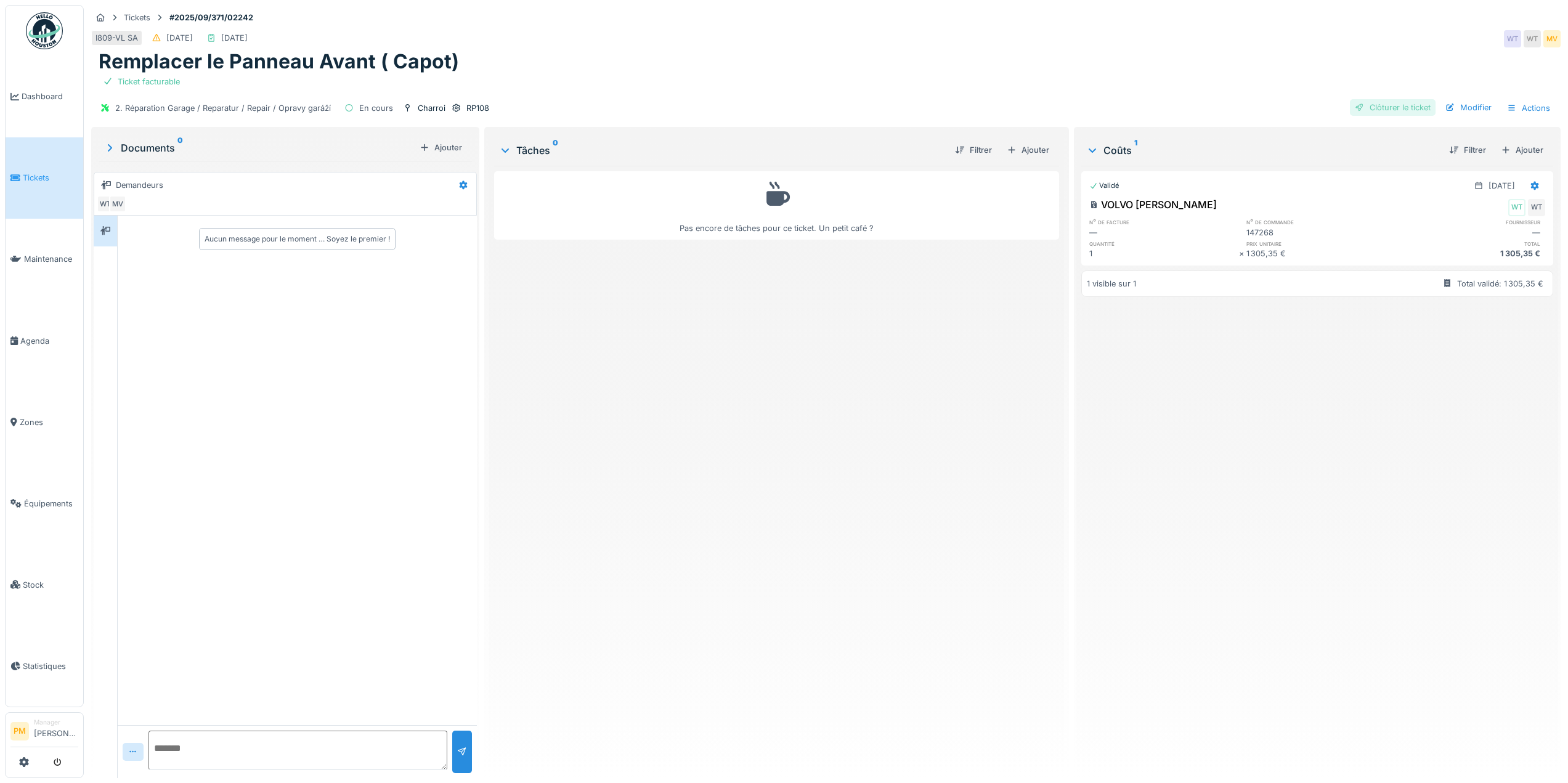
click at [1411, 104] on div "Clôturer le ticket" at bounding box center [1393, 108] width 86 height 16
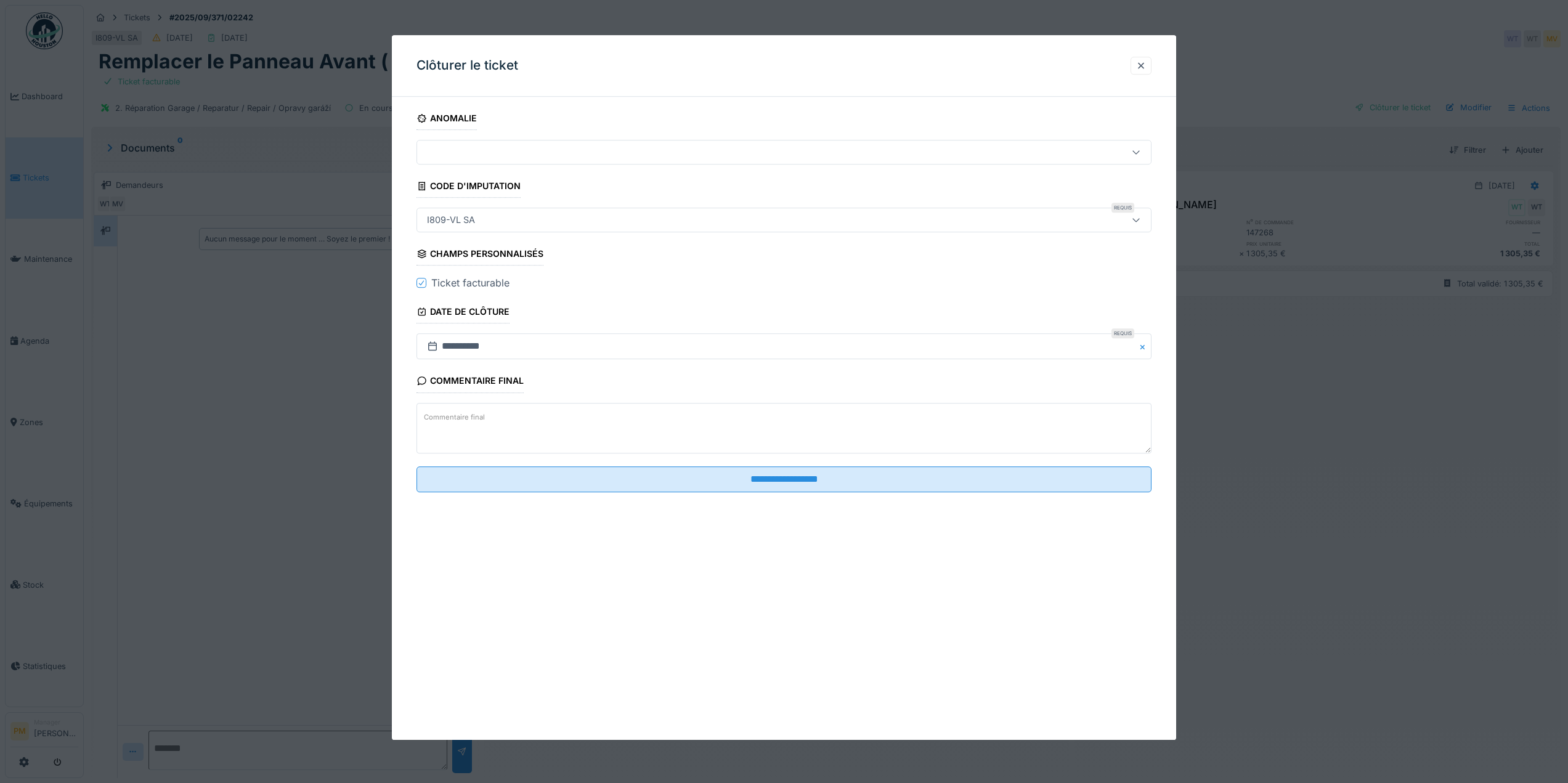
click at [791, 492] on fieldset "**********" at bounding box center [784, 304] width 735 height 396
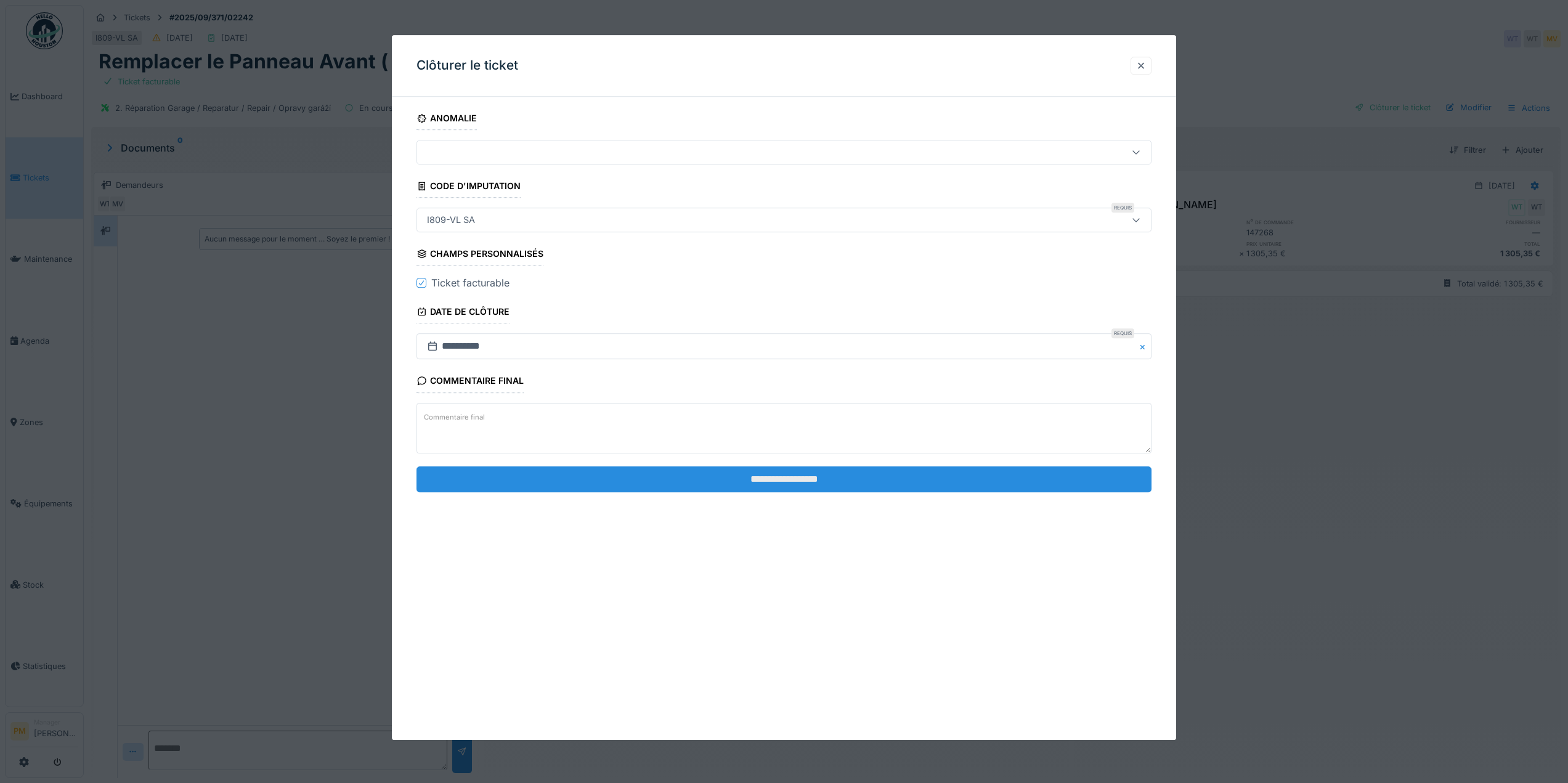
click at [777, 475] on input "**********" at bounding box center [784, 480] width 735 height 26
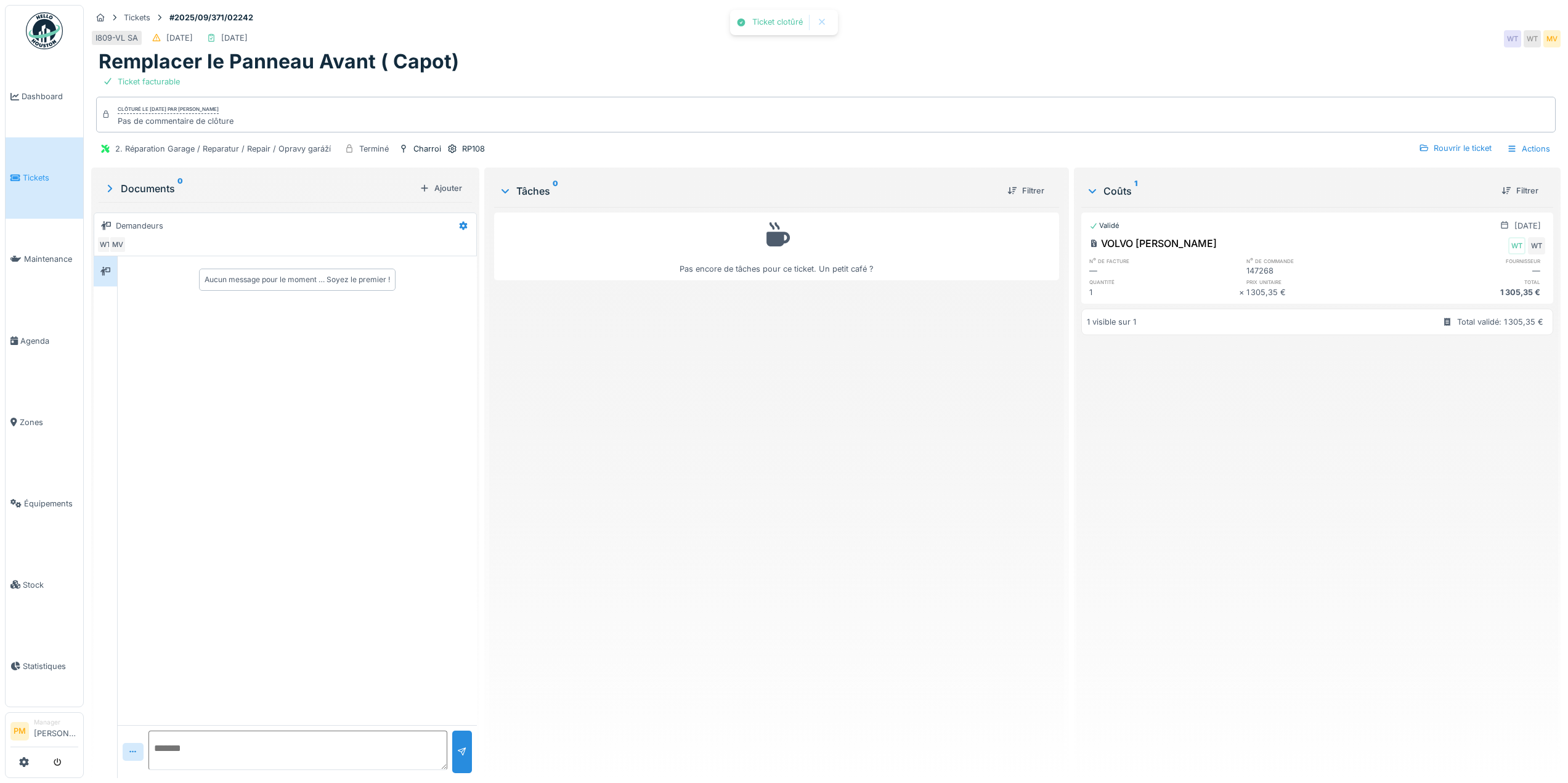
click at [822, 20] on div at bounding box center [822, 22] width 10 height 11
click at [1474, 148] on div "Rouvrir le ticket" at bounding box center [1455, 148] width 82 height 16
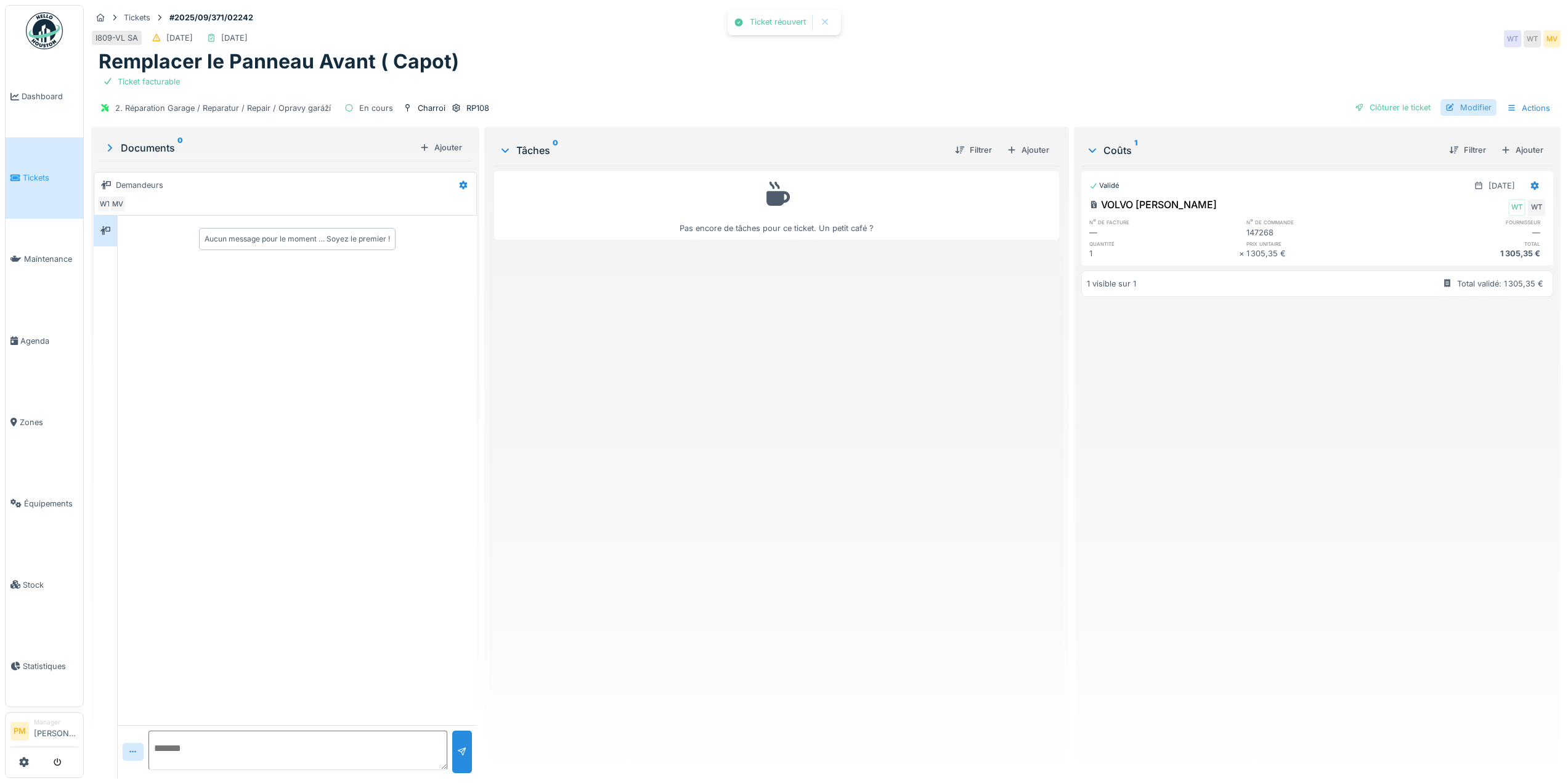
click at [1459, 109] on div "Modifier" at bounding box center [1468, 108] width 56 height 16
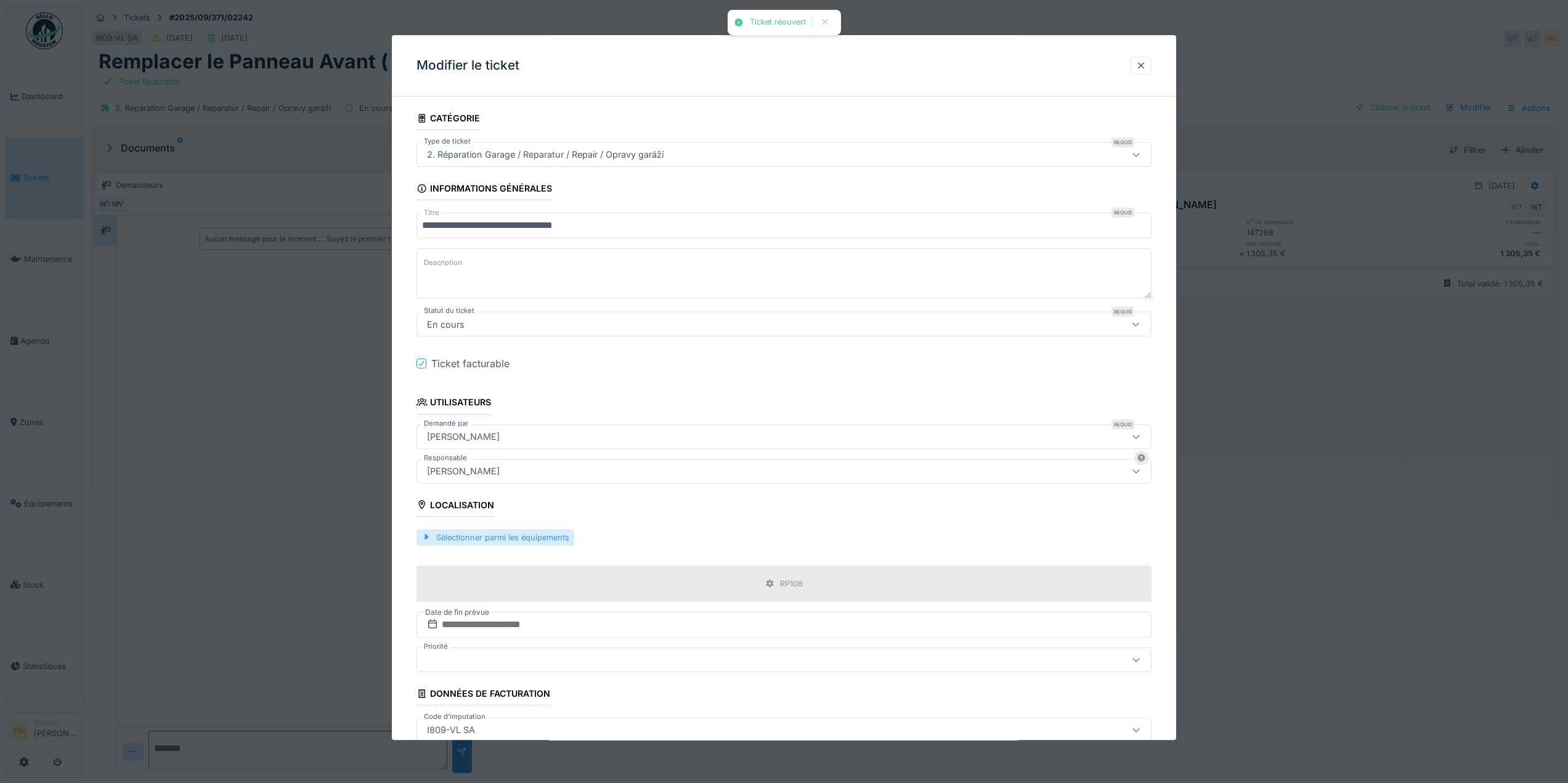
click at [552, 532] on div "Sélectionner parmi les équipements" at bounding box center [495, 537] width 157 height 16
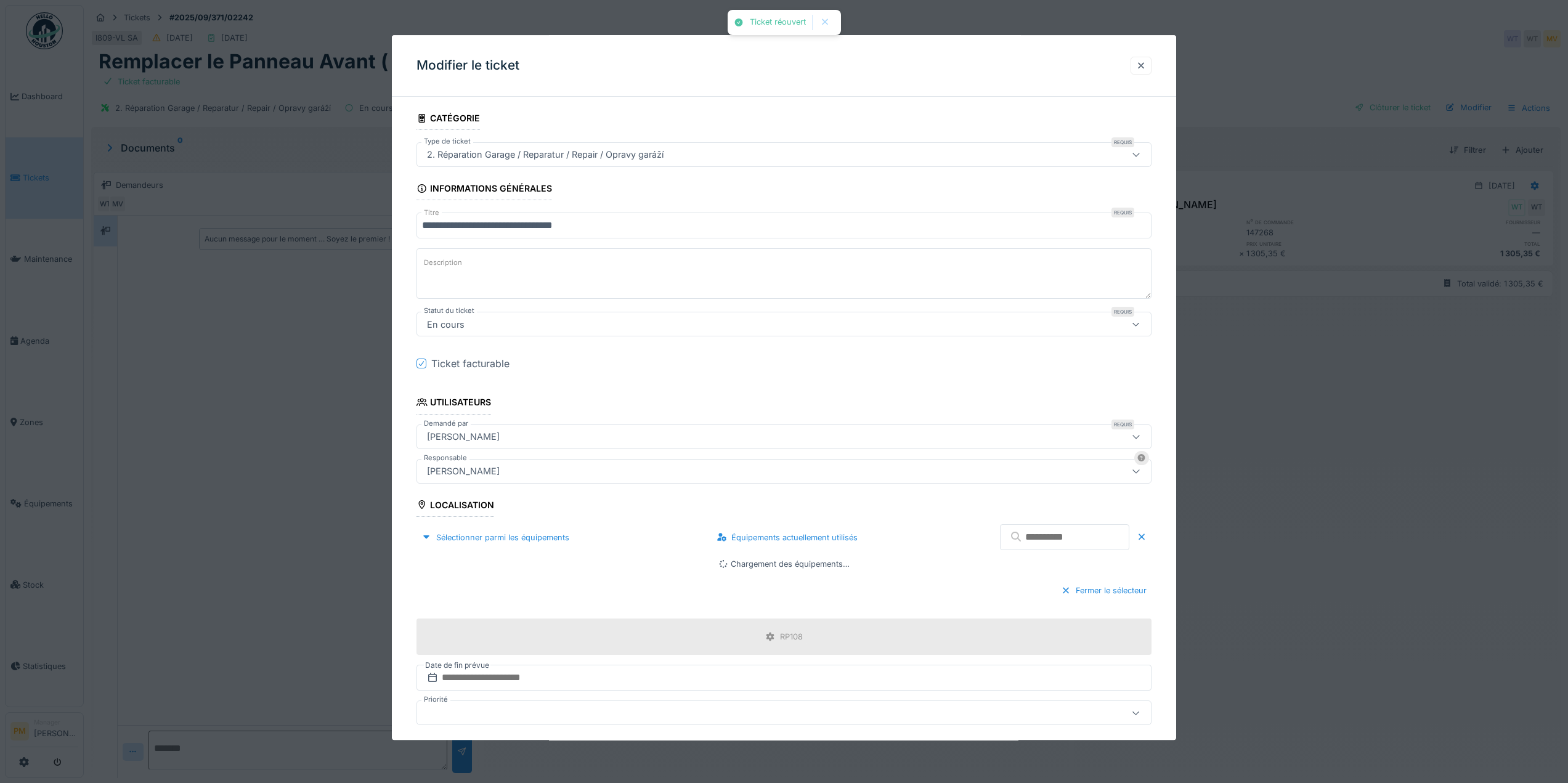
click at [1109, 545] on input "text" at bounding box center [1065, 537] width 130 height 26
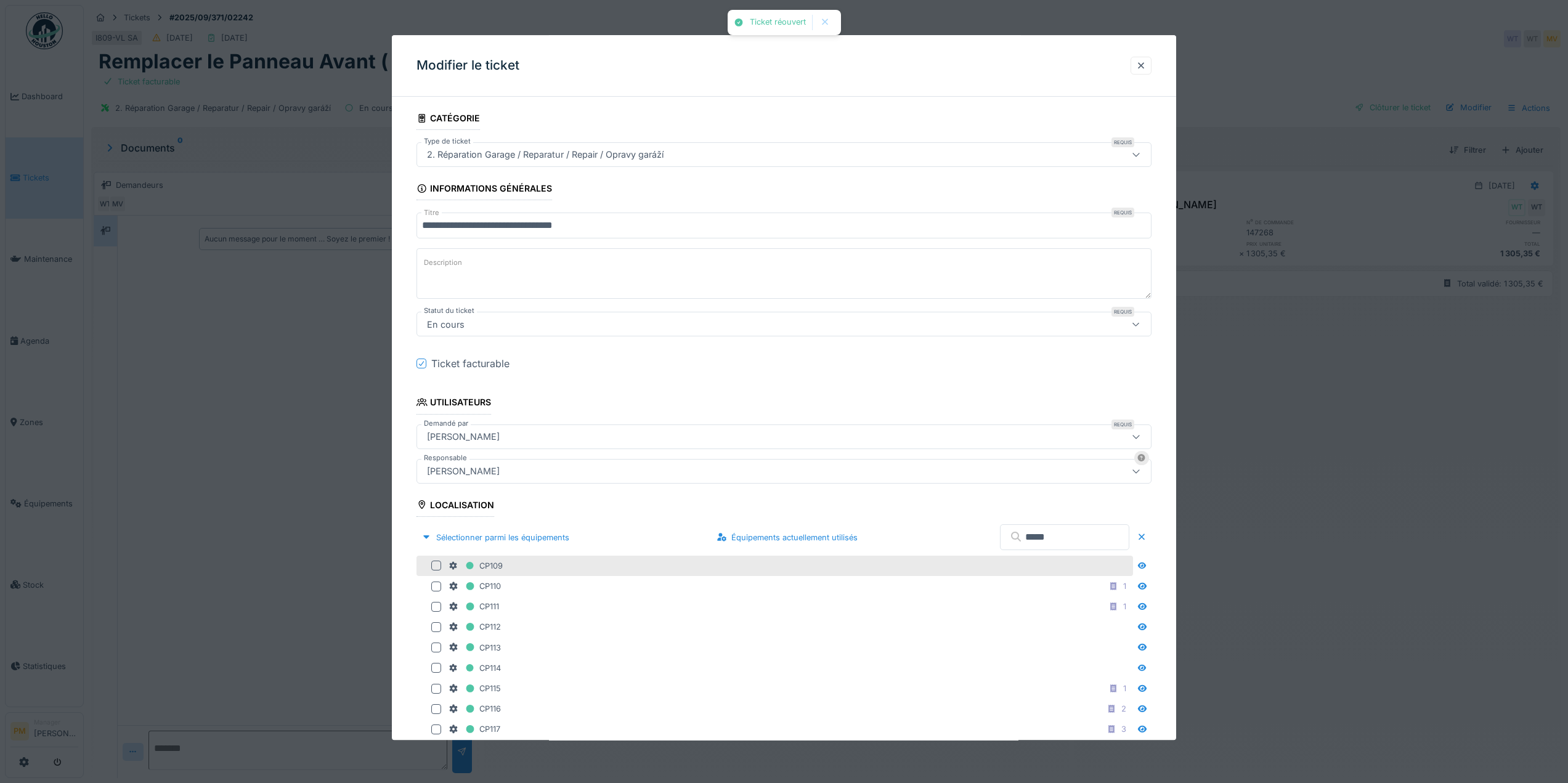
click at [434, 565] on div at bounding box center [436, 566] width 10 height 10
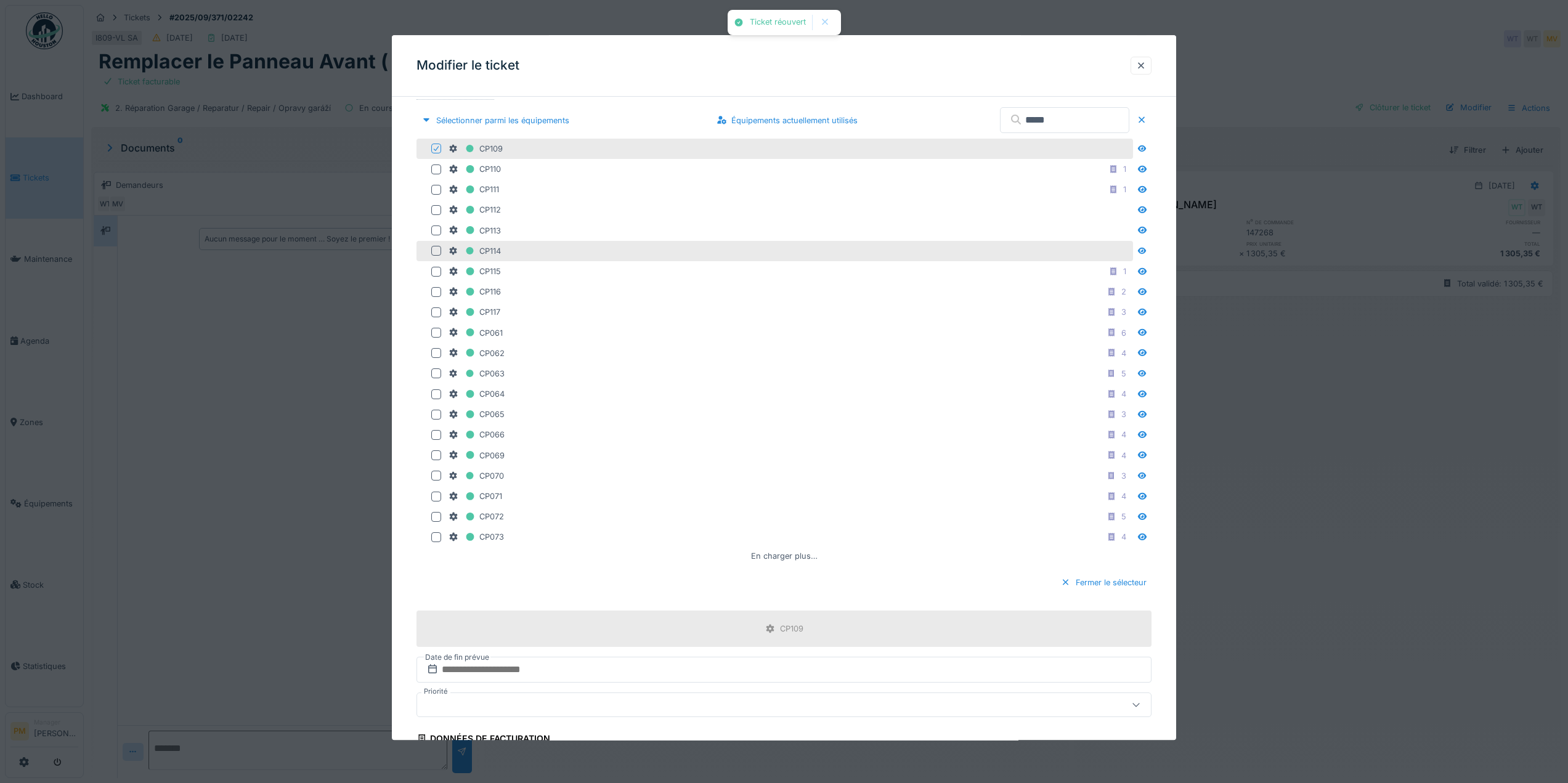
scroll to position [288, 0]
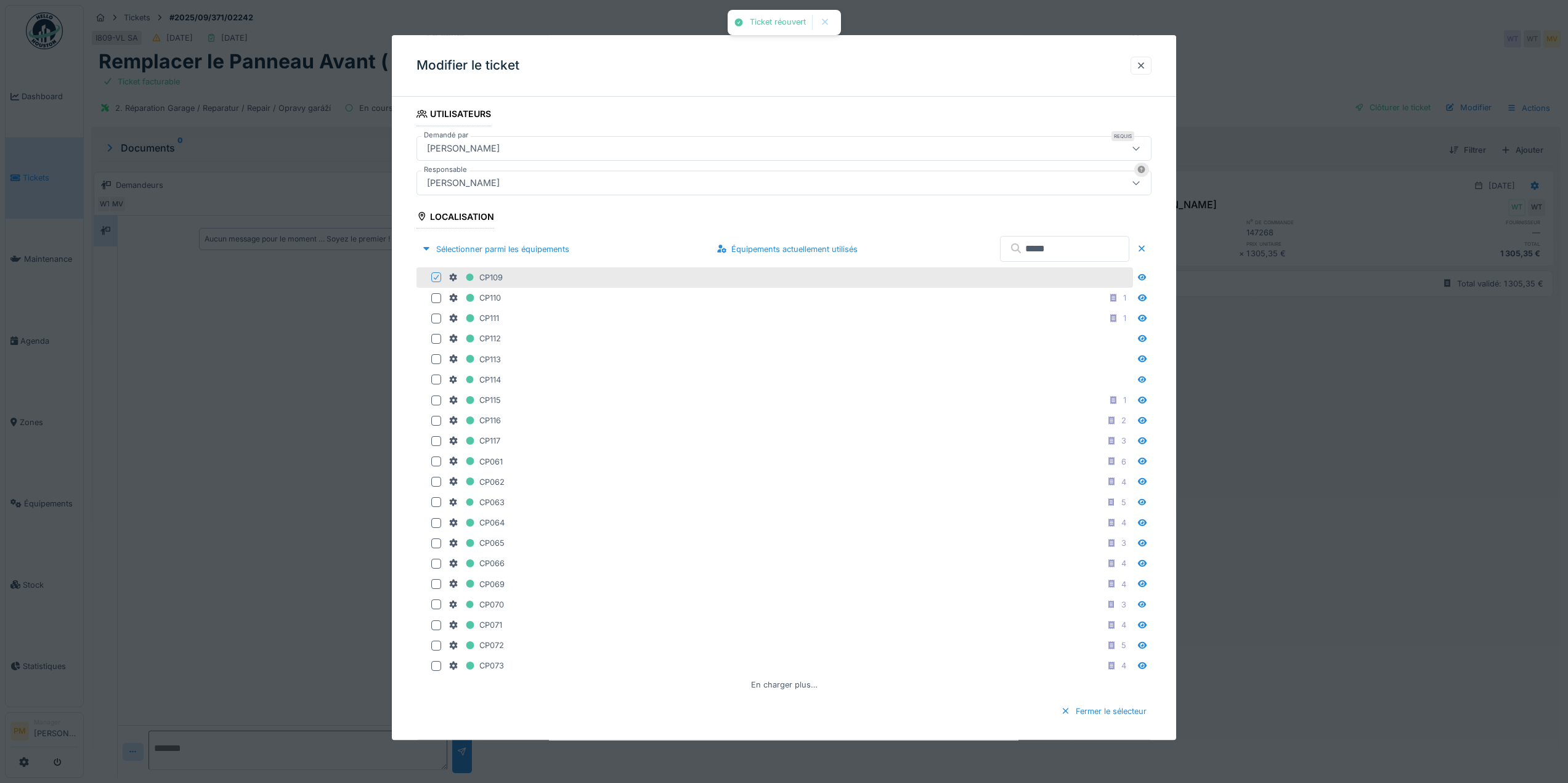
click at [432, 281] on div at bounding box center [436, 278] width 10 height 10
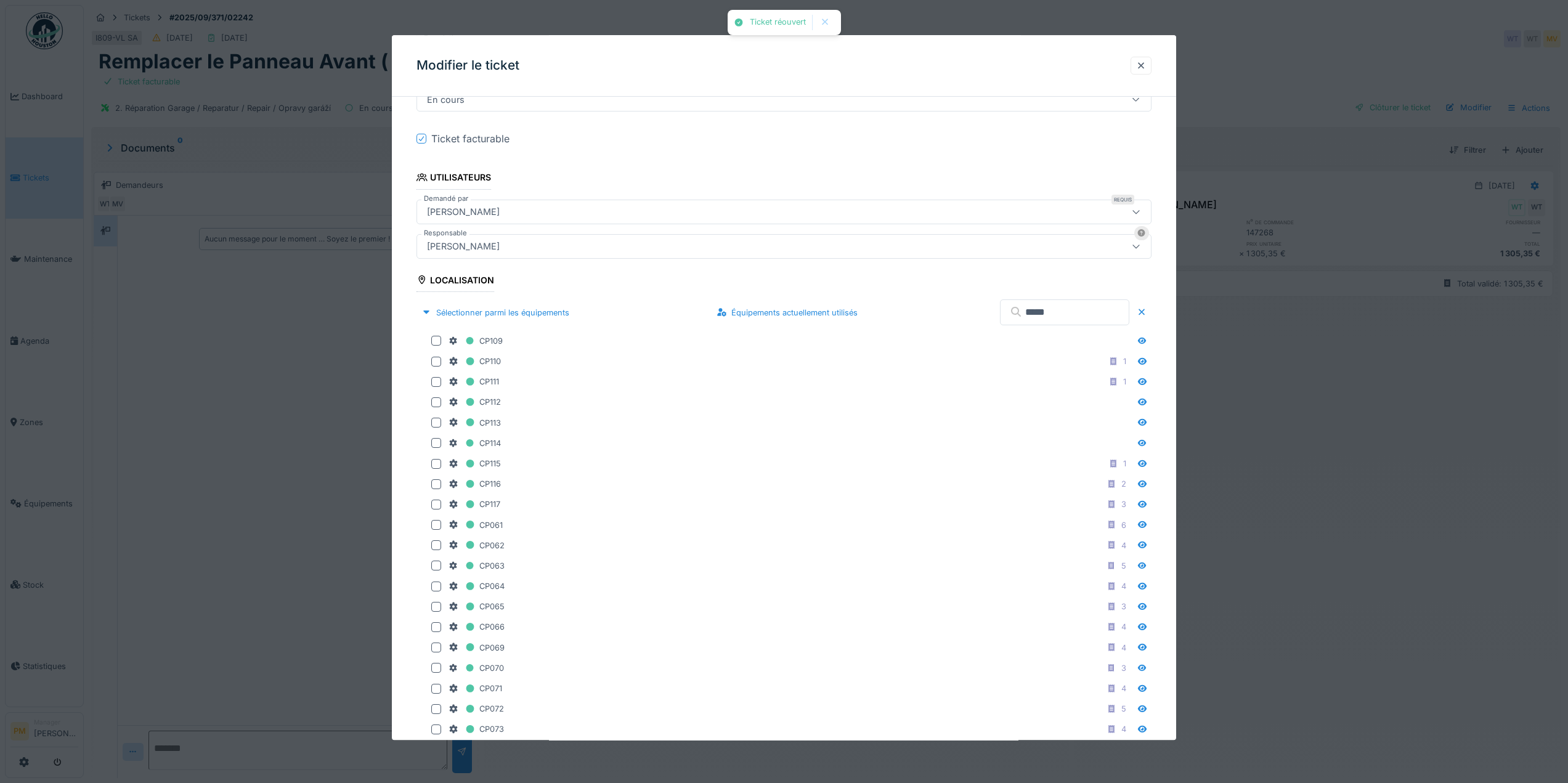
scroll to position [165, 0]
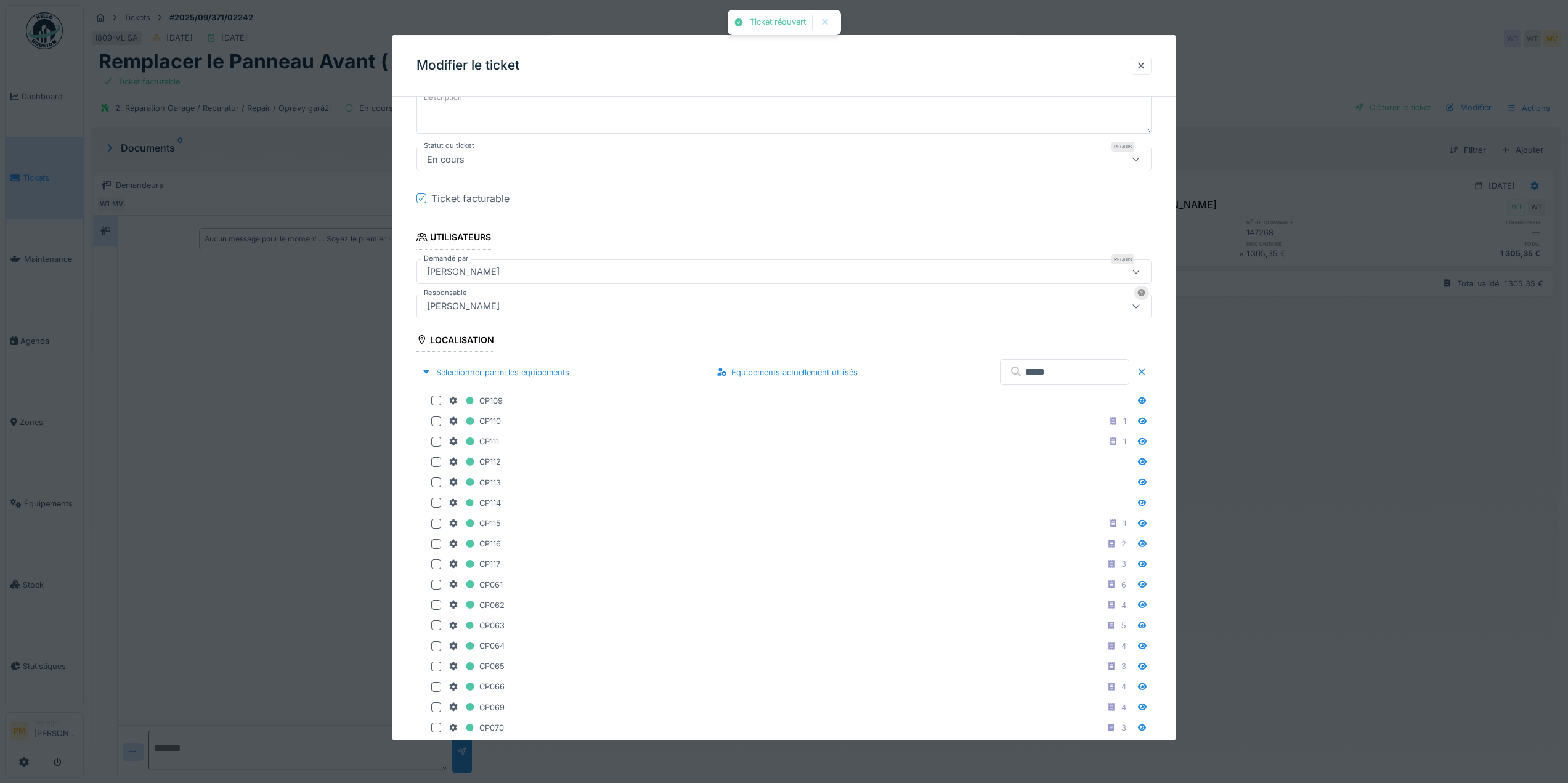
click at [1105, 383] on input "*****" at bounding box center [1065, 372] width 130 height 26
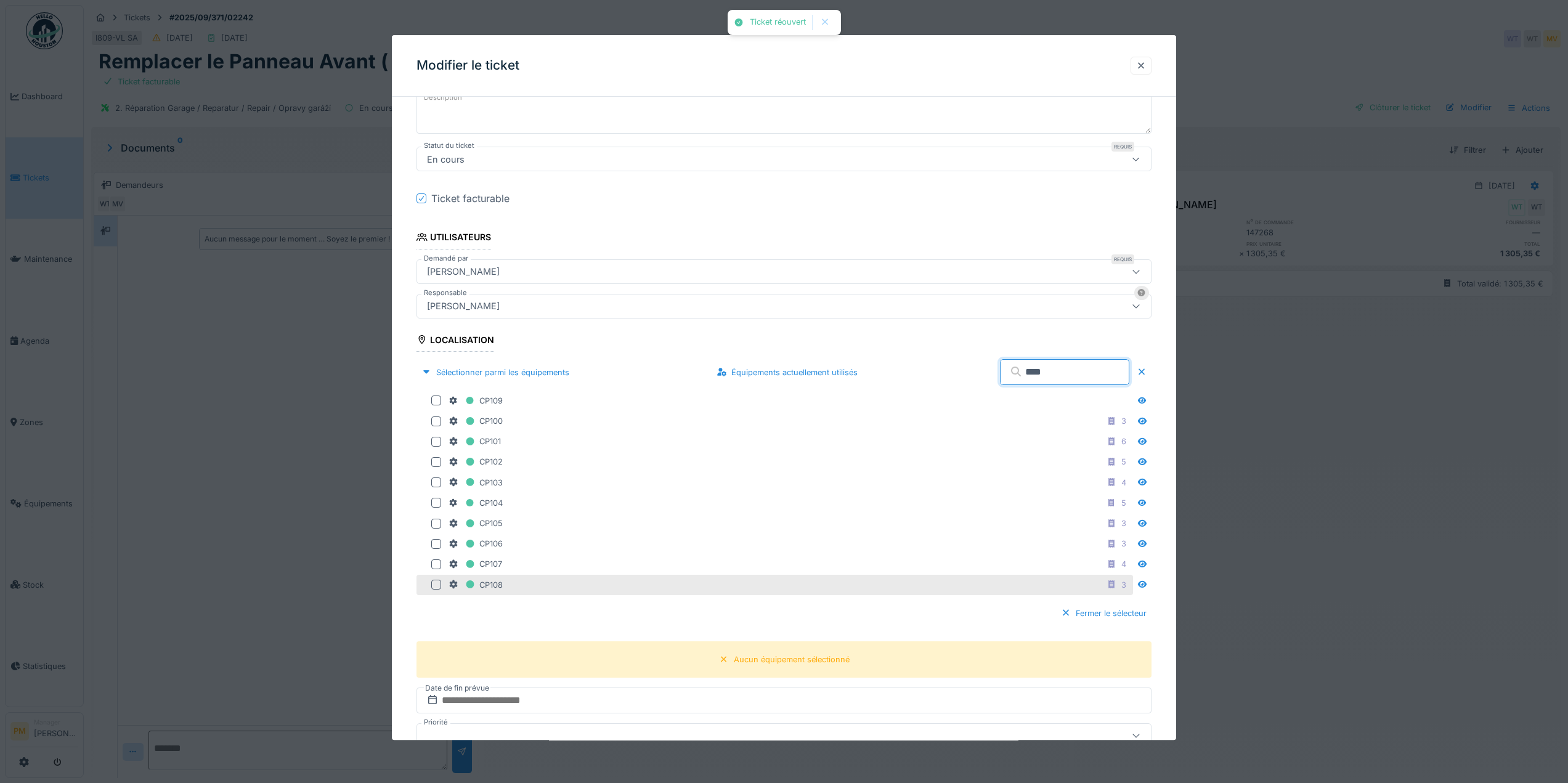
type input "****"
click at [439, 586] on div at bounding box center [436, 585] width 10 height 10
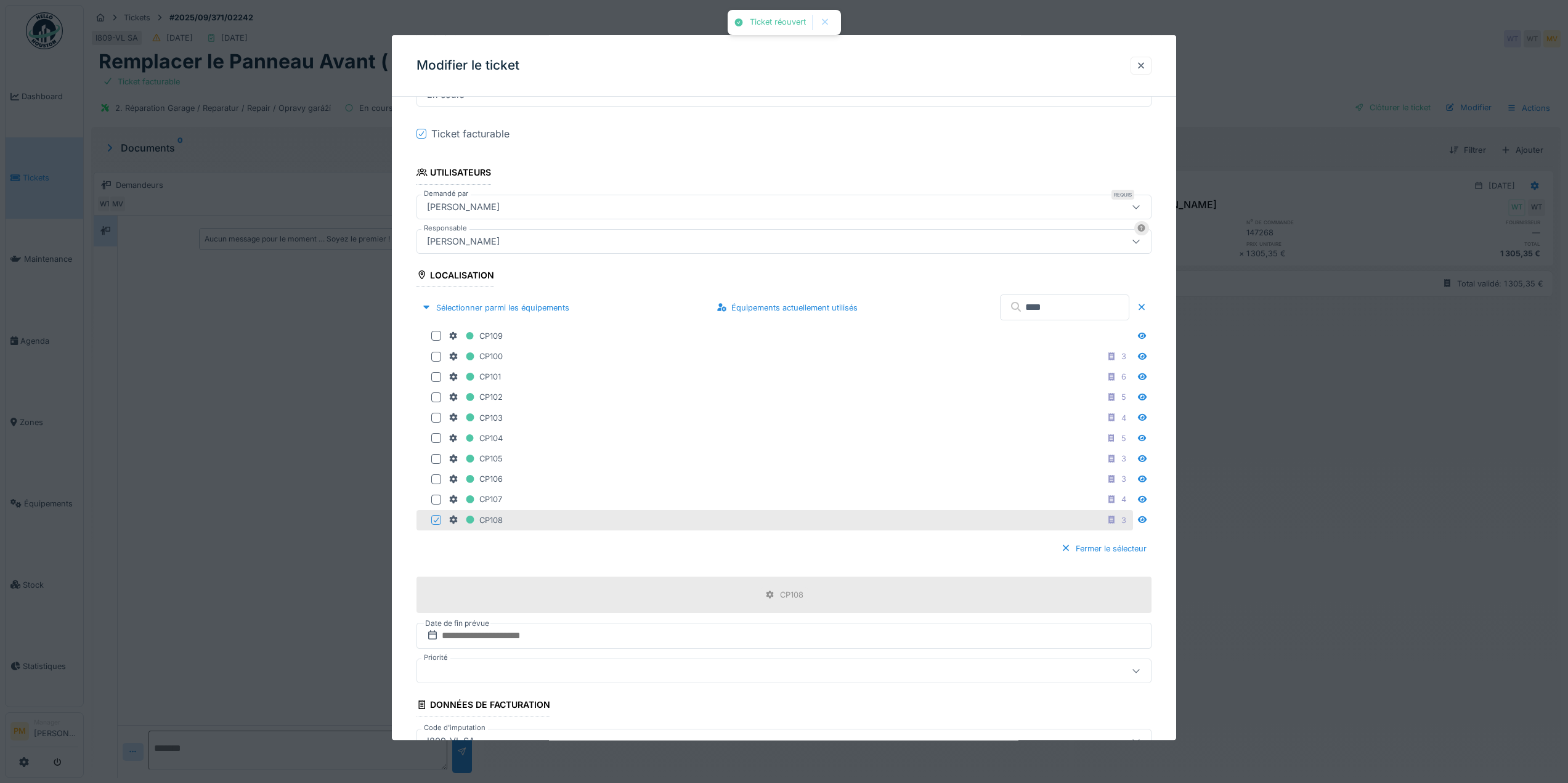
scroll to position [313, 0]
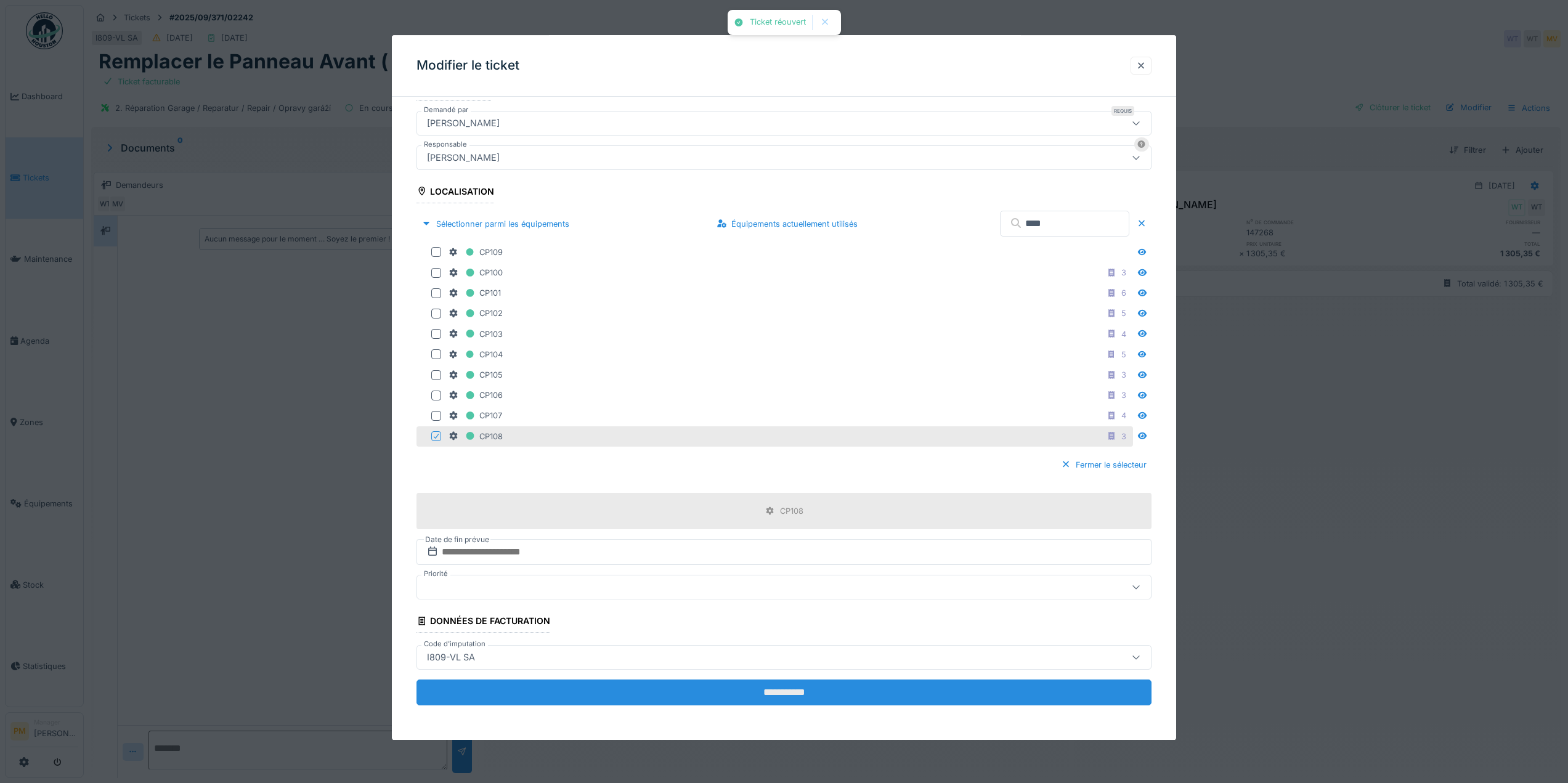
click at [835, 681] on input "**********" at bounding box center [784, 692] width 735 height 26
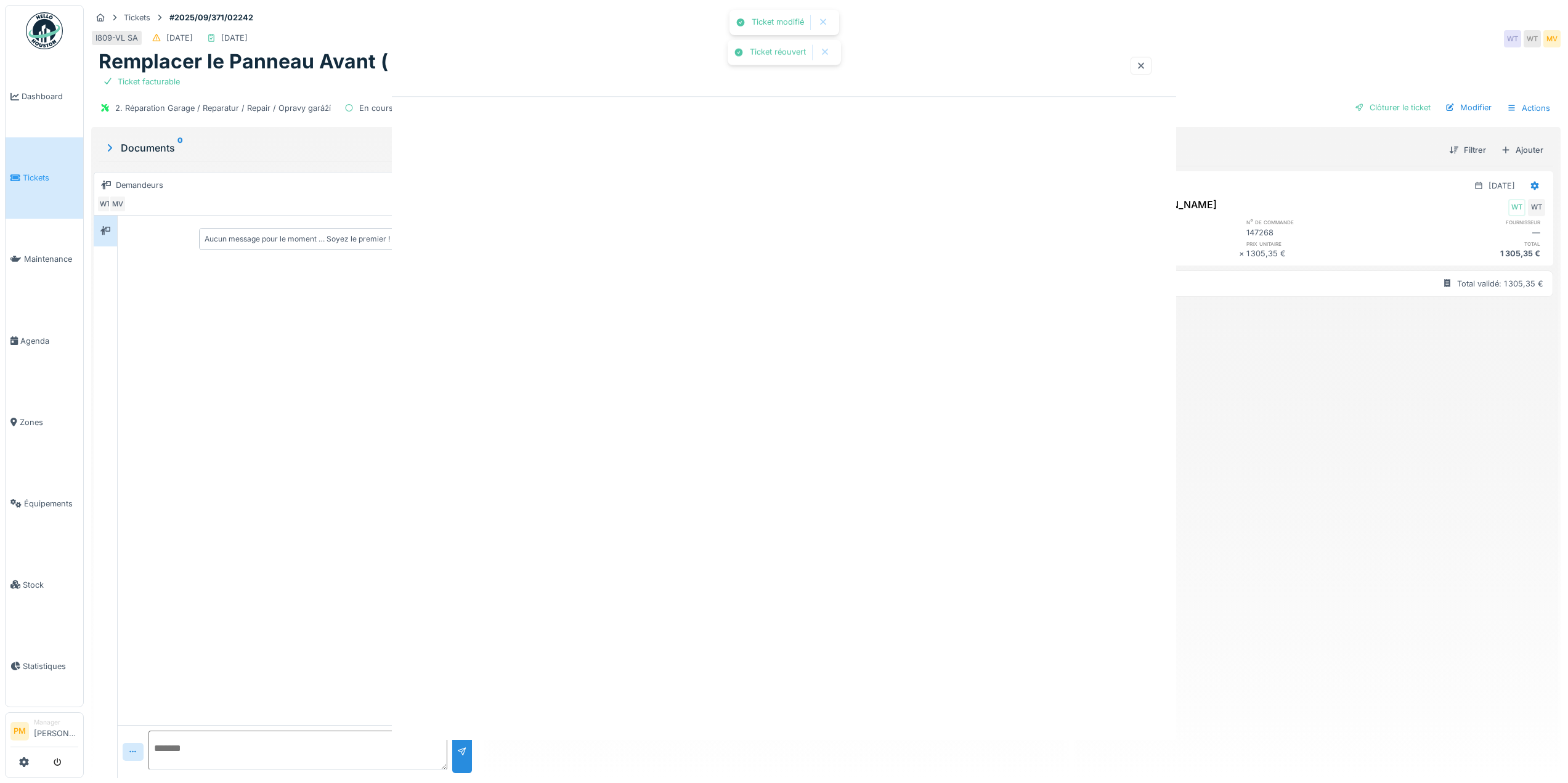
scroll to position [0, 0]
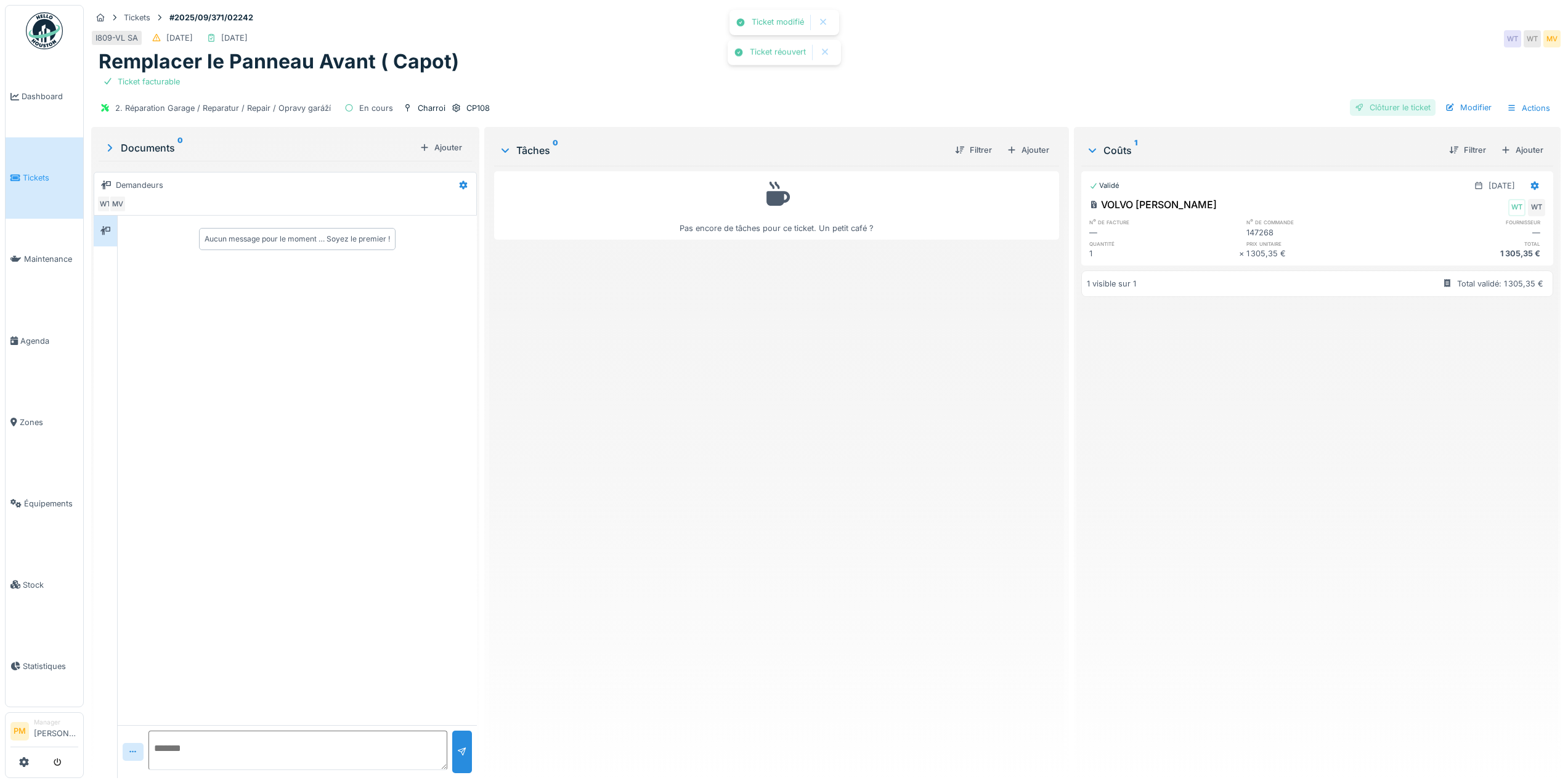
click at [1421, 107] on div "Clôturer le ticket" at bounding box center [1393, 108] width 86 height 16
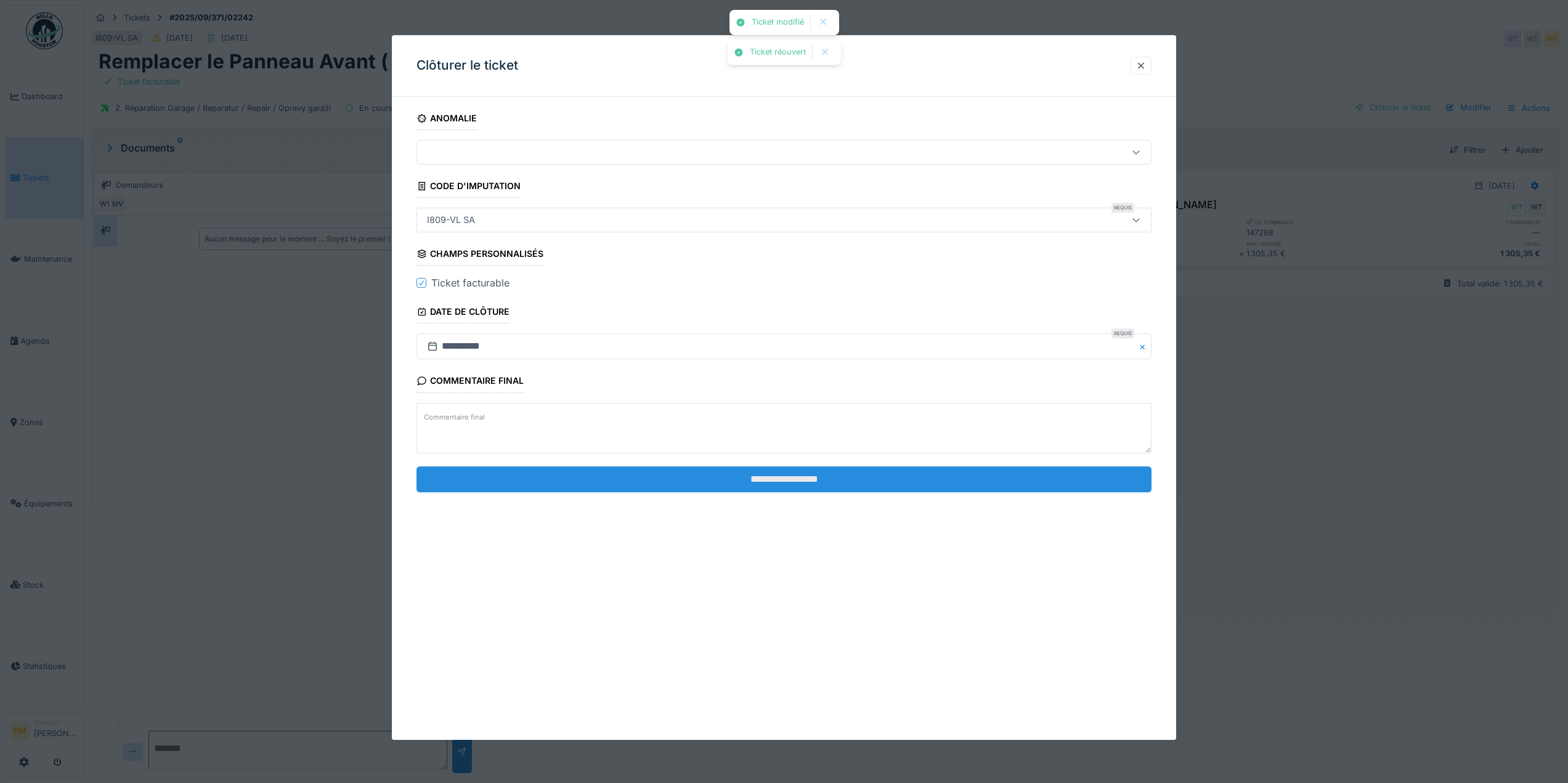
click at [834, 480] on input "**********" at bounding box center [784, 480] width 735 height 26
